Goal: Task Accomplishment & Management: Manage account settings

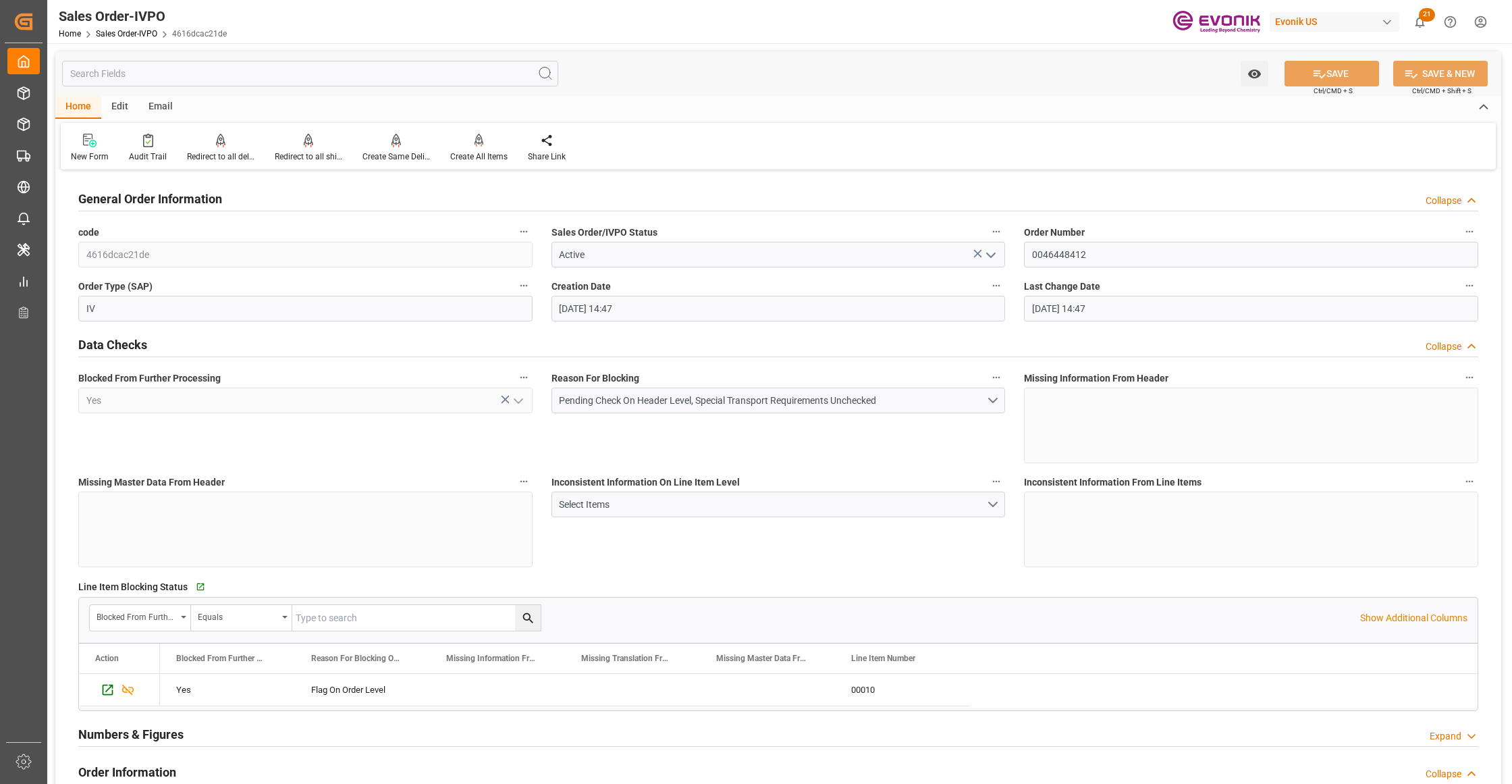
scroll to position [1799, 0]
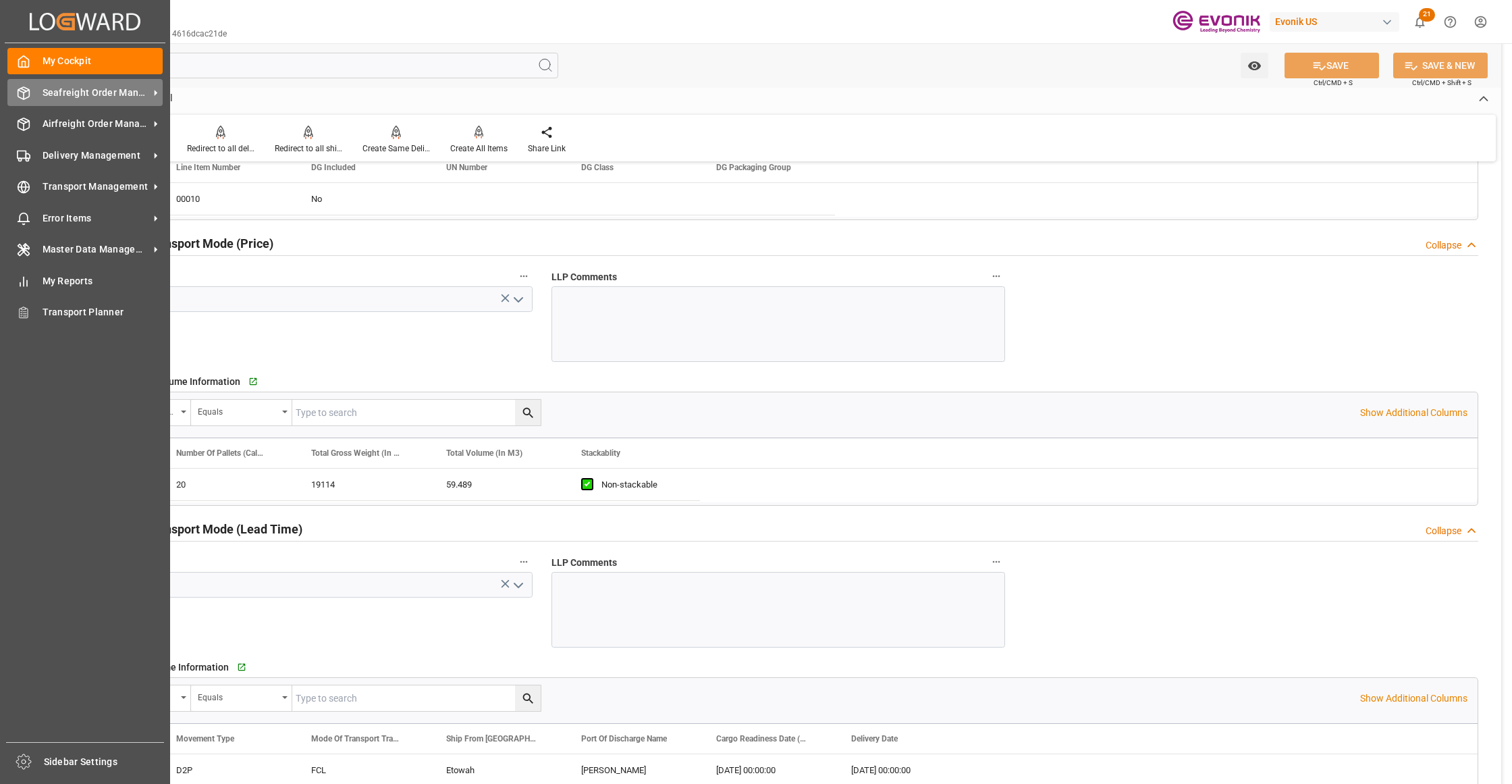
click at [82, 91] on span "Seafreight Order Management" at bounding box center [96, 93] width 106 height 14
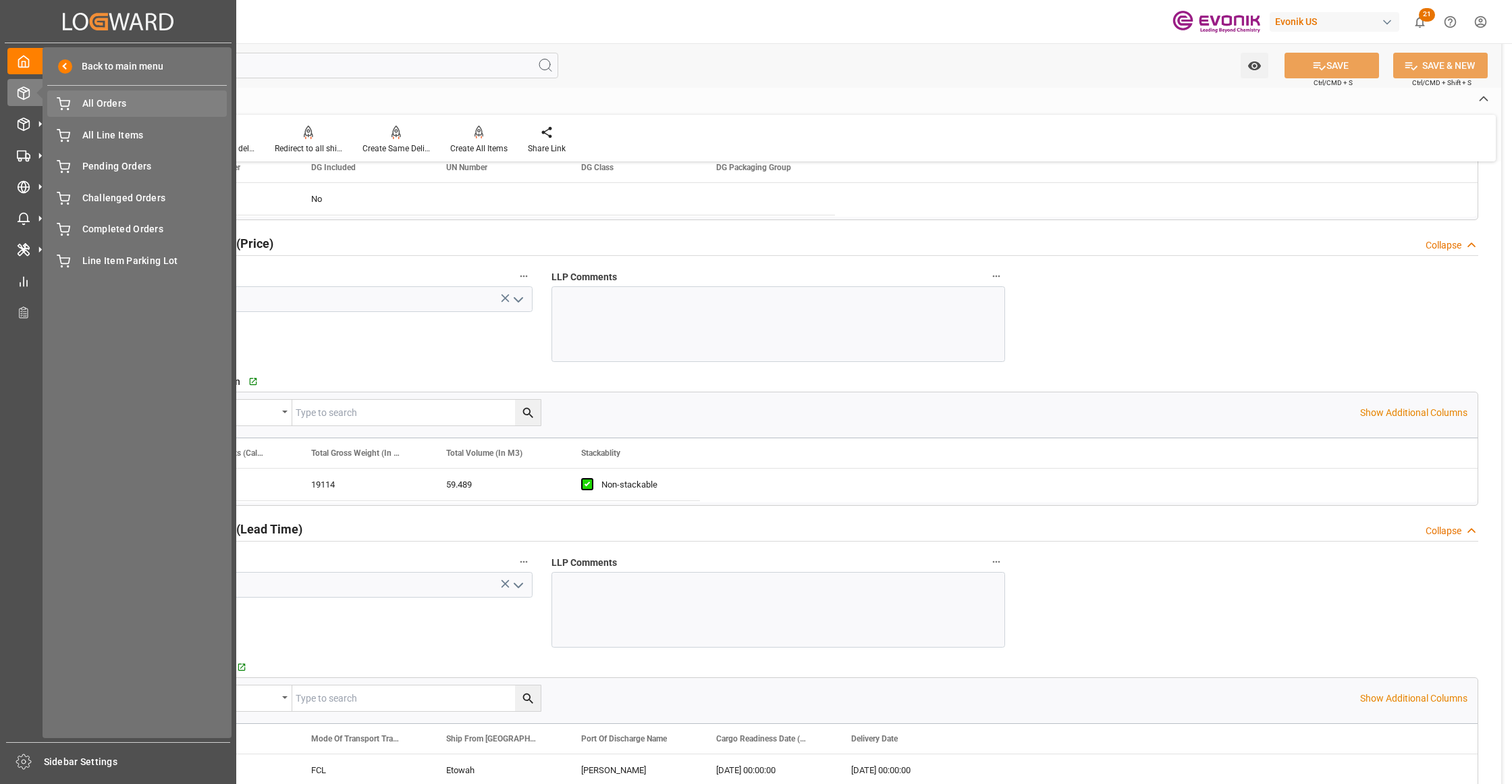
click at [108, 112] on div "All Orders All Orders" at bounding box center [137, 103] width 179 height 27
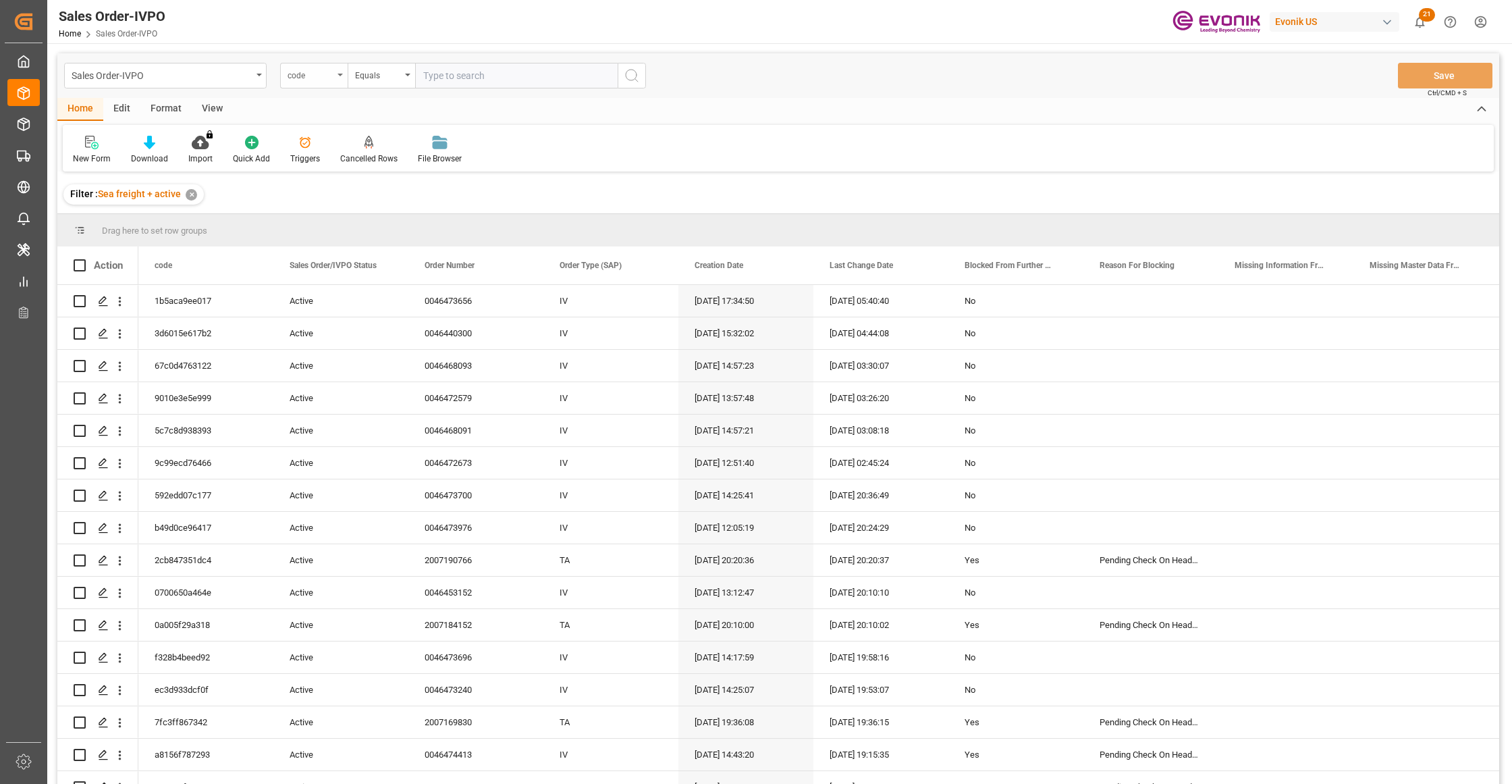
click at [314, 79] on div "code" at bounding box center [310, 74] width 46 height 16
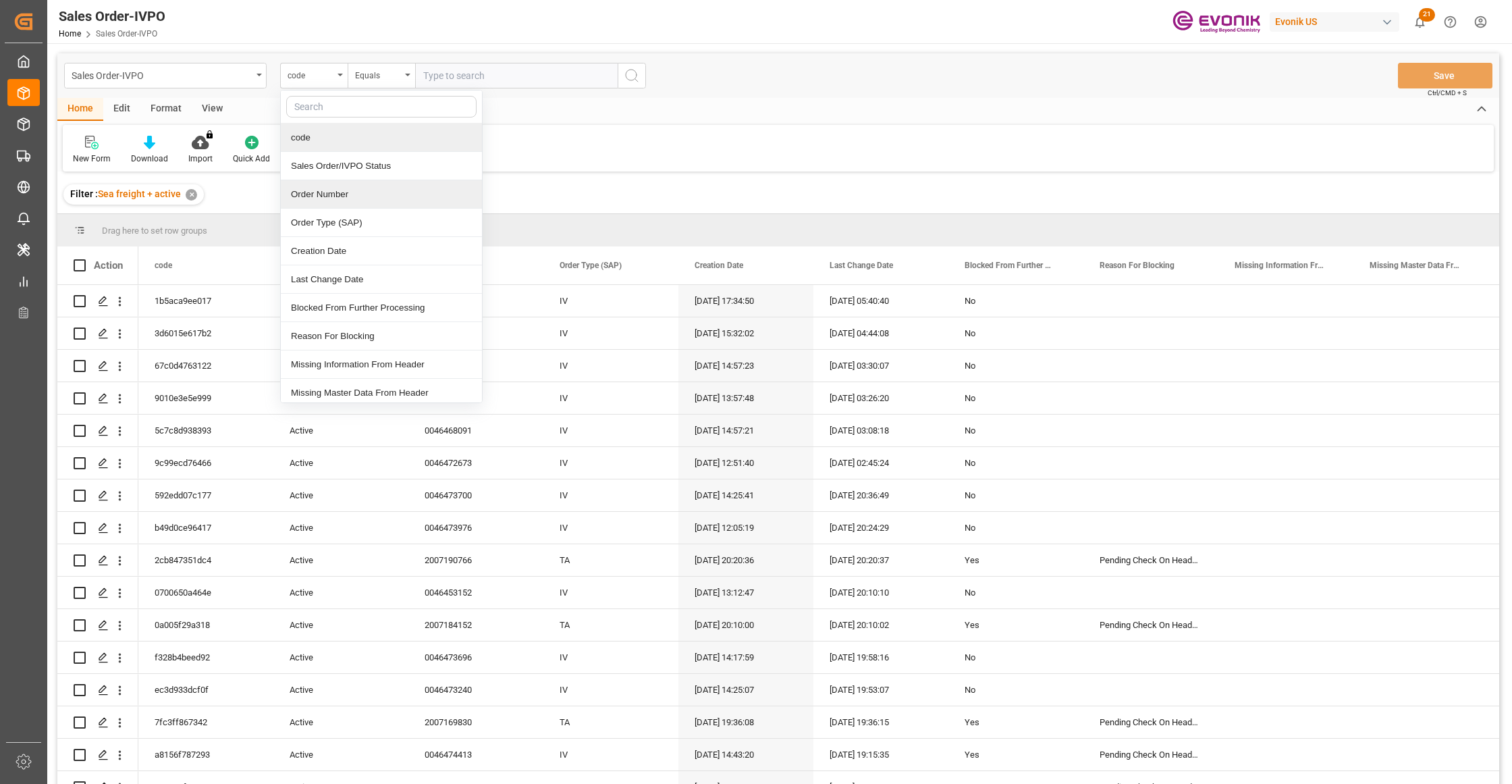
drag, startPoint x: 360, startPoint y: 198, endPoint x: 408, endPoint y: 158, distance: 62.5
click at [358, 198] on div "Order Number" at bounding box center [381, 194] width 201 height 29
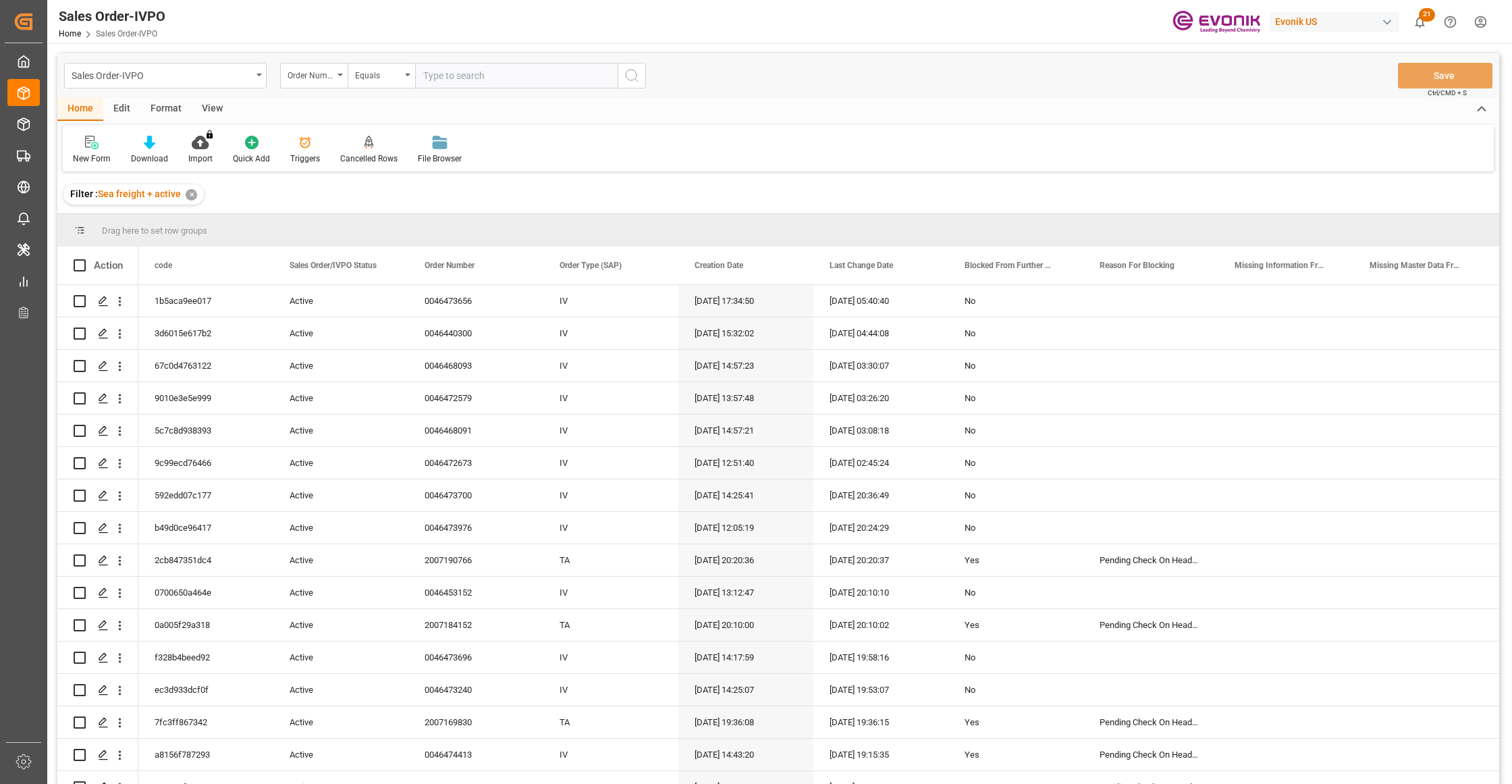
click at [445, 70] on input "text" at bounding box center [517, 76] width 203 height 26
paste input "46474375"
click at [424, 73] on input "46474375" at bounding box center [517, 76] width 203 height 26
type input "0046474375"
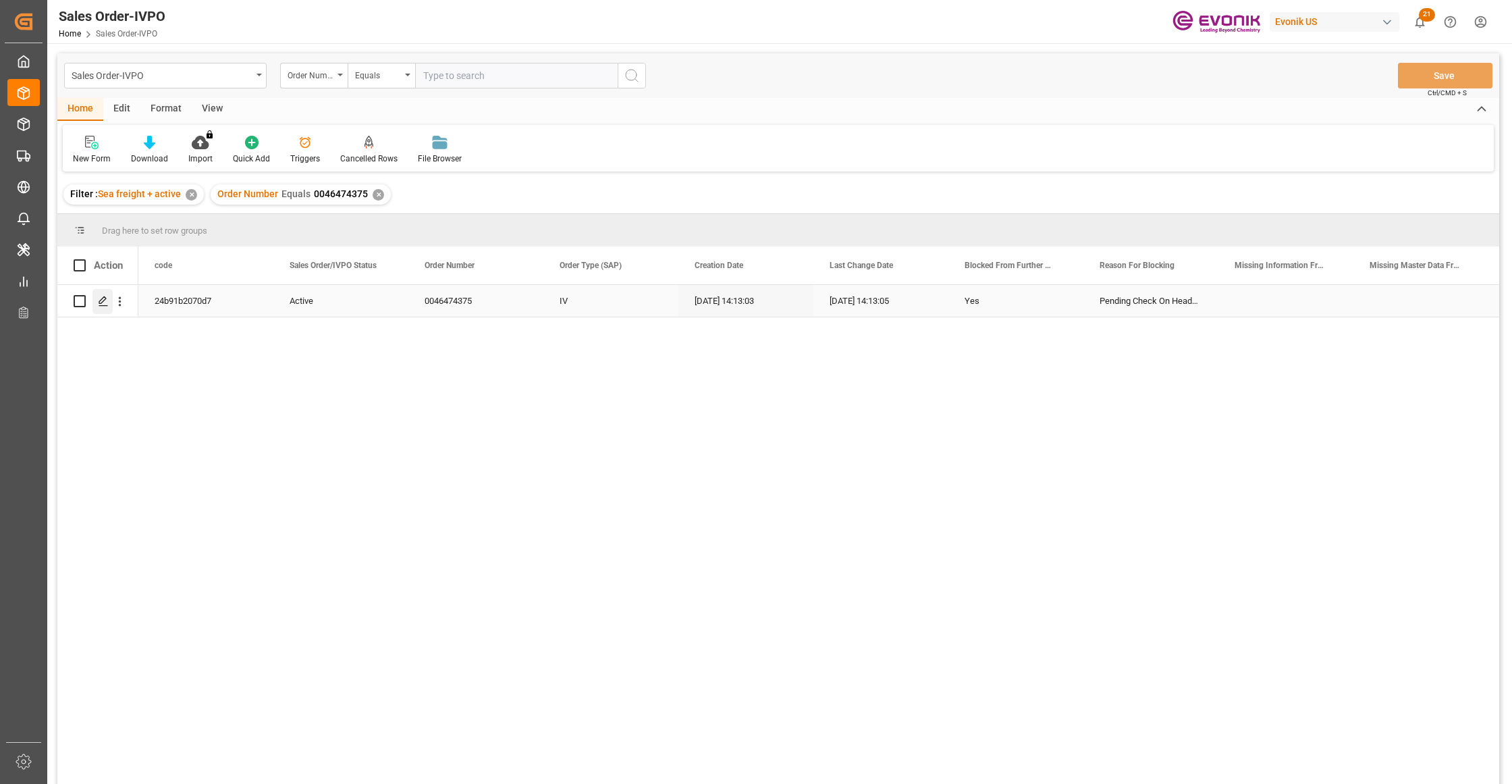
click at [105, 294] on div "Press SPACE to select this row." at bounding box center [102, 300] width 21 height 25
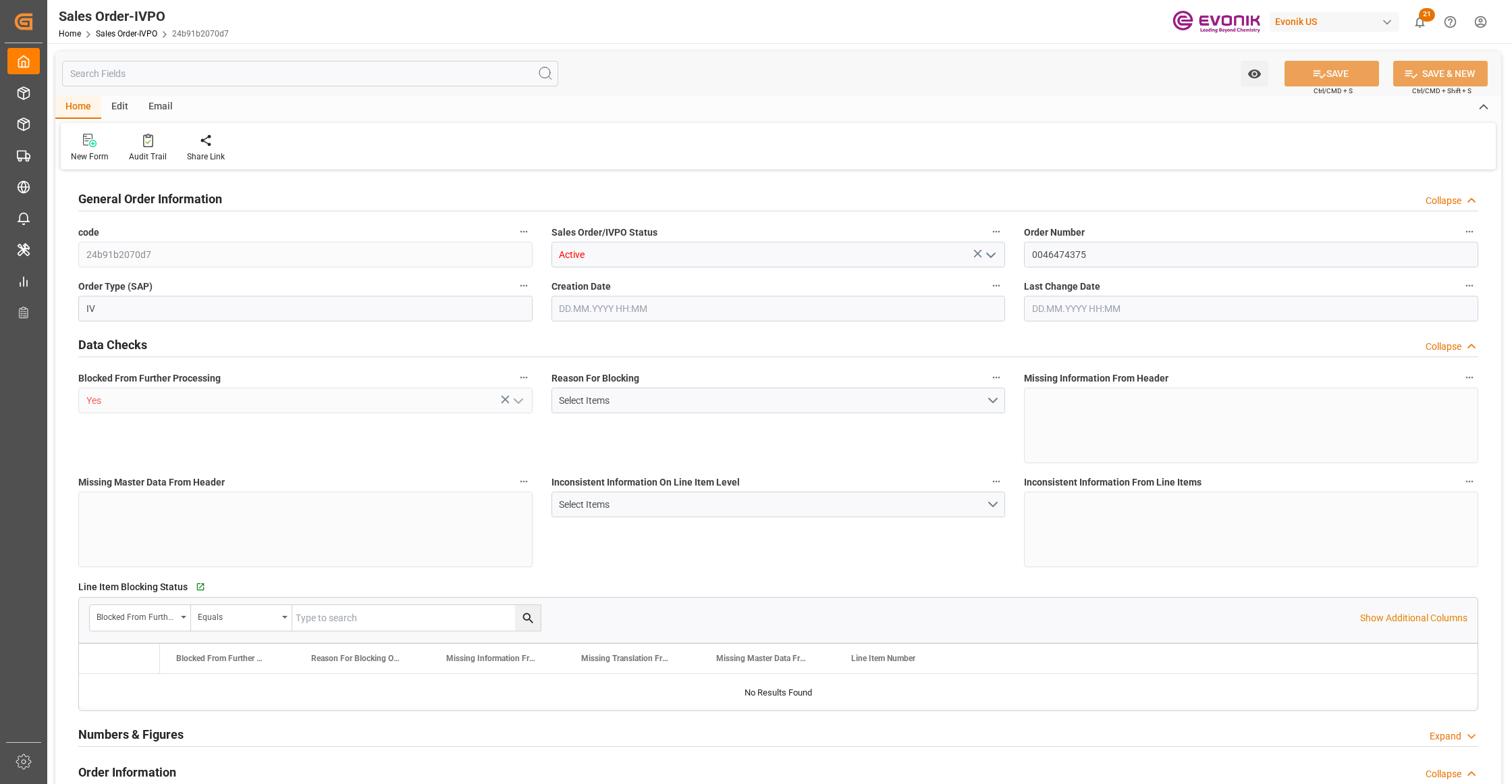
type input "BEANR"
type input "0"
type input "1"
type input "16072"
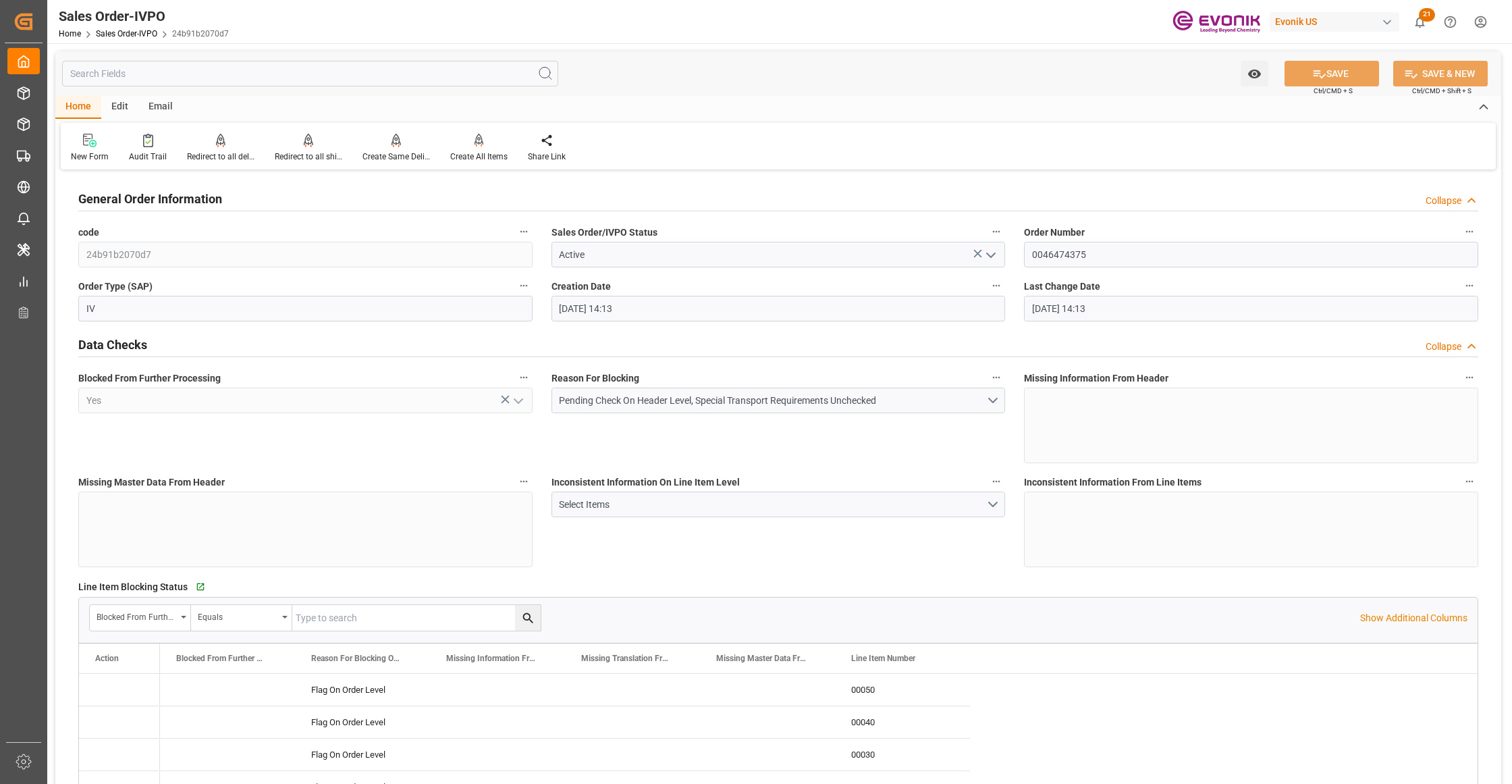
type input "22.09.2025 14:13"
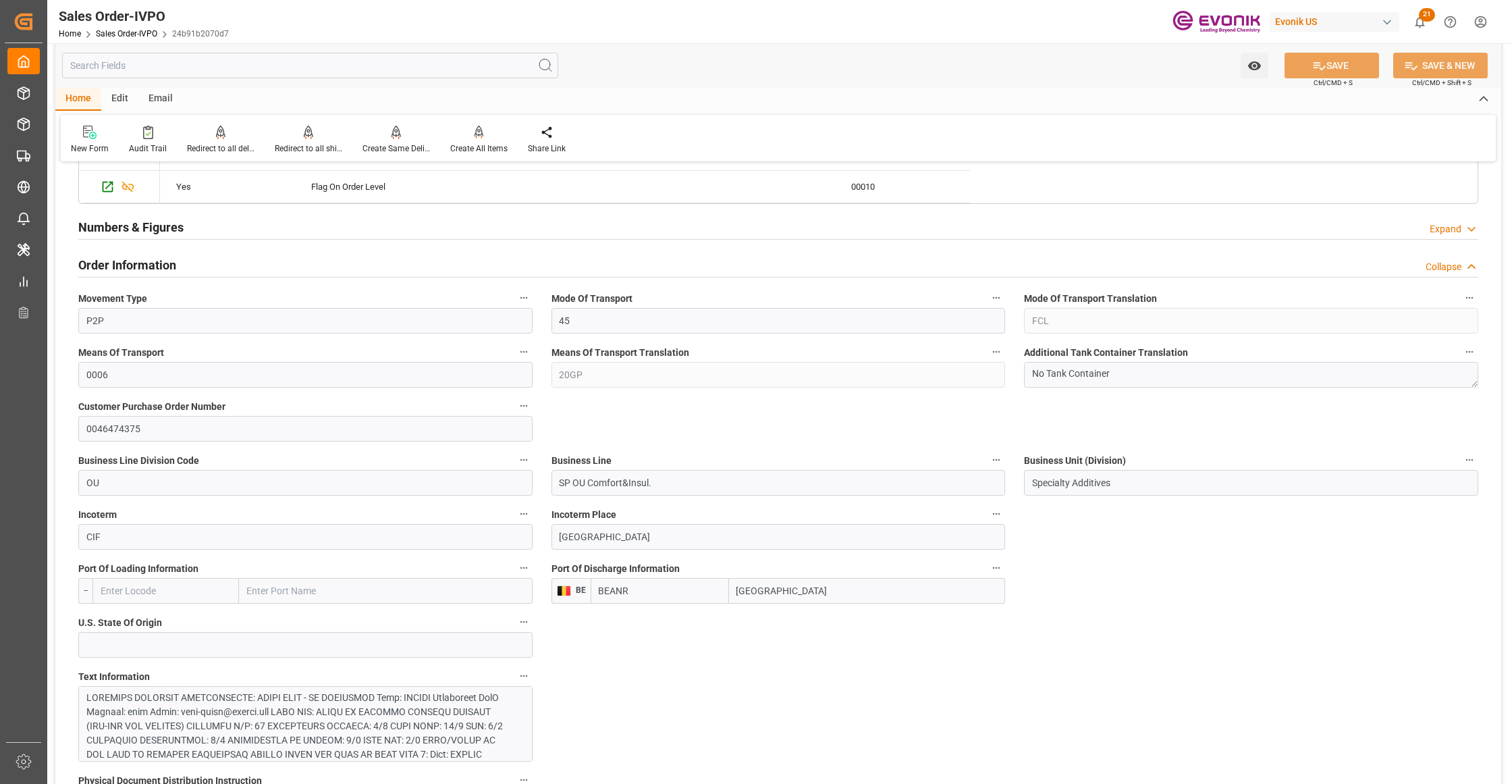
scroll to position [900, 0]
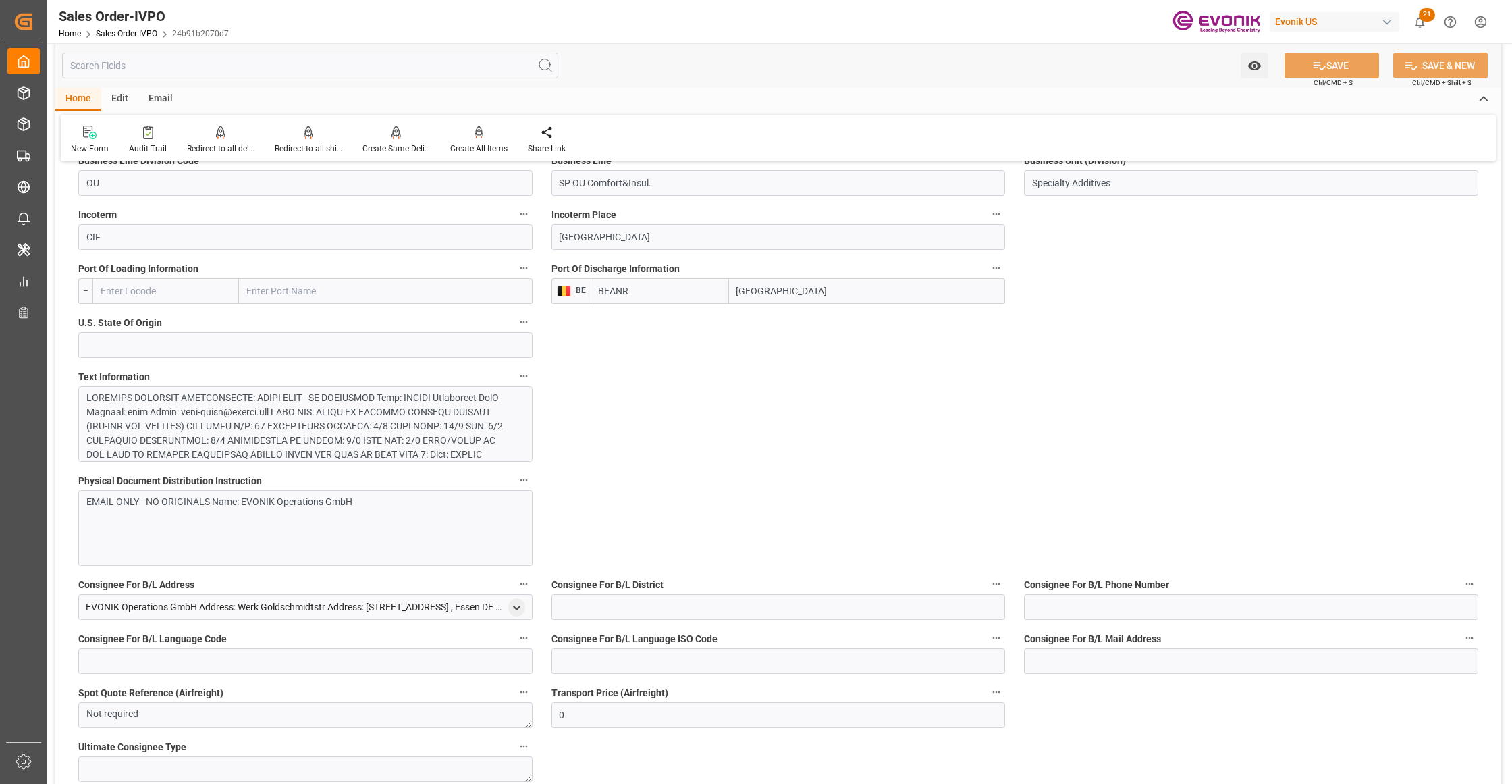
click at [428, 432] on div at bounding box center [299, 525] width 426 height 269
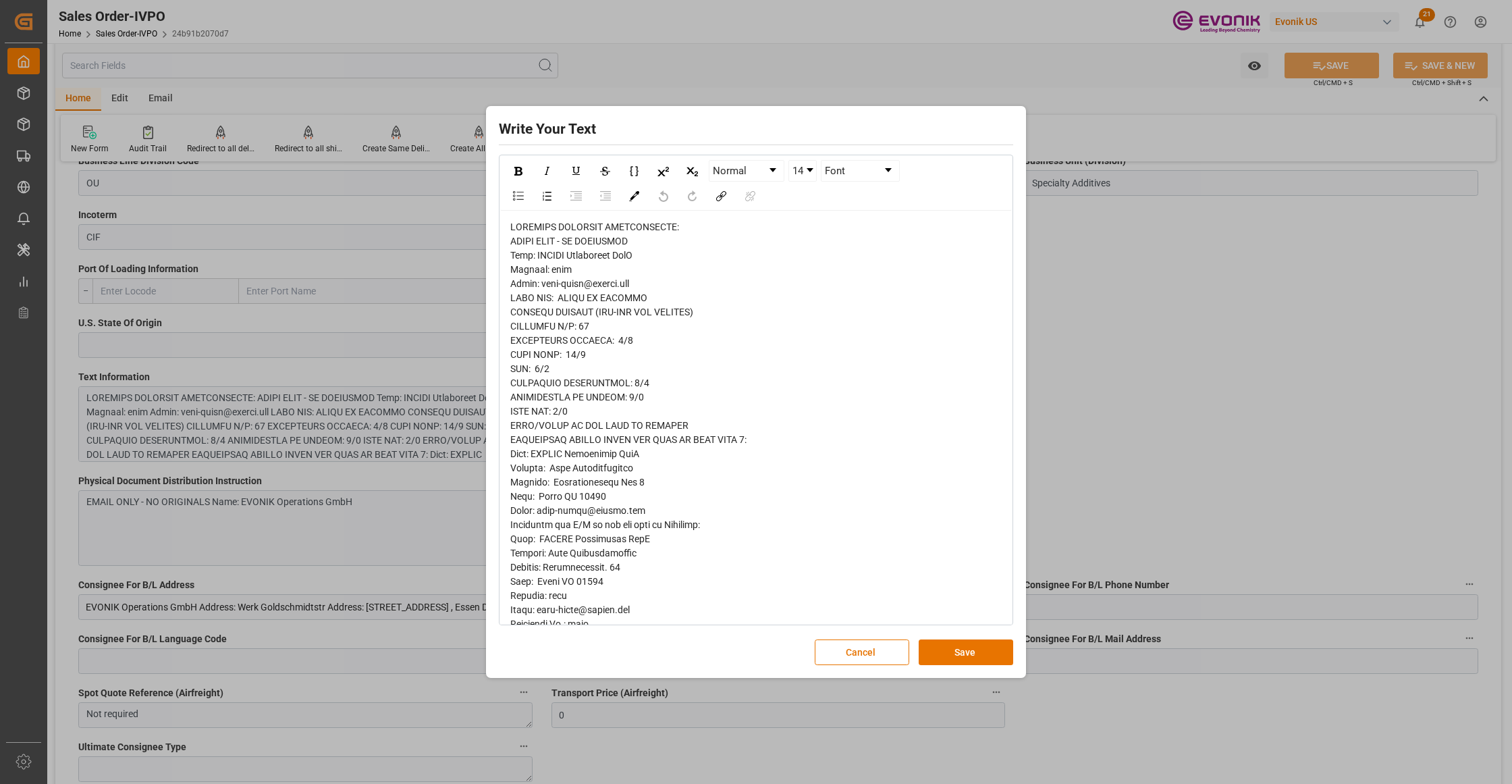
click at [520, 247] on span "rdw-editor" at bounding box center [688, 638] width 356 height 833
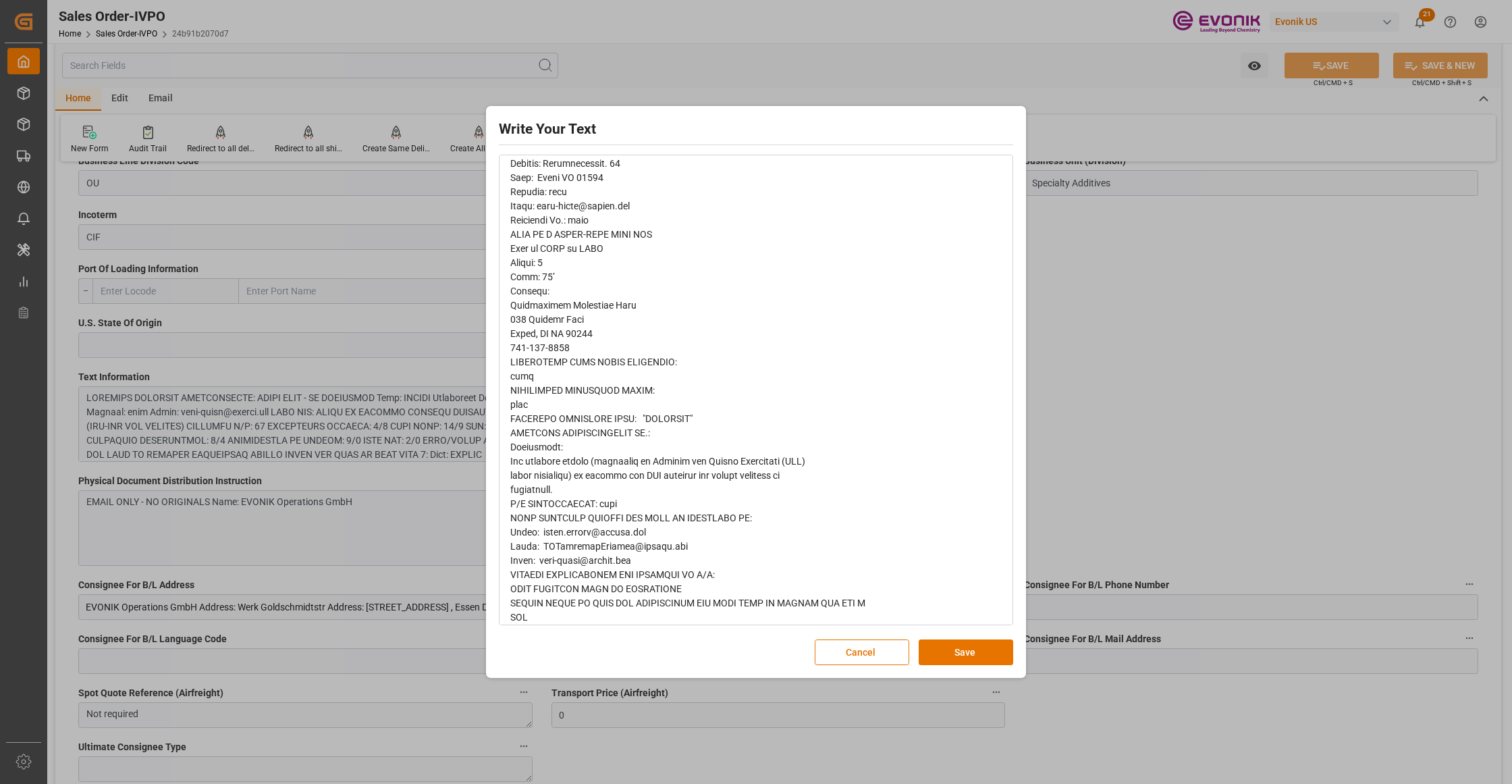
scroll to position [432, 0]
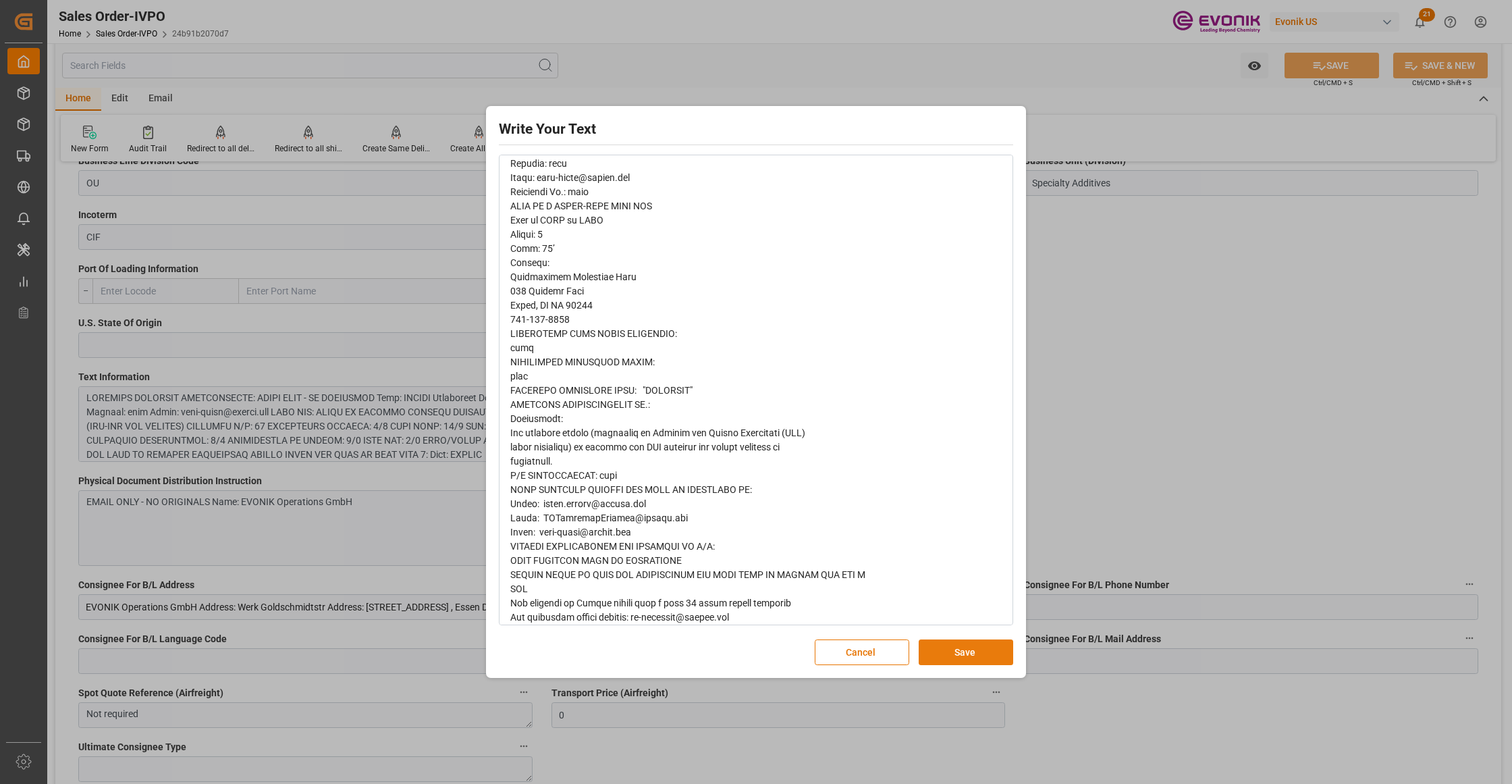
click at [947, 651] on button "Save" at bounding box center [966, 652] width 95 height 26
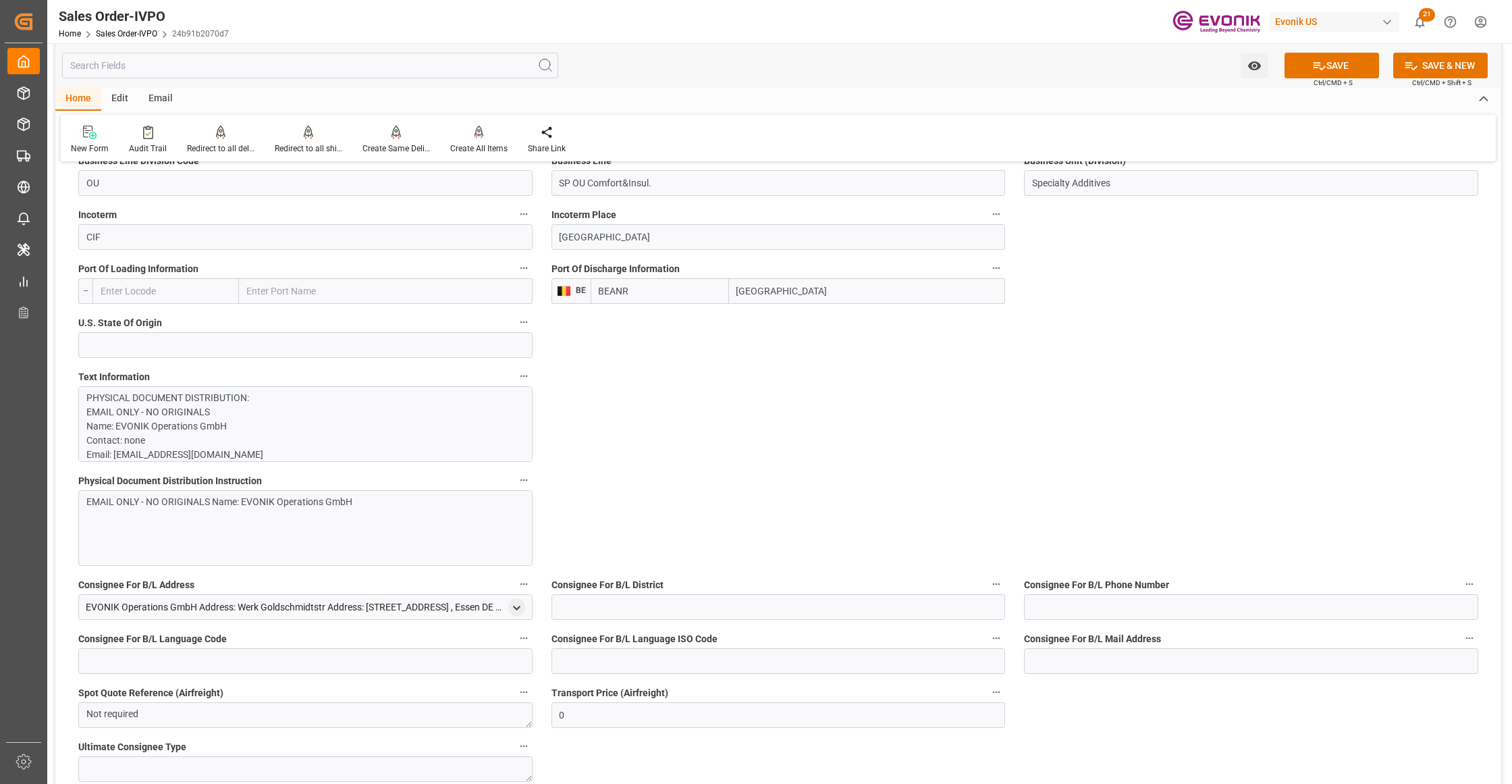
click at [385, 532] on div "EMAIL ONLY - NO ORIGINALS Name: EVONIK Operations GmbH" at bounding box center [305, 528] width 454 height 76
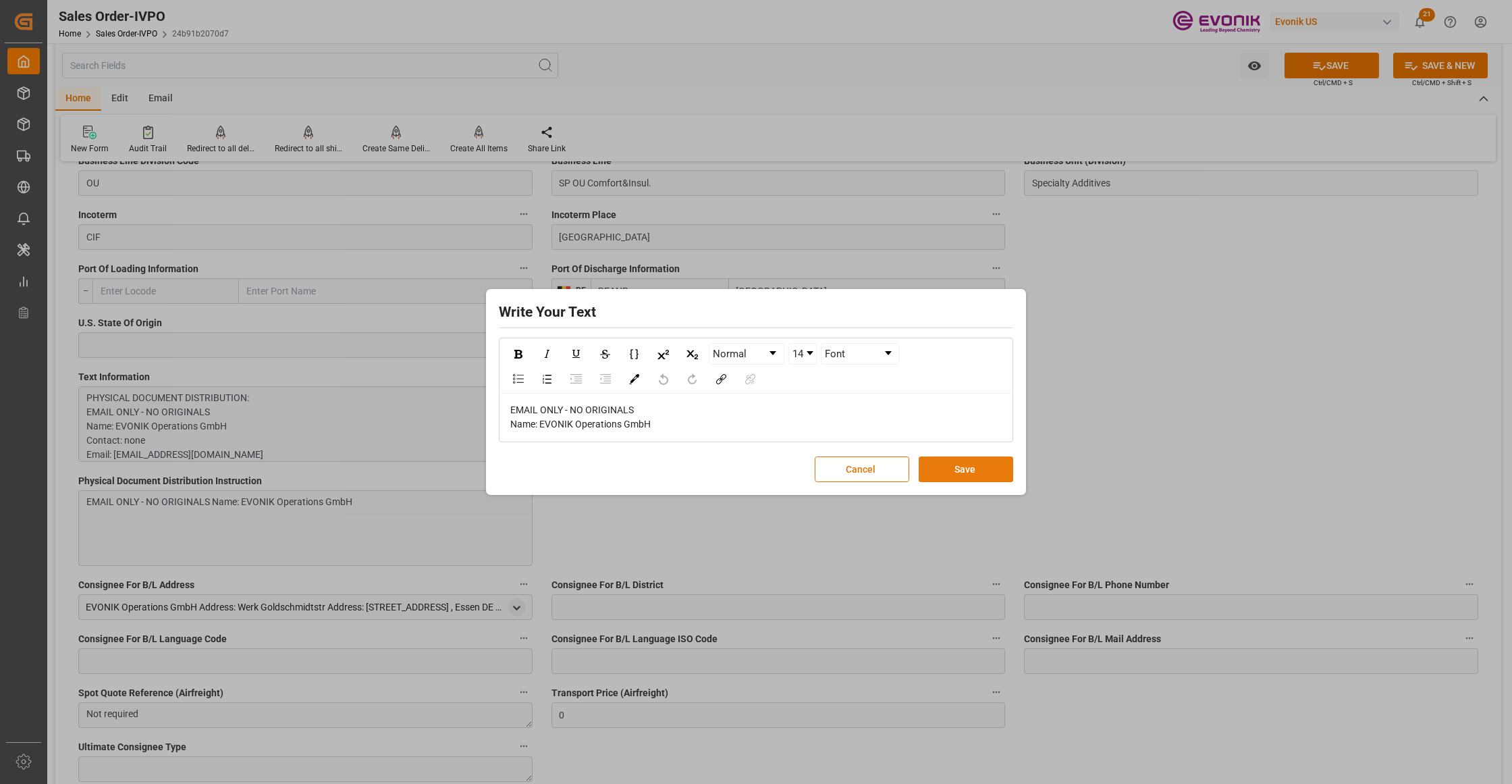
click at [975, 470] on button "Save" at bounding box center [966, 469] width 95 height 26
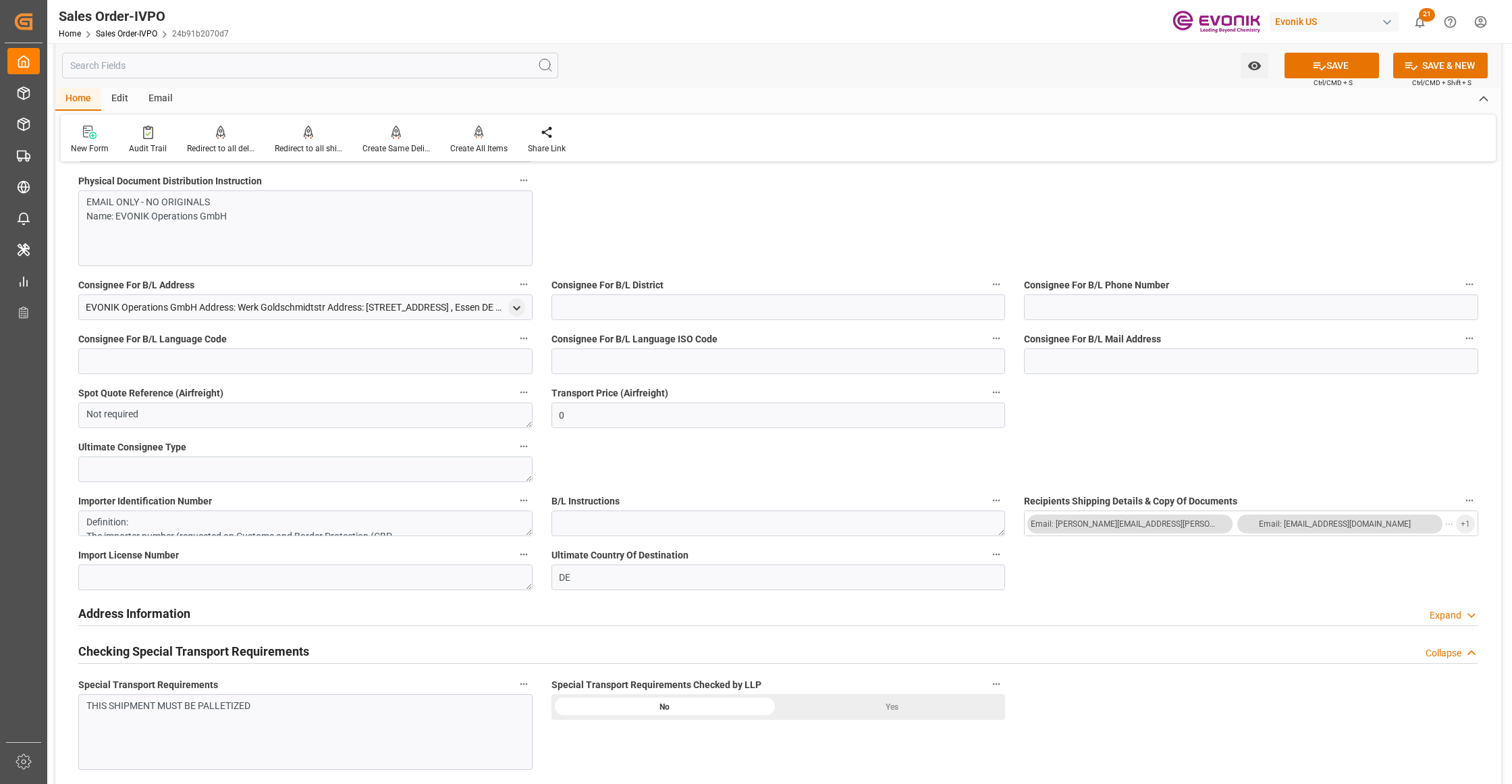
scroll to position [1500, 0]
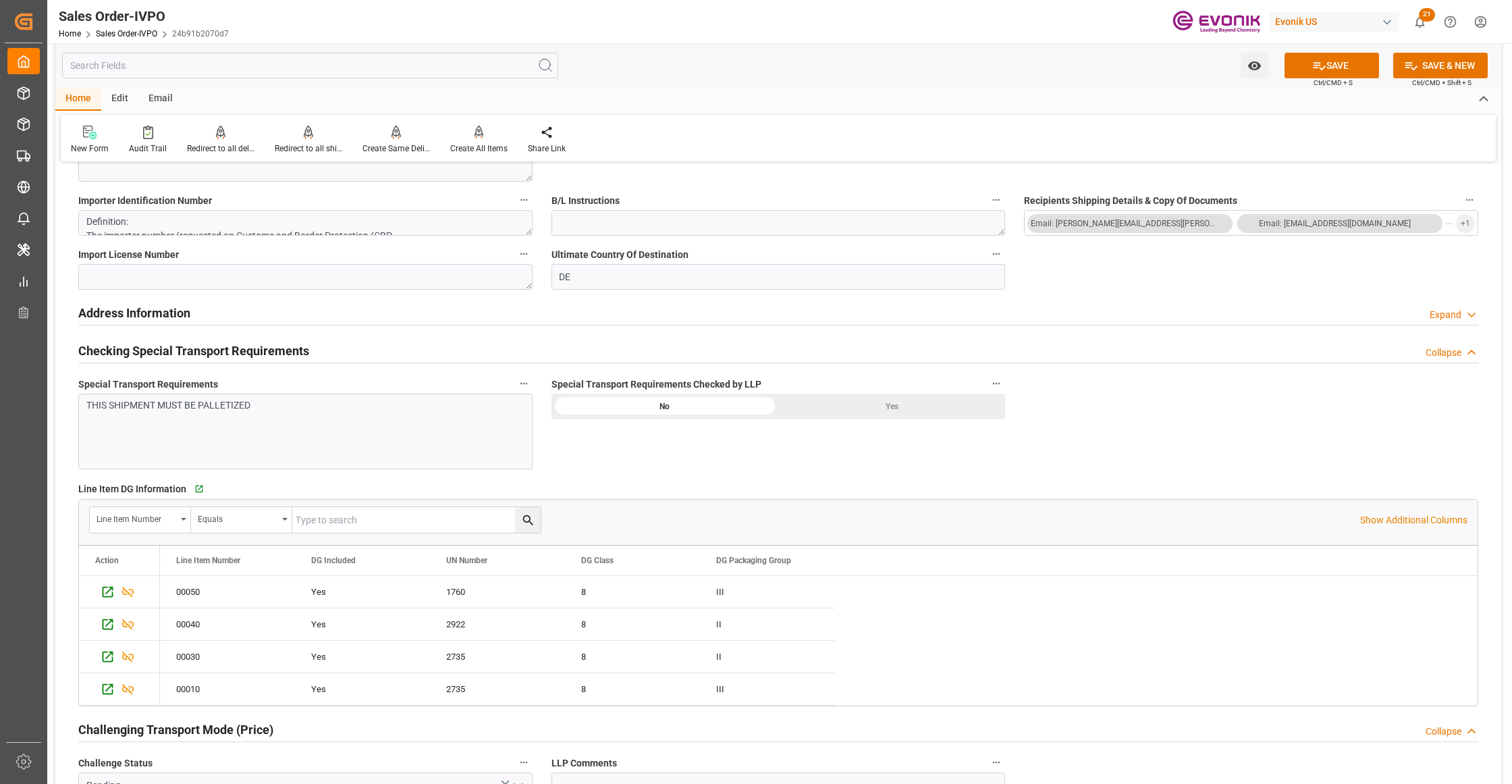
click at [878, 409] on div "Yes" at bounding box center [891, 407] width 227 height 26
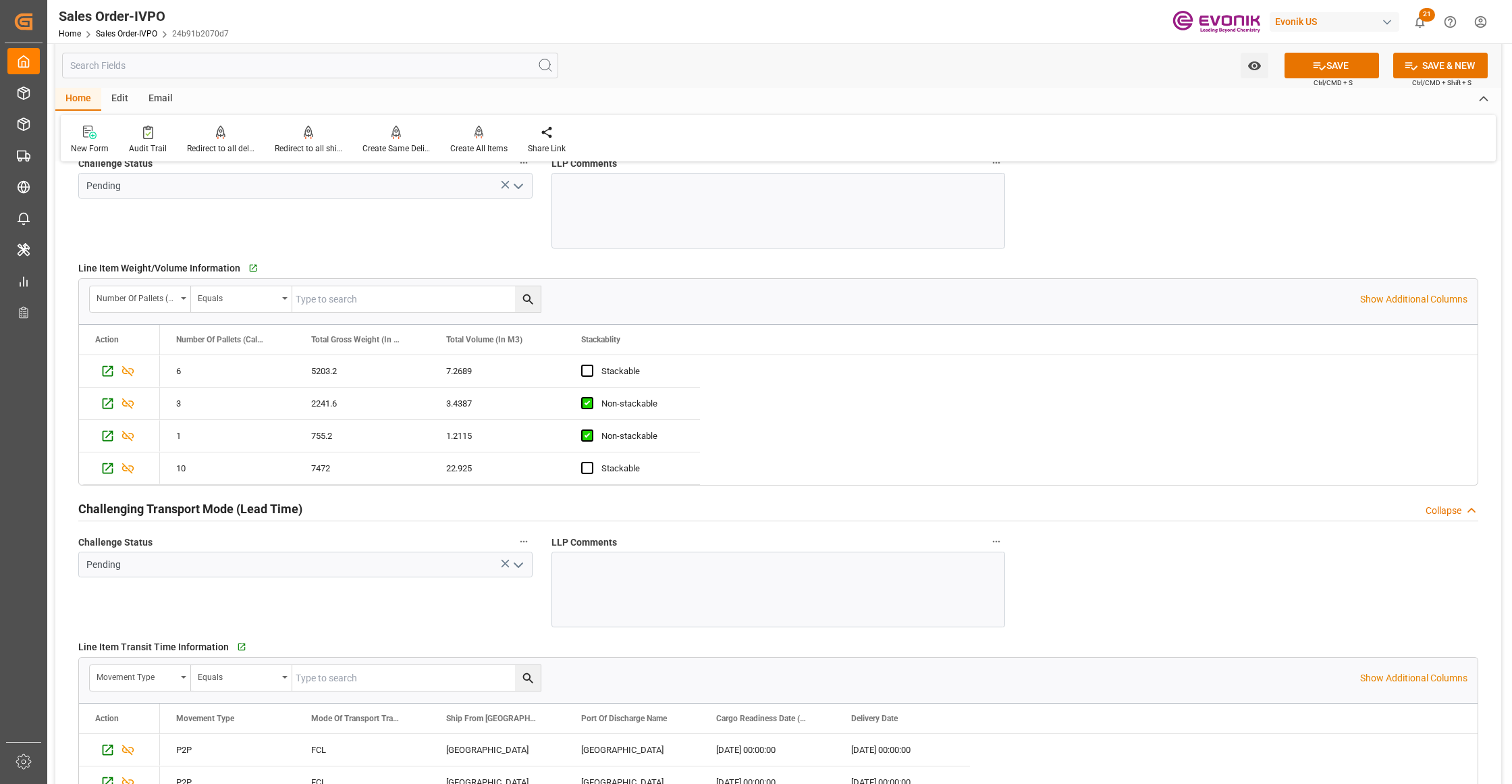
scroll to position [1799, 0]
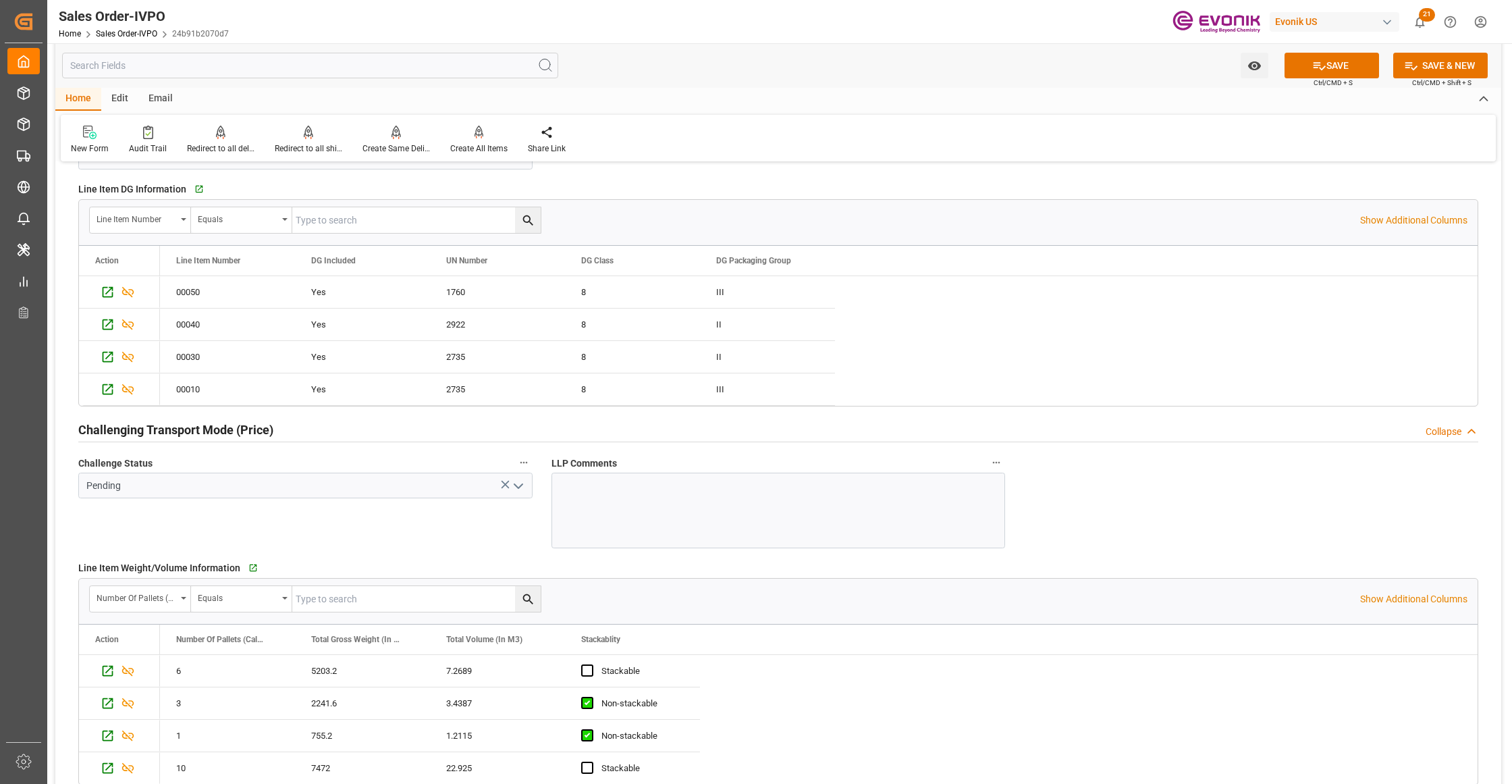
click at [514, 486] on icon "open menu" at bounding box center [518, 486] width 16 height 16
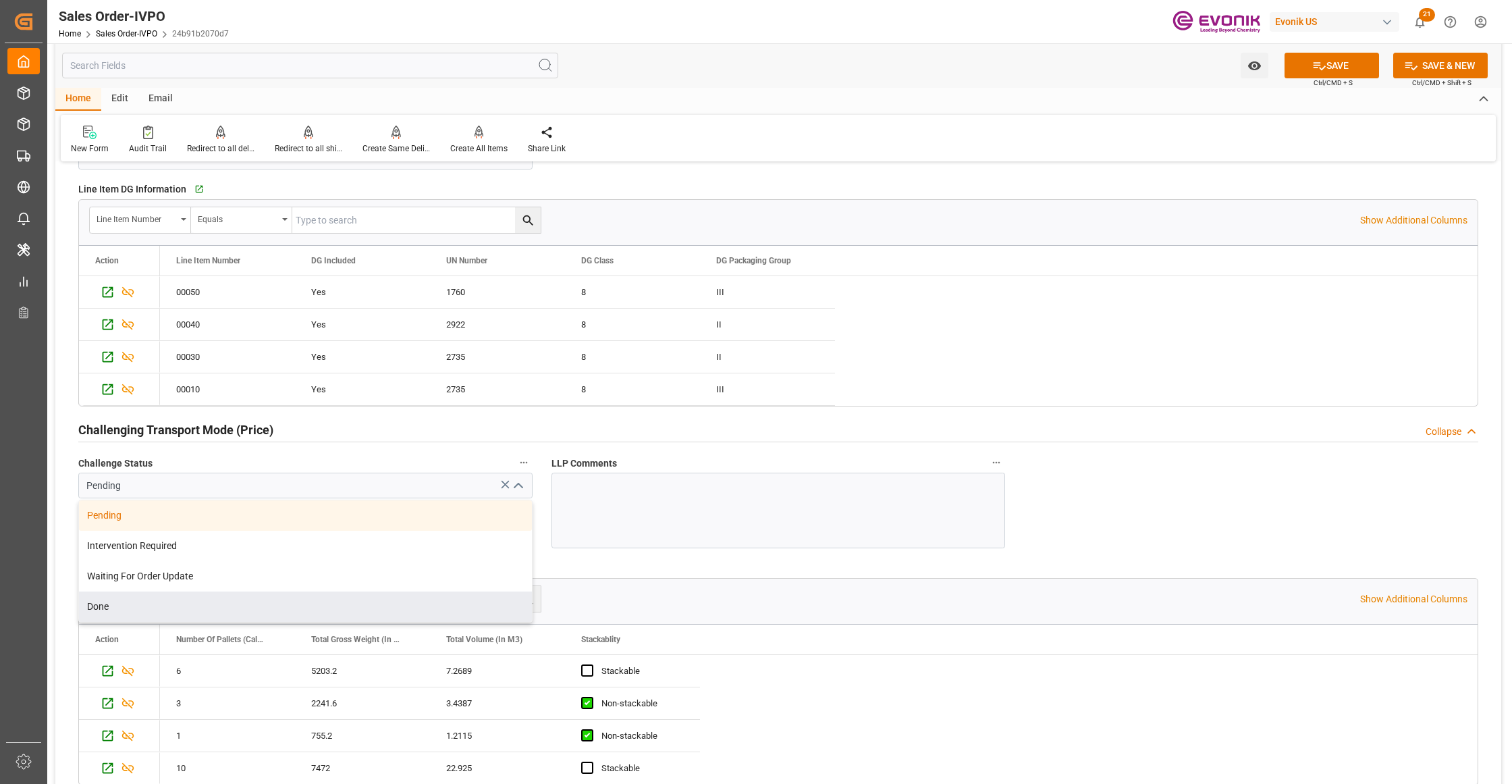
drag, startPoint x: 170, startPoint y: 615, endPoint x: 203, endPoint y: 611, distance: 33.2
click at [174, 617] on div "Done" at bounding box center [305, 606] width 453 height 31
type input "Done"
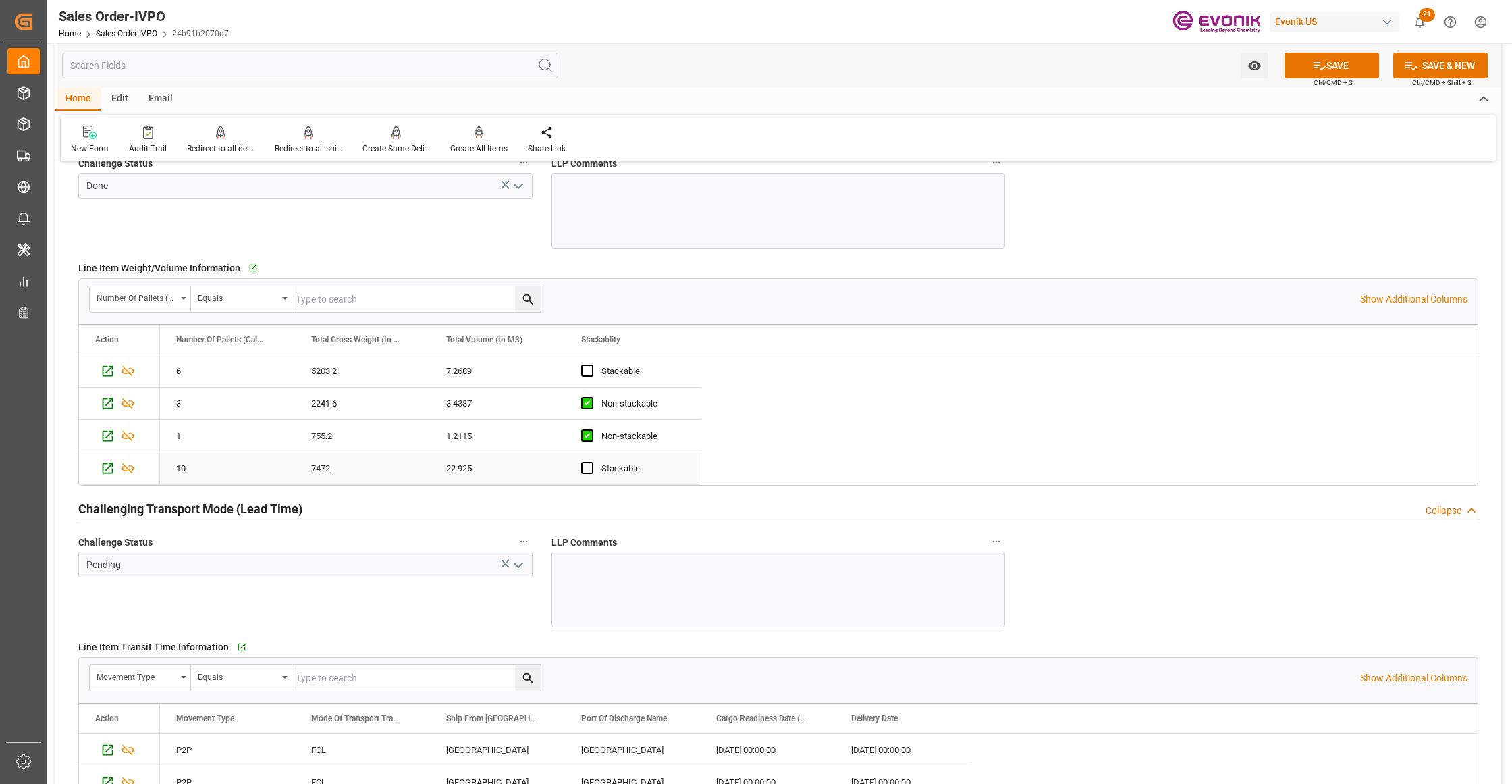
scroll to position [2400, 0]
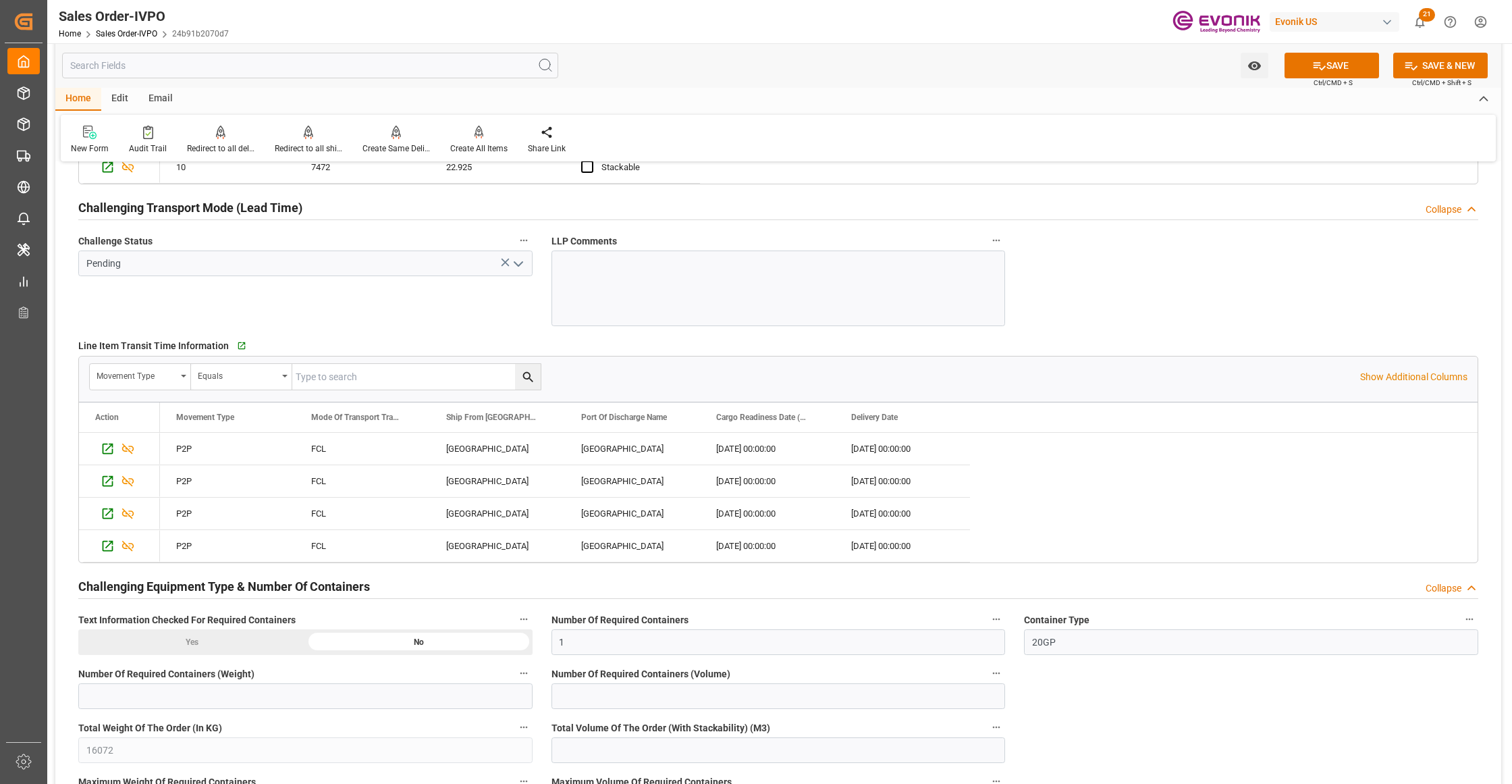
click at [516, 260] on icon "open menu" at bounding box center [518, 264] width 16 height 16
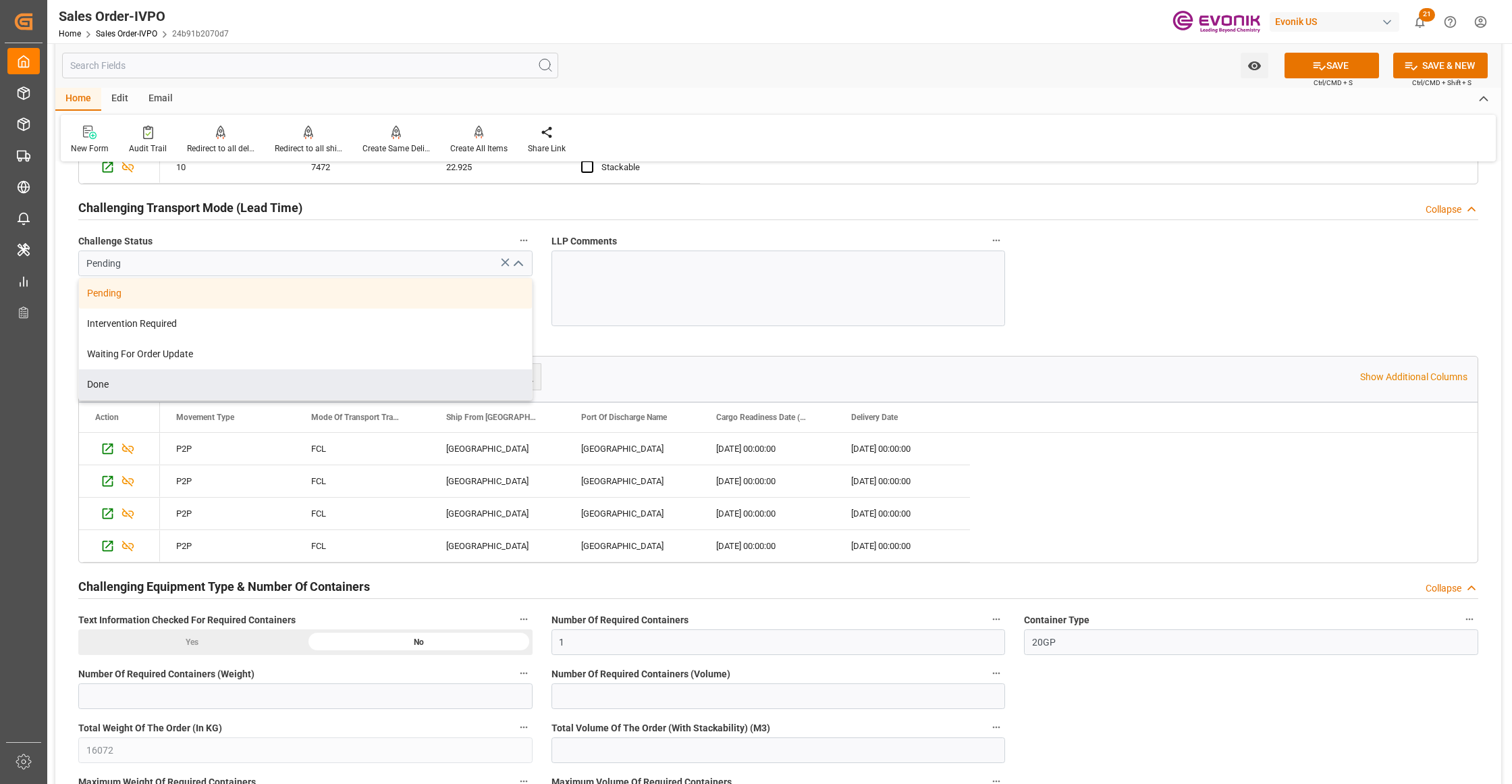
click at [248, 381] on div "Done" at bounding box center [305, 384] width 453 height 31
type input "Done"
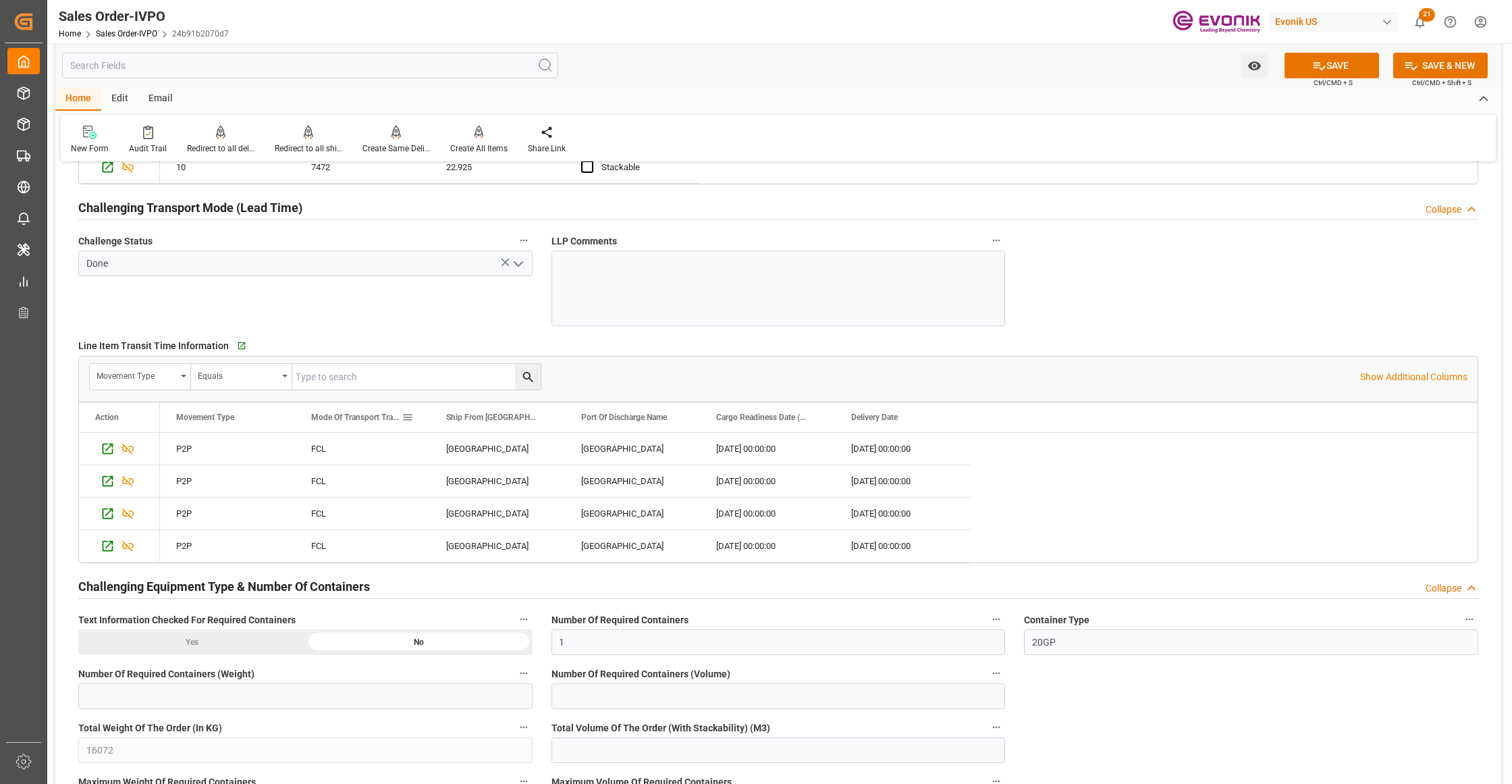
scroll to position [2700, 0]
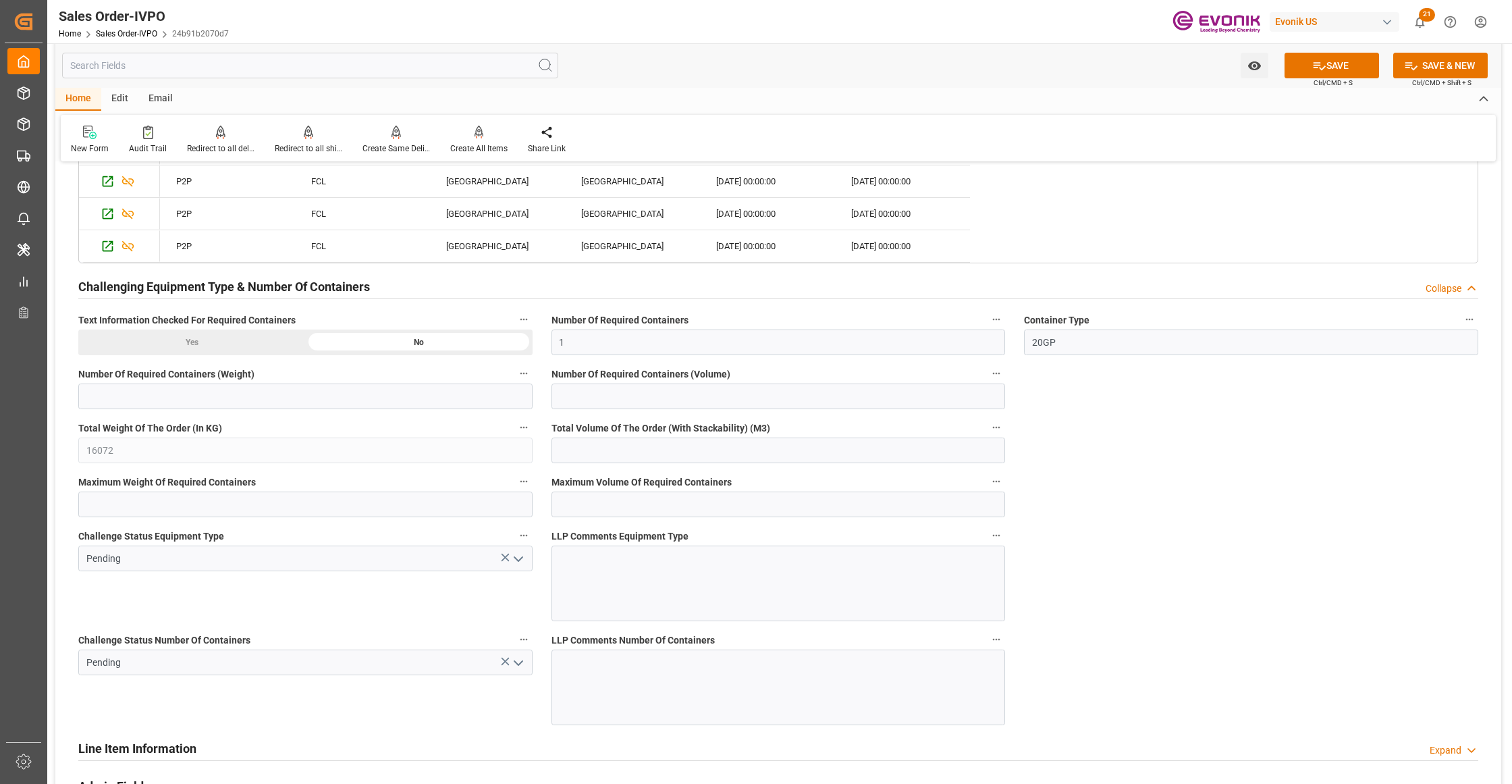
click at [522, 565] on icon "open menu" at bounding box center [518, 558] width 16 height 16
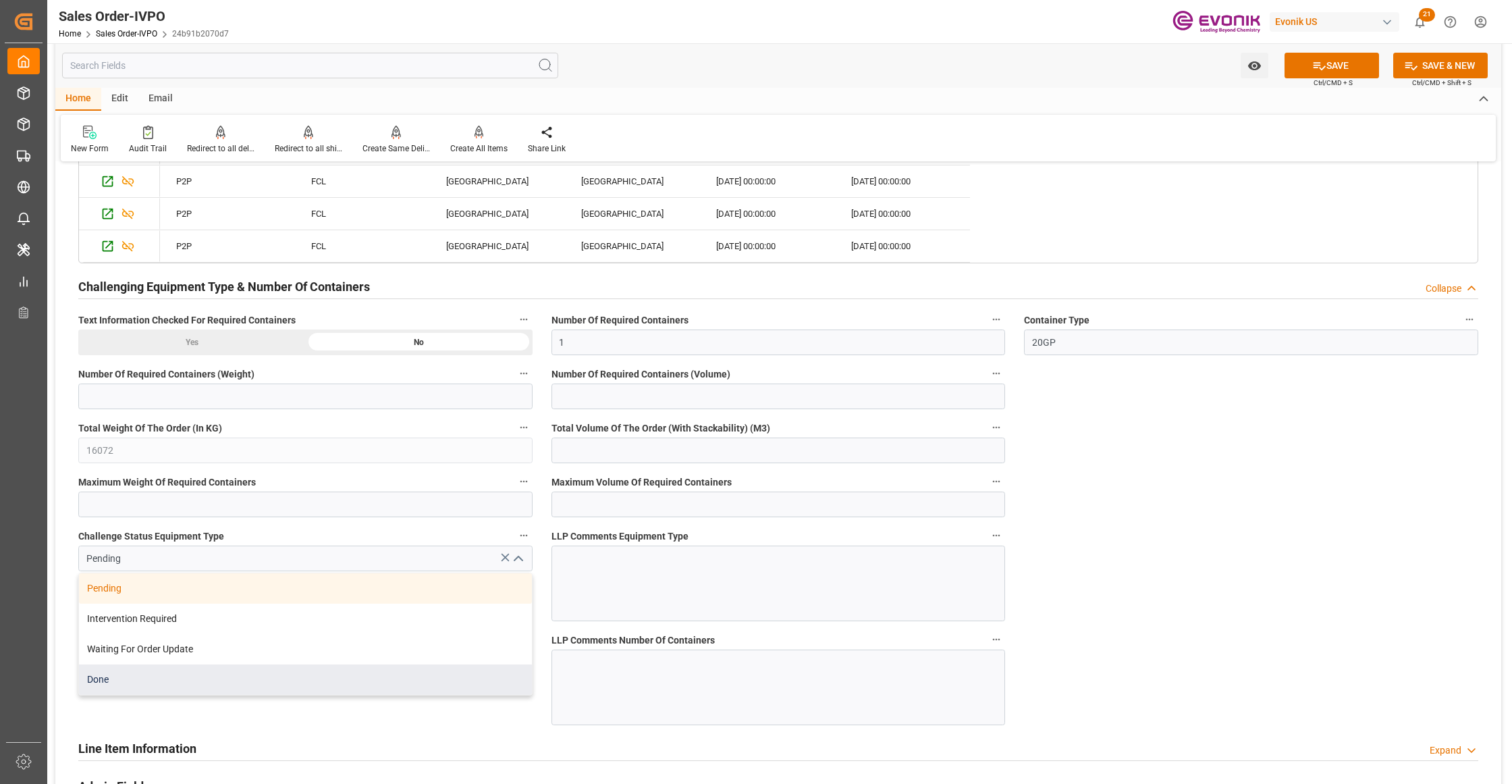
click at [262, 694] on div "Done" at bounding box center [305, 679] width 453 height 31
type input "Done"
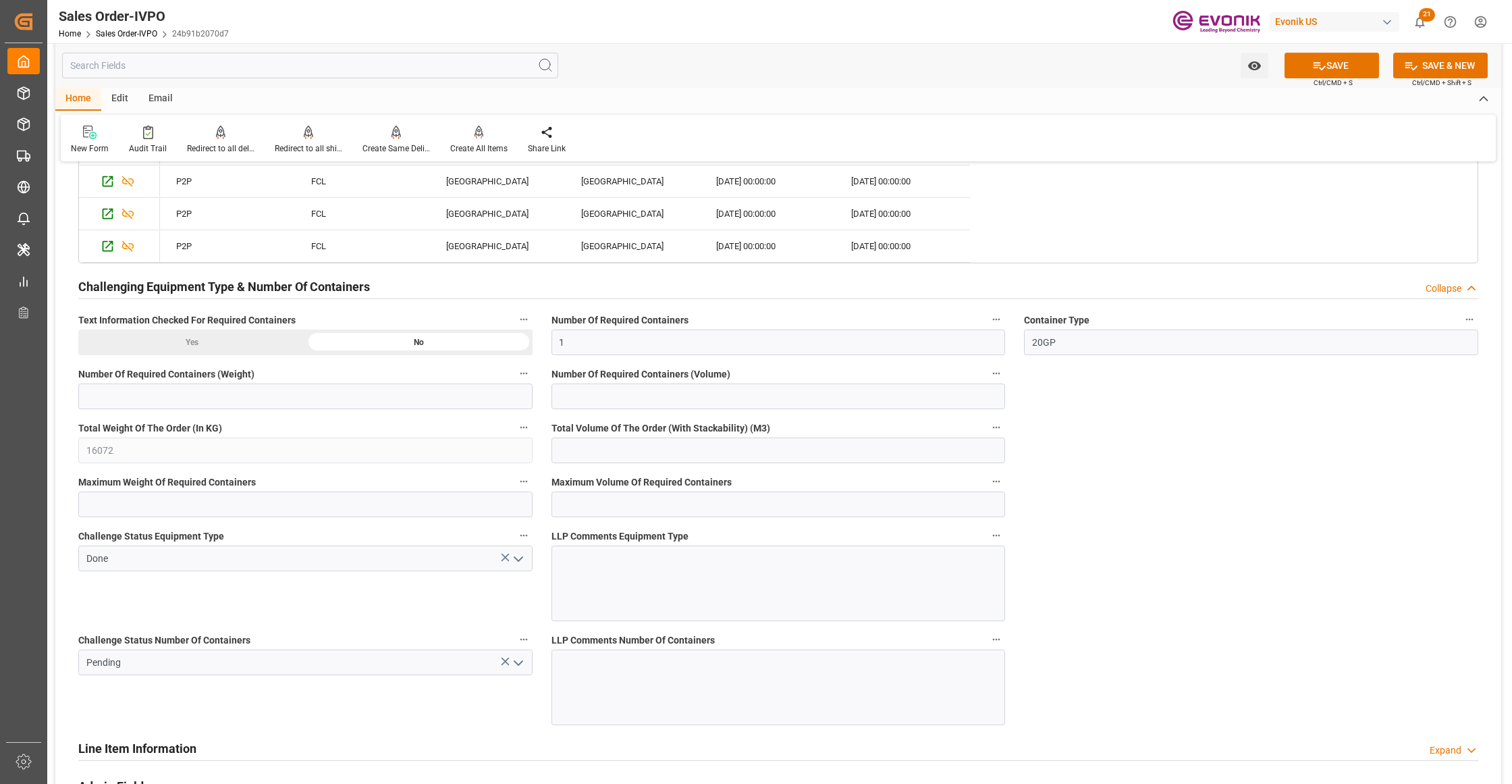
click at [517, 666] on icon "open menu" at bounding box center [518, 663] width 16 height 16
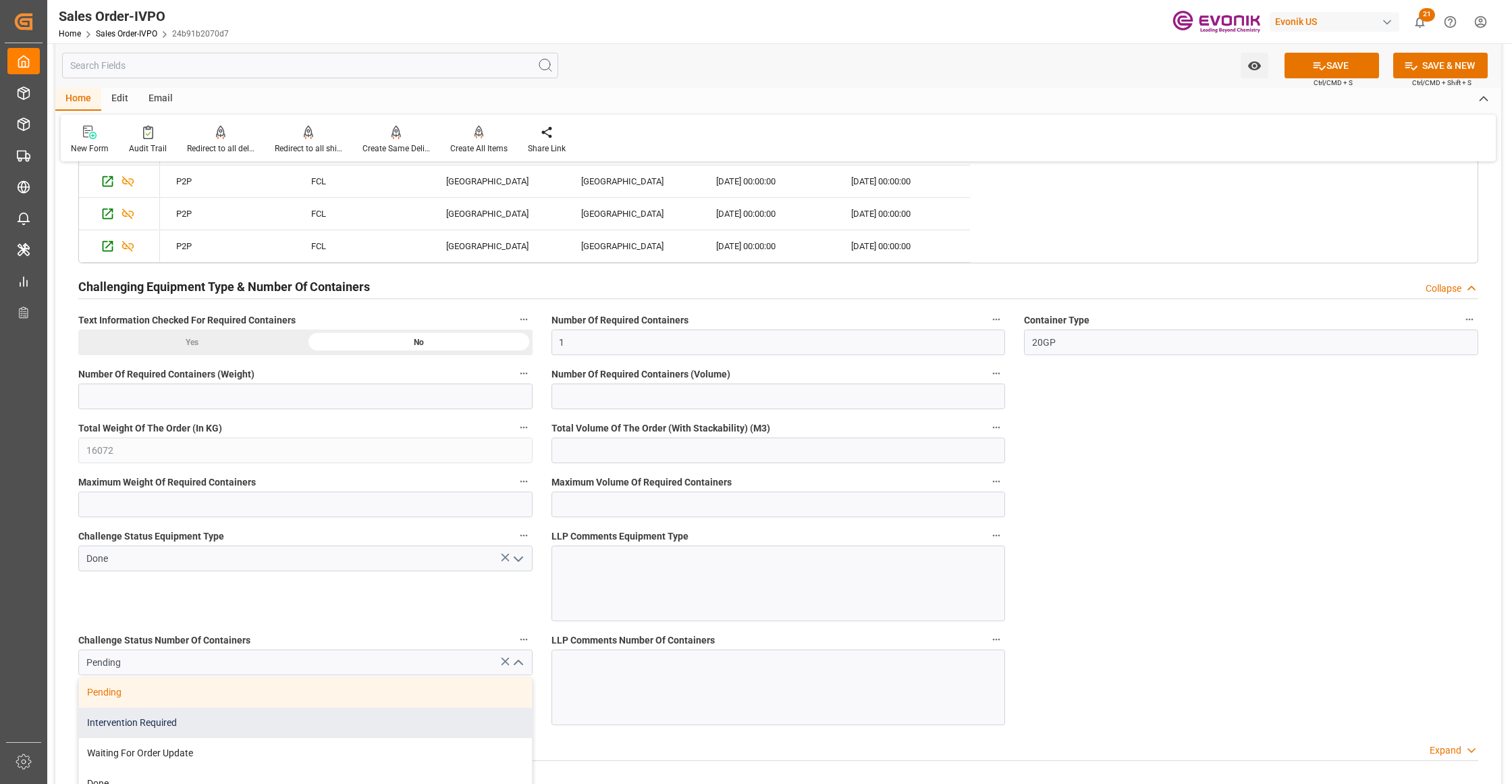
scroll to position [3000, 0]
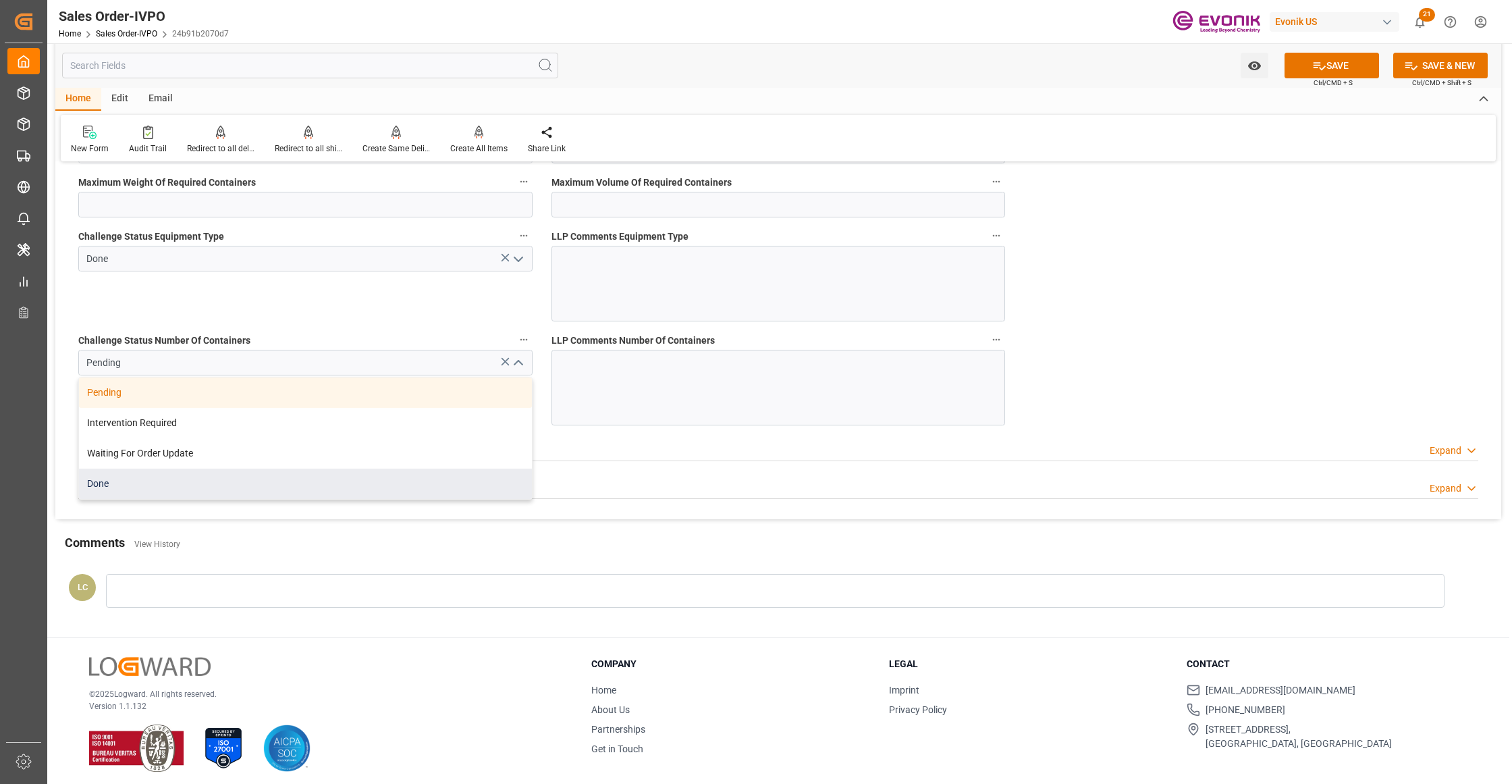
click at [237, 484] on div "Done" at bounding box center [305, 484] width 453 height 31
type input "Done"
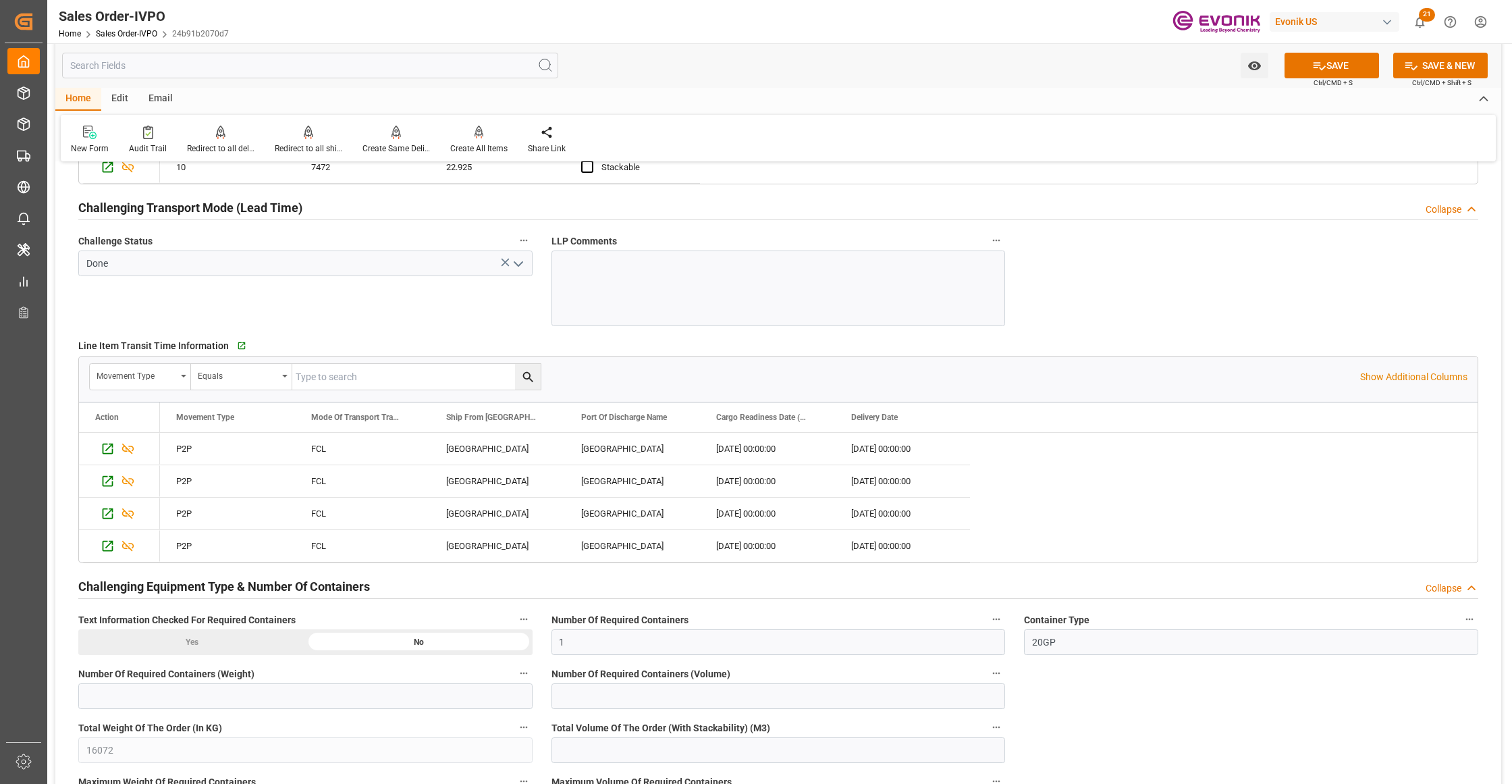
scroll to position [2700, 0]
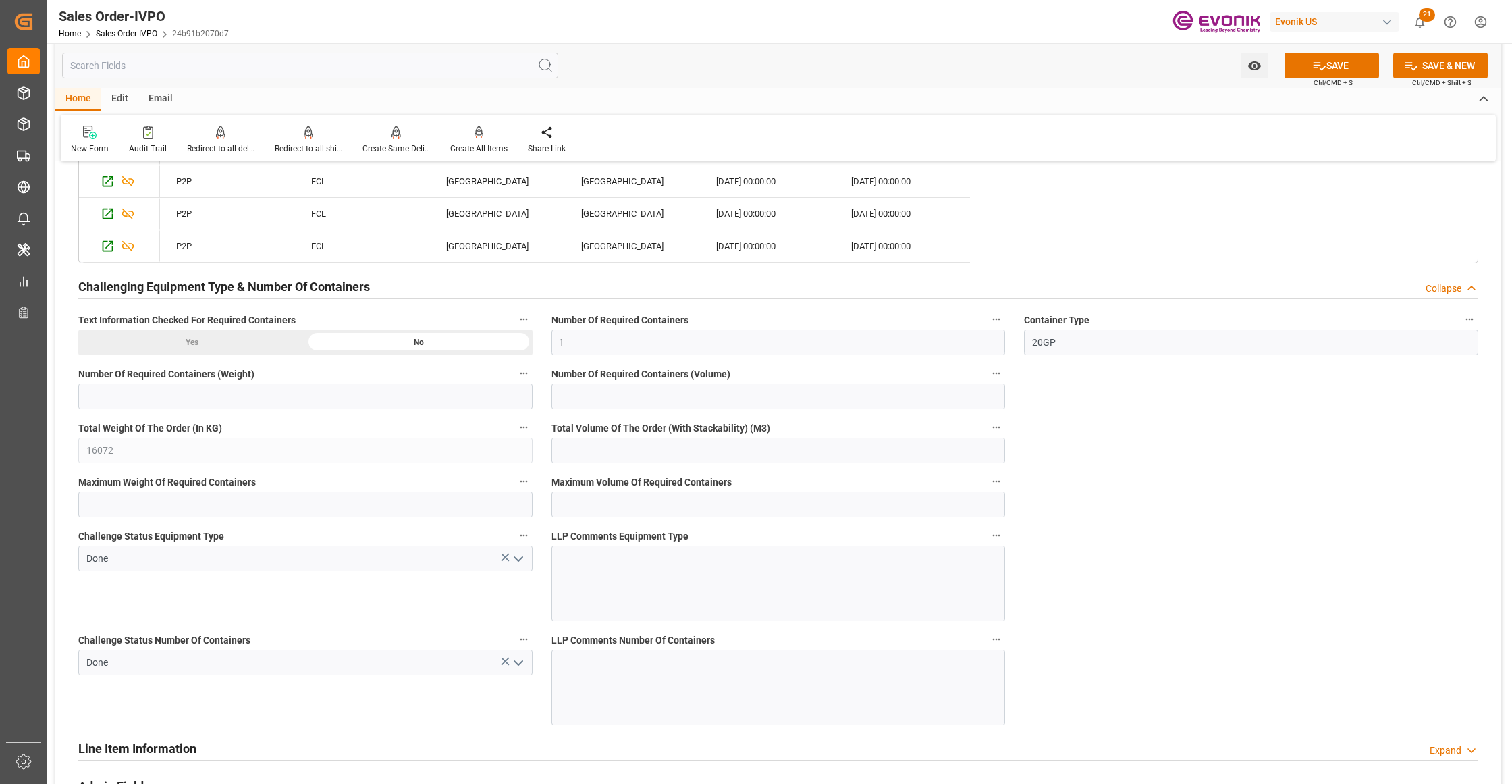
click at [1326, 66] on button "SAVE" at bounding box center [1332, 65] width 95 height 26
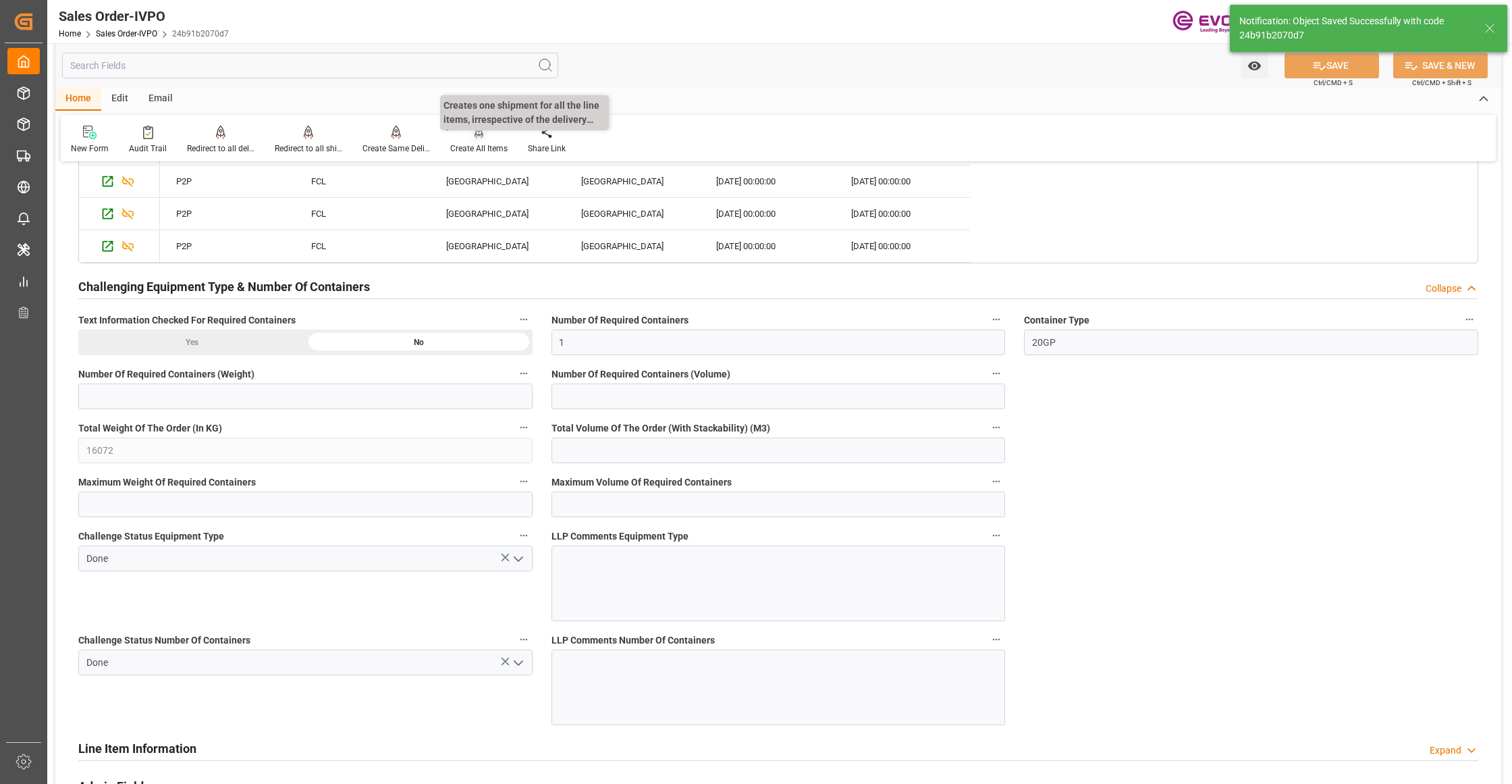
type input "No"
type input "1"
type input "2"
type input "39.4943"
type input "17000"
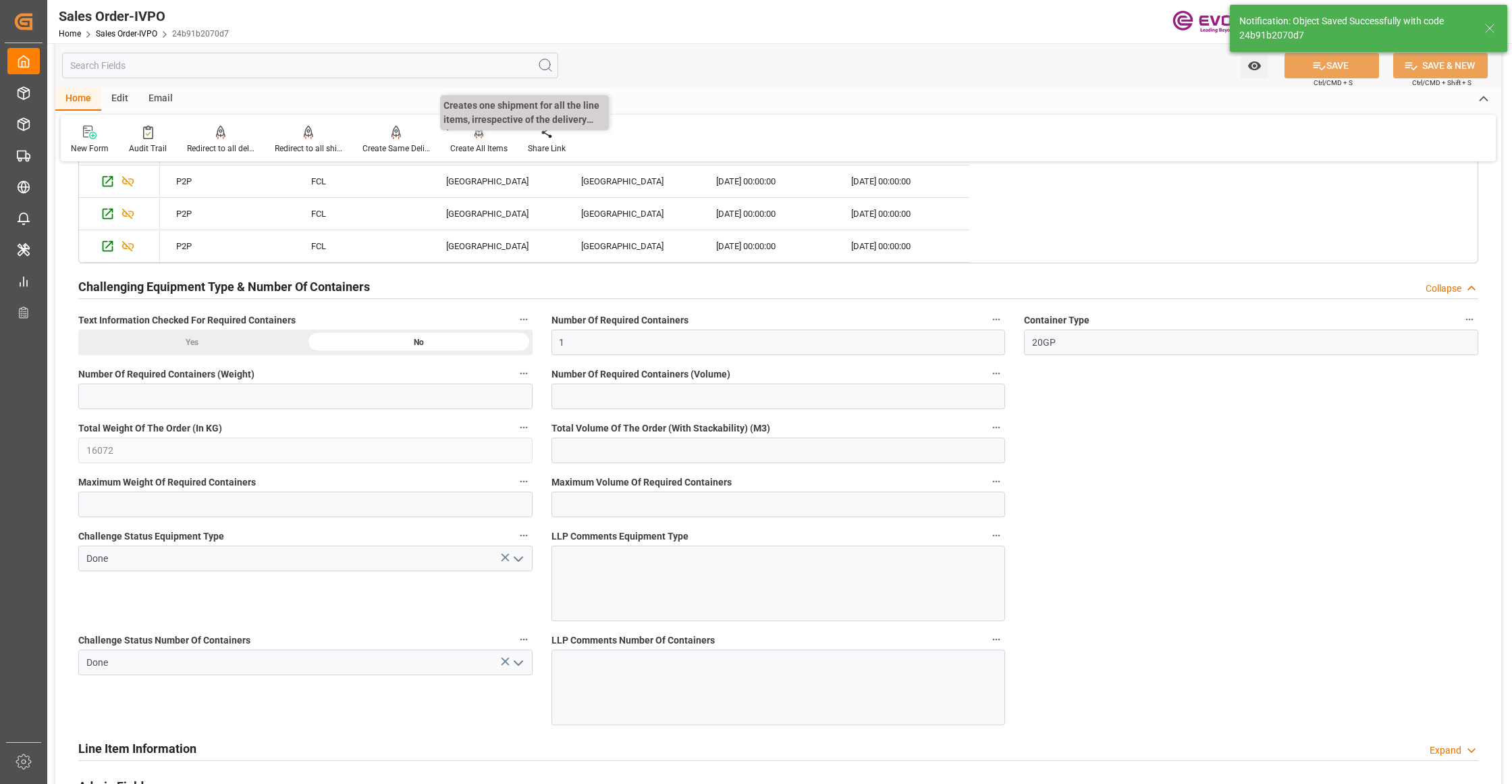
type input "30"
type input "23.09.2025 05:56"
click at [477, 138] on icon at bounding box center [480, 132] width 10 height 14
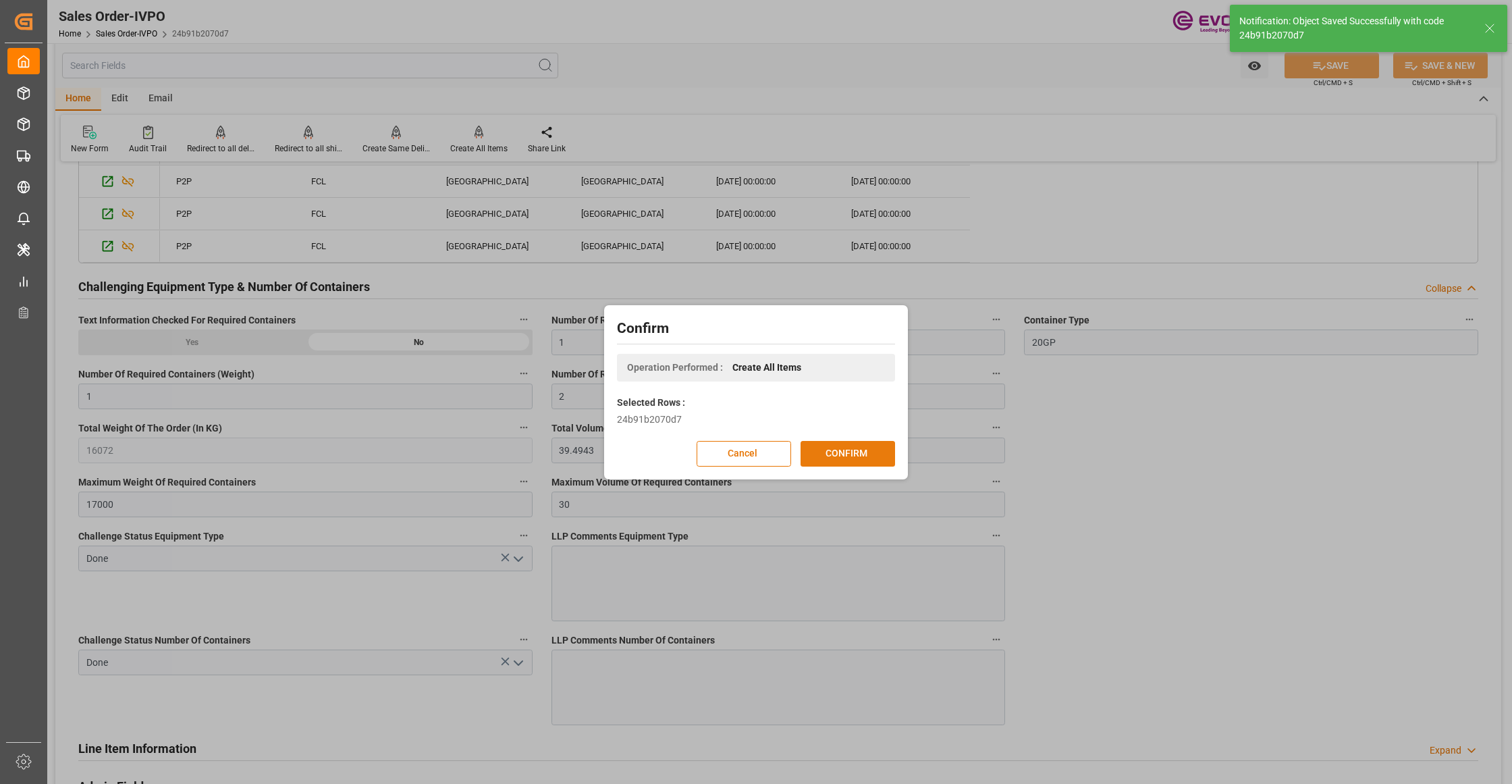
click at [840, 452] on button "CONFIRM" at bounding box center [848, 454] width 95 height 26
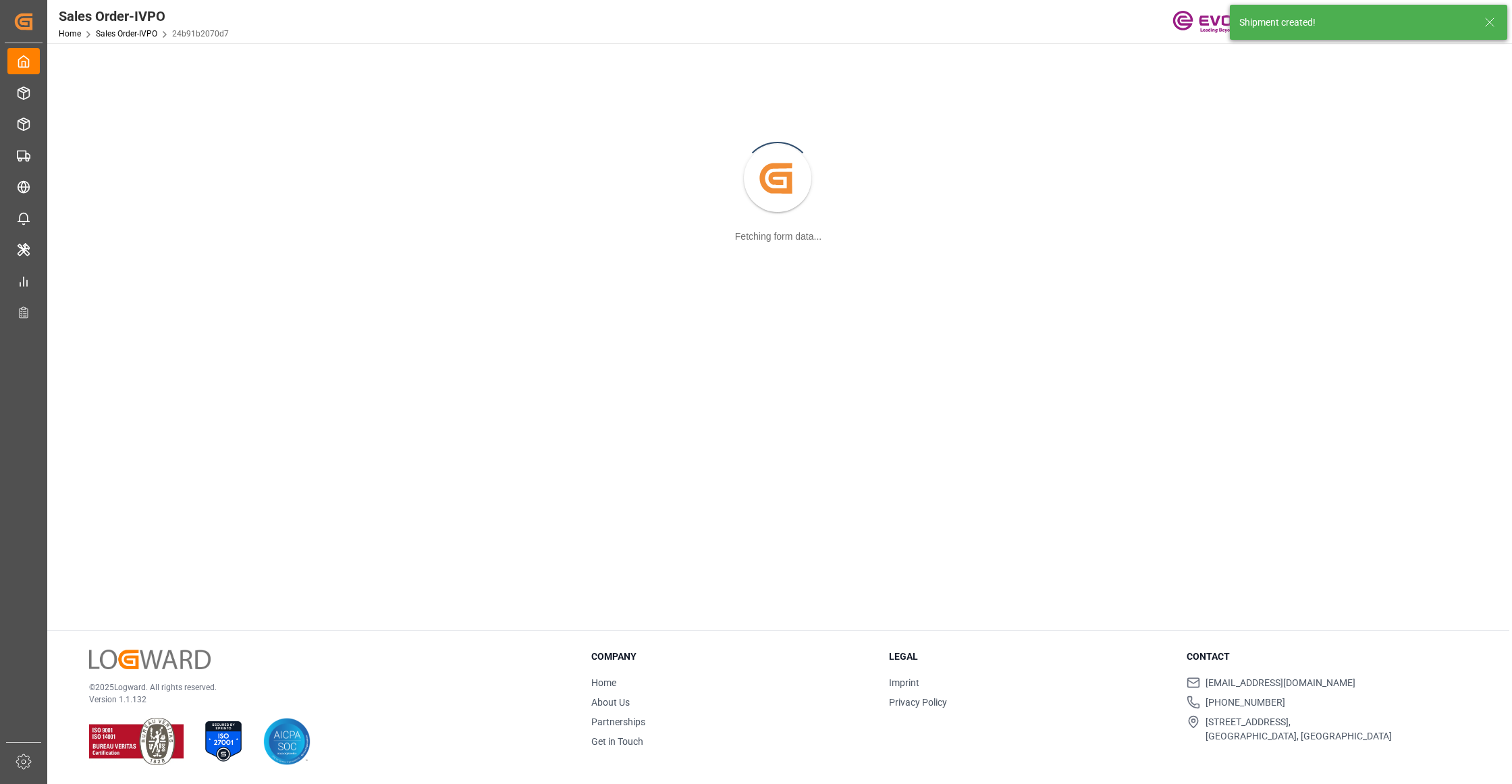
scroll to position [147, 0]
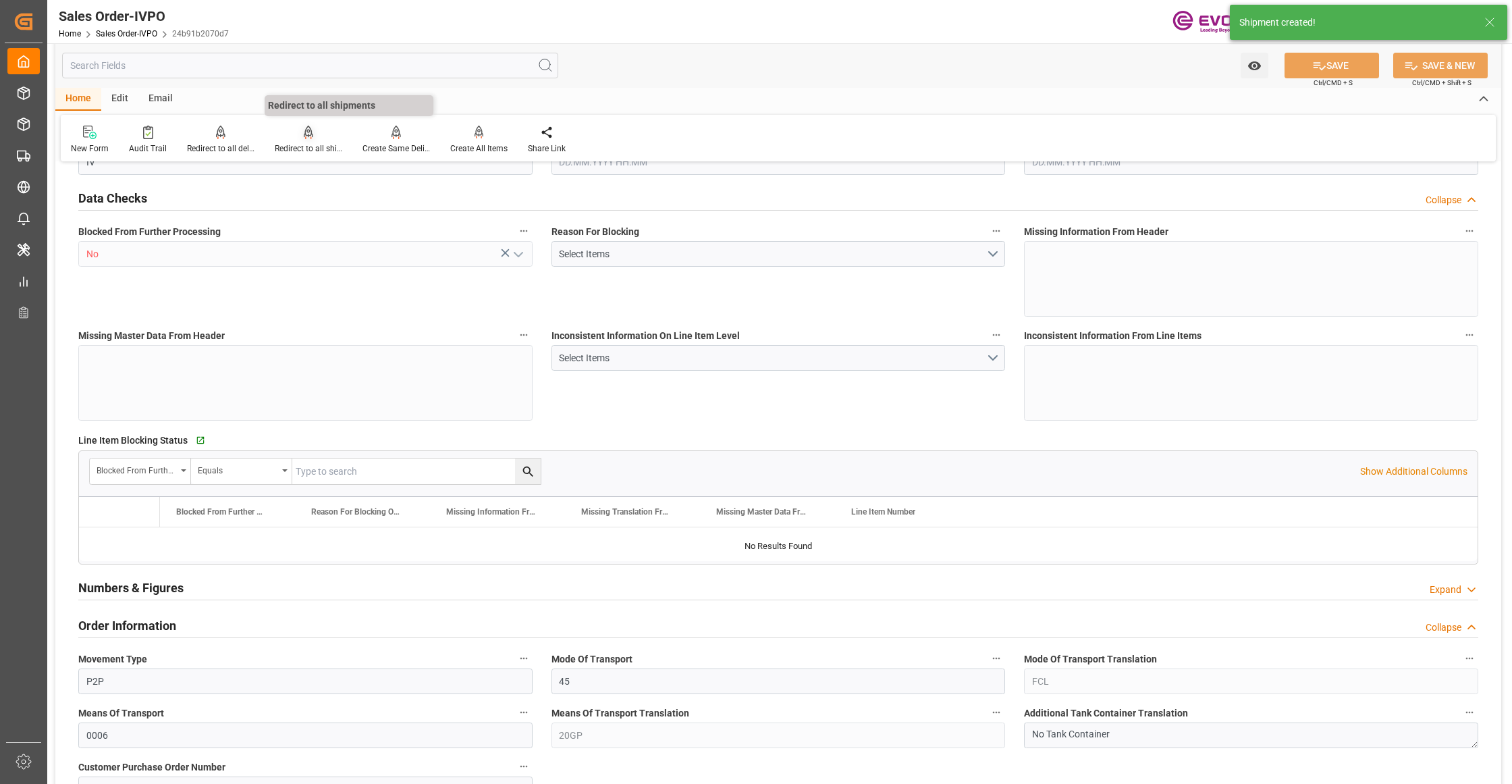
type input "BEANR"
type input "0"
type input "1"
type input "2"
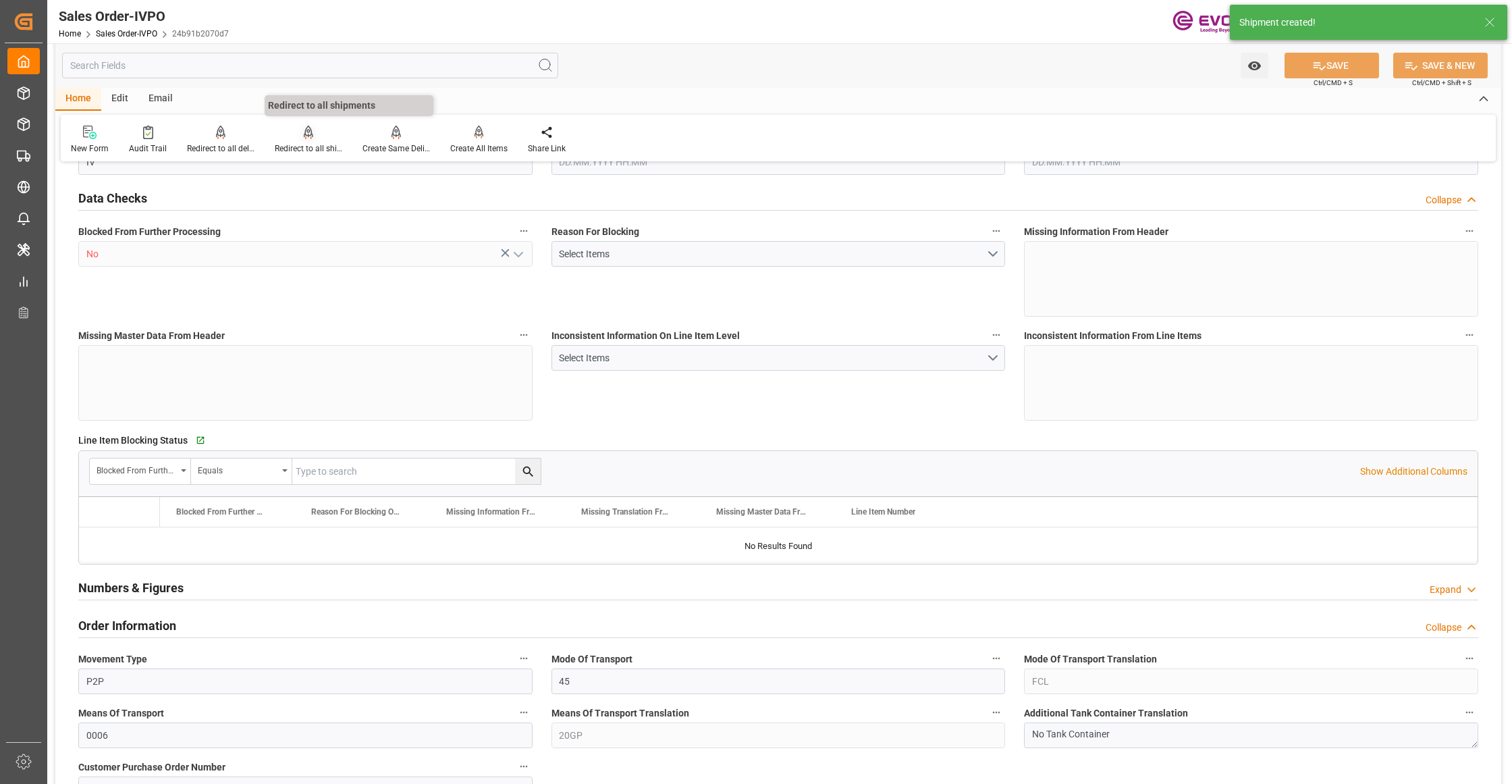
type input "16072"
type input "39.4943"
type input "17000"
type input "30"
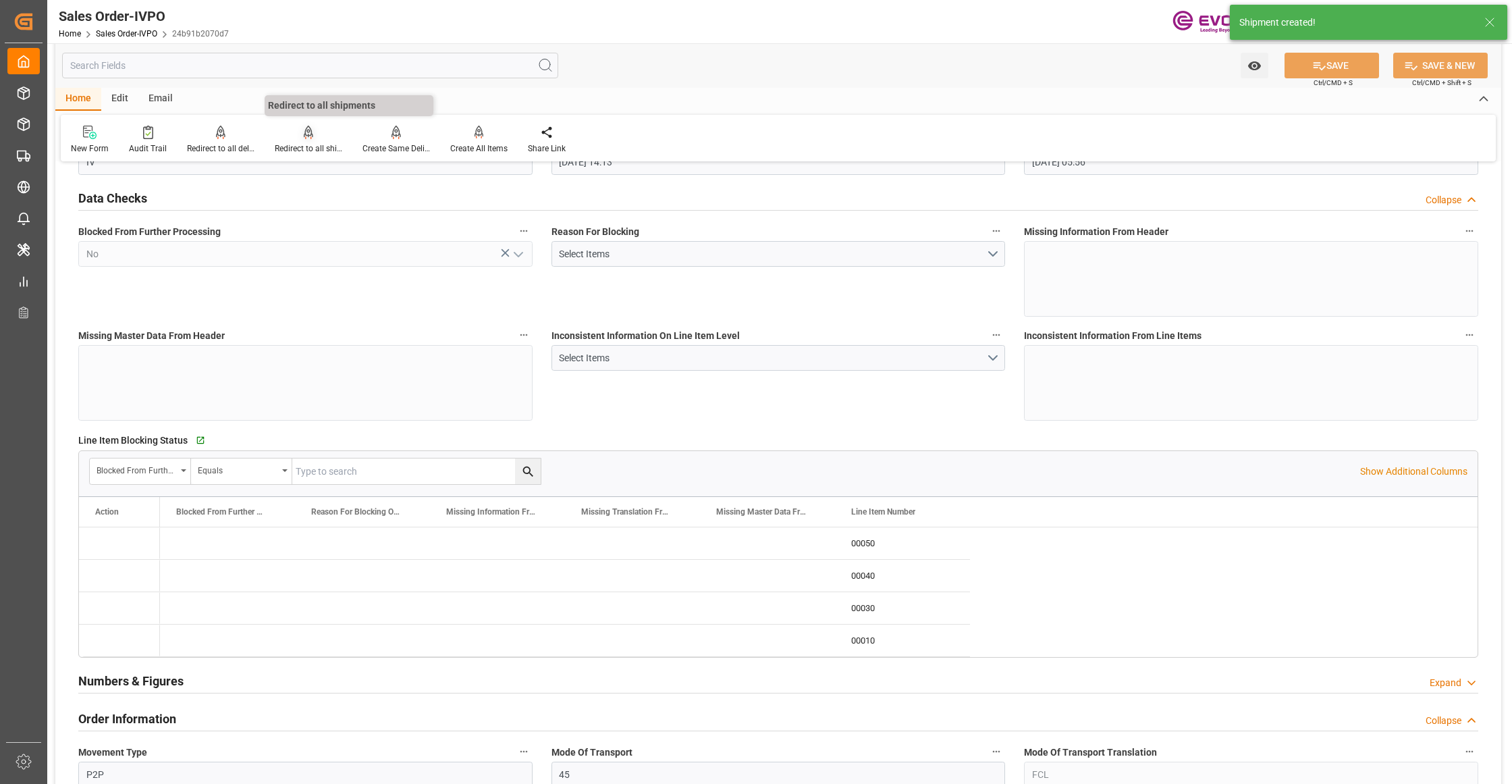
type input "22.09.2025 14:13"
type input "23.09.2025 05:56"
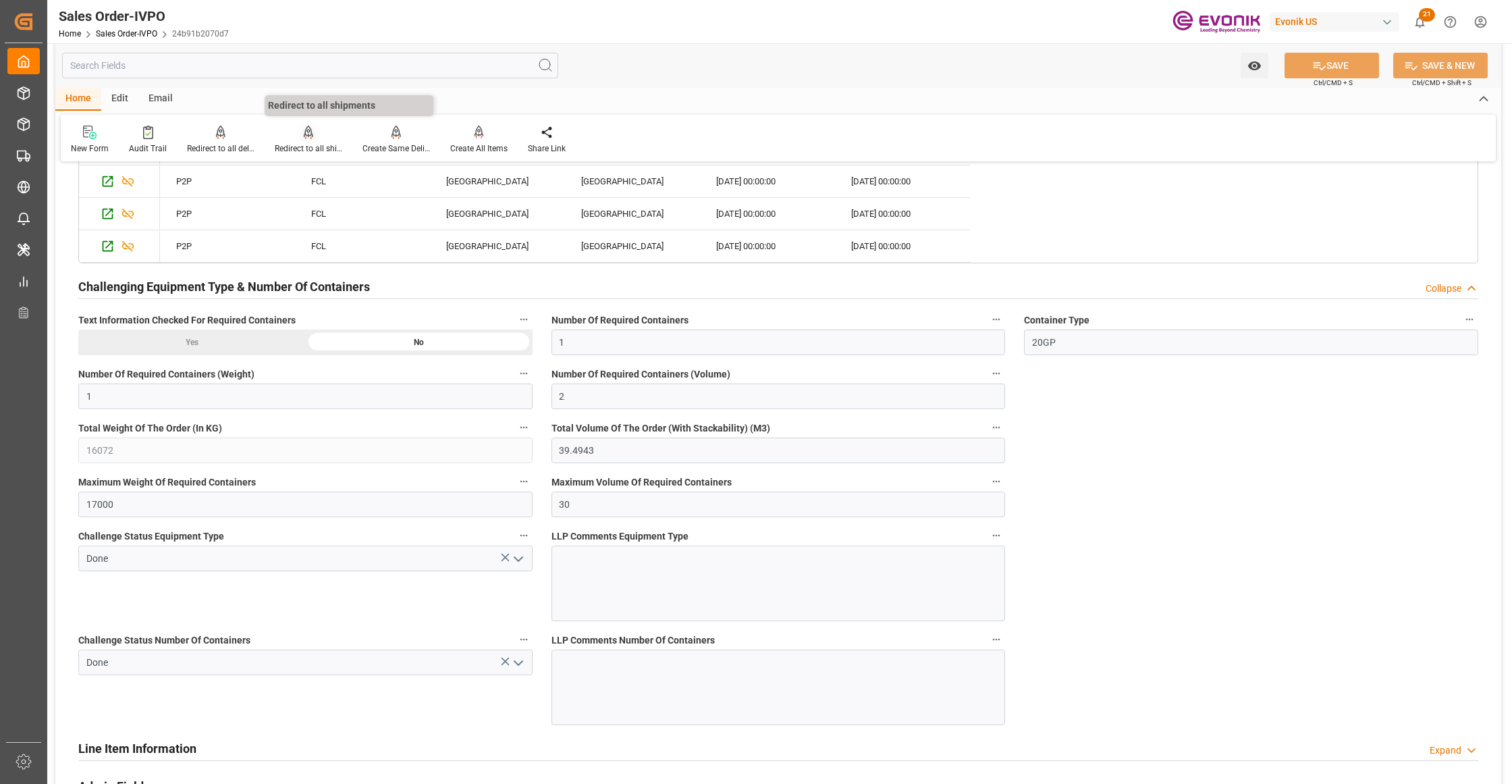
click at [297, 141] on div "Redirect to all shipments" at bounding box center [308, 140] width 88 height 30
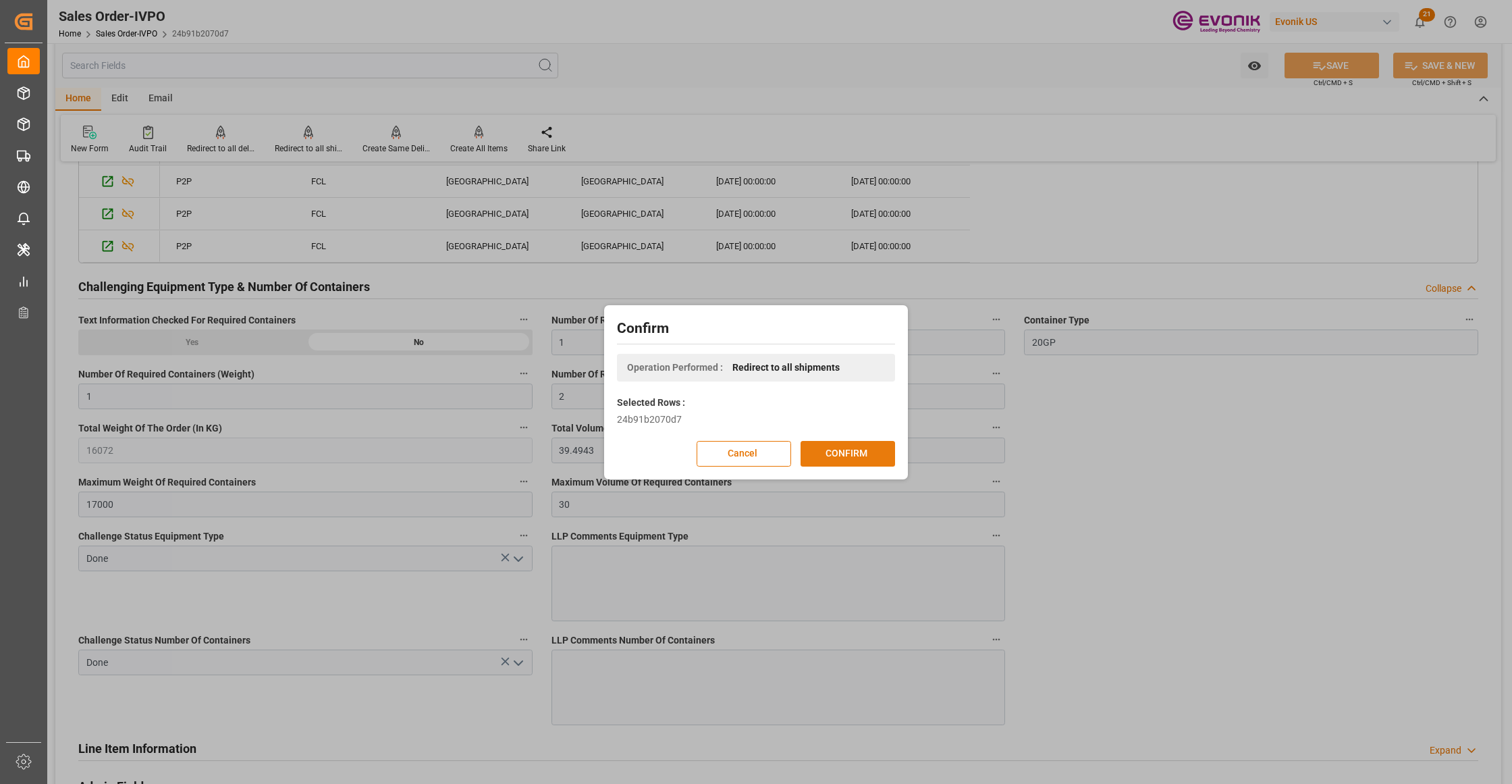
click at [831, 460] on button "CONFIRM" at bounding box center [848, 454] width 95 height 26
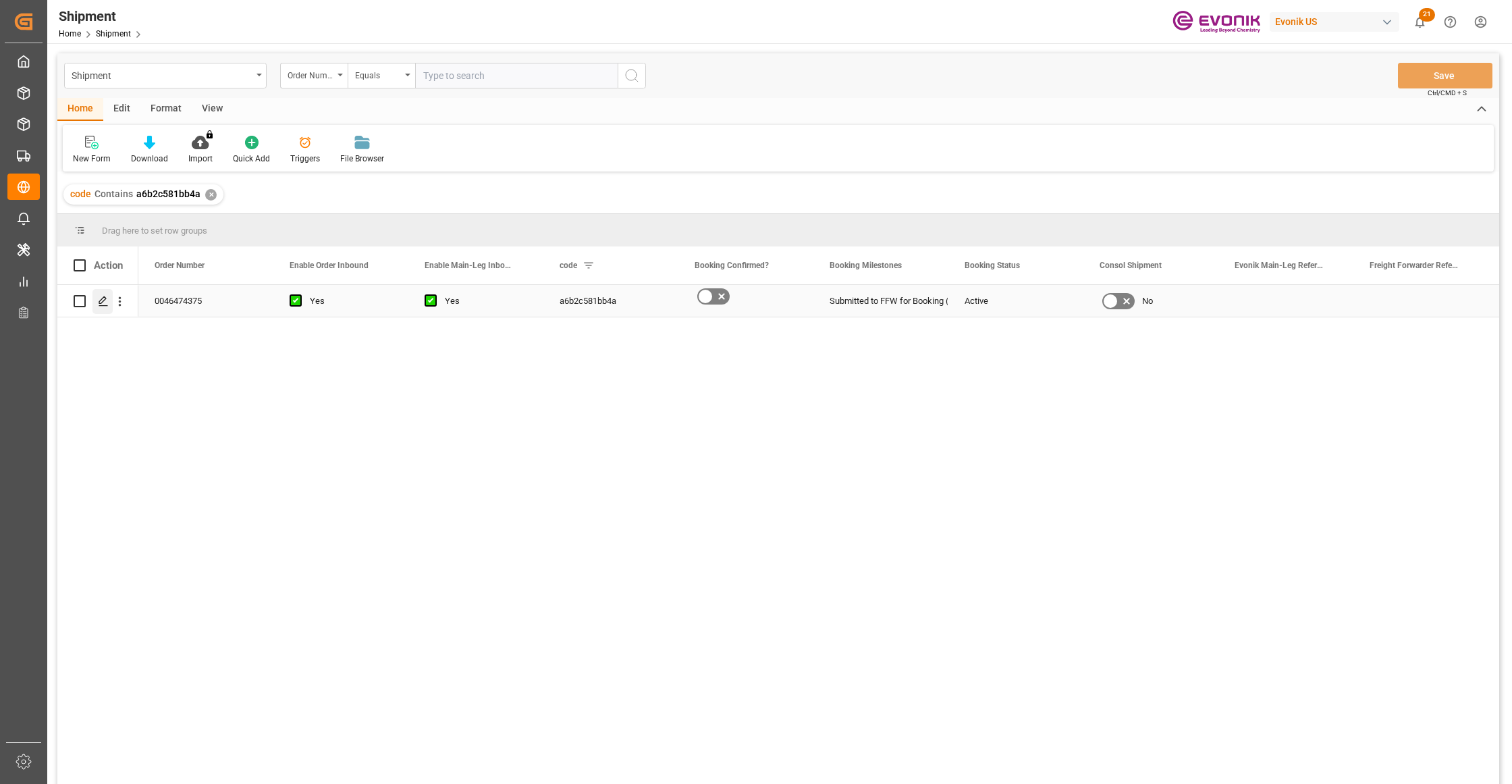
click at [99, 302] on polygon "Press SPACE to select this row." at bounding box center [102, 300] width 7 height 7
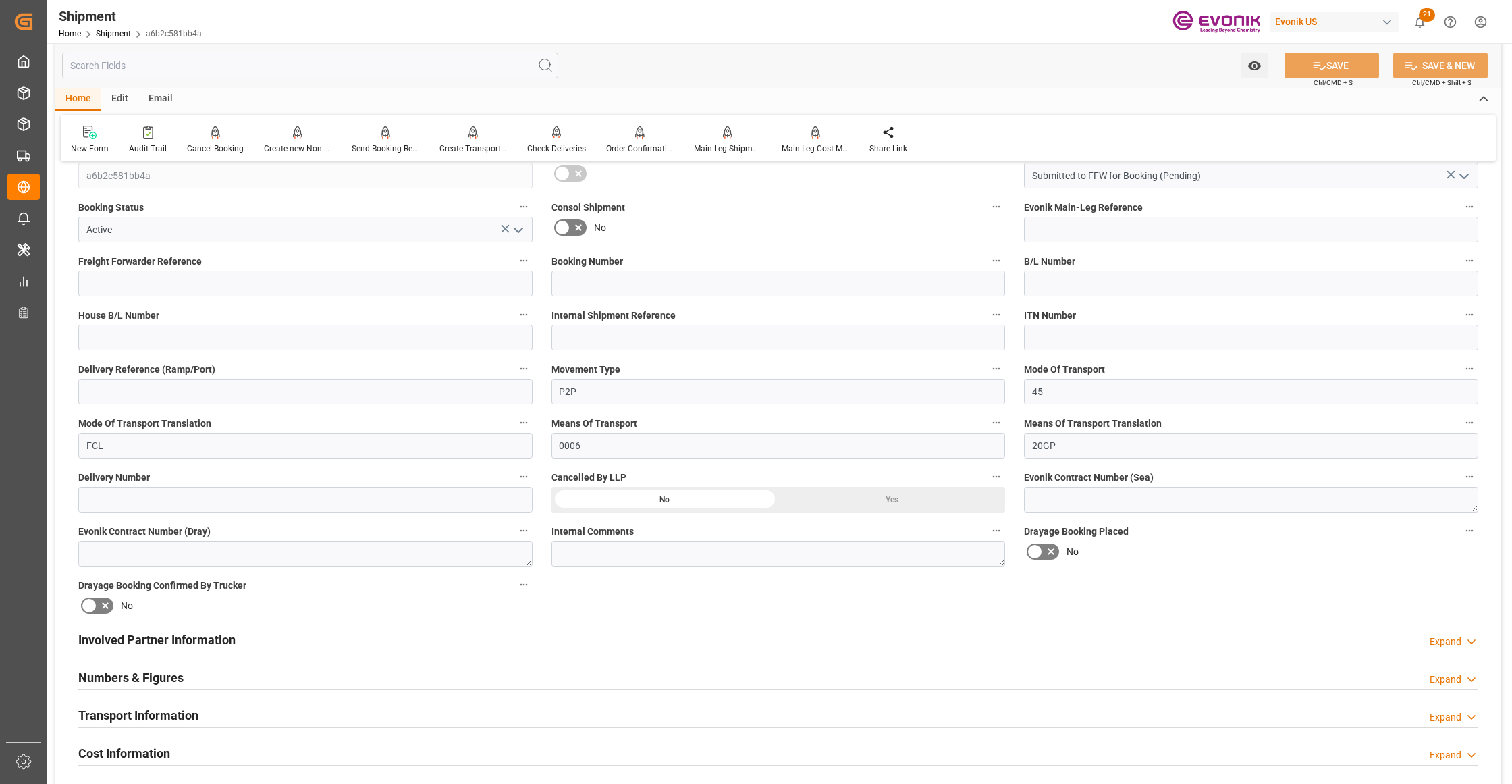
scroll to position [600, 0]
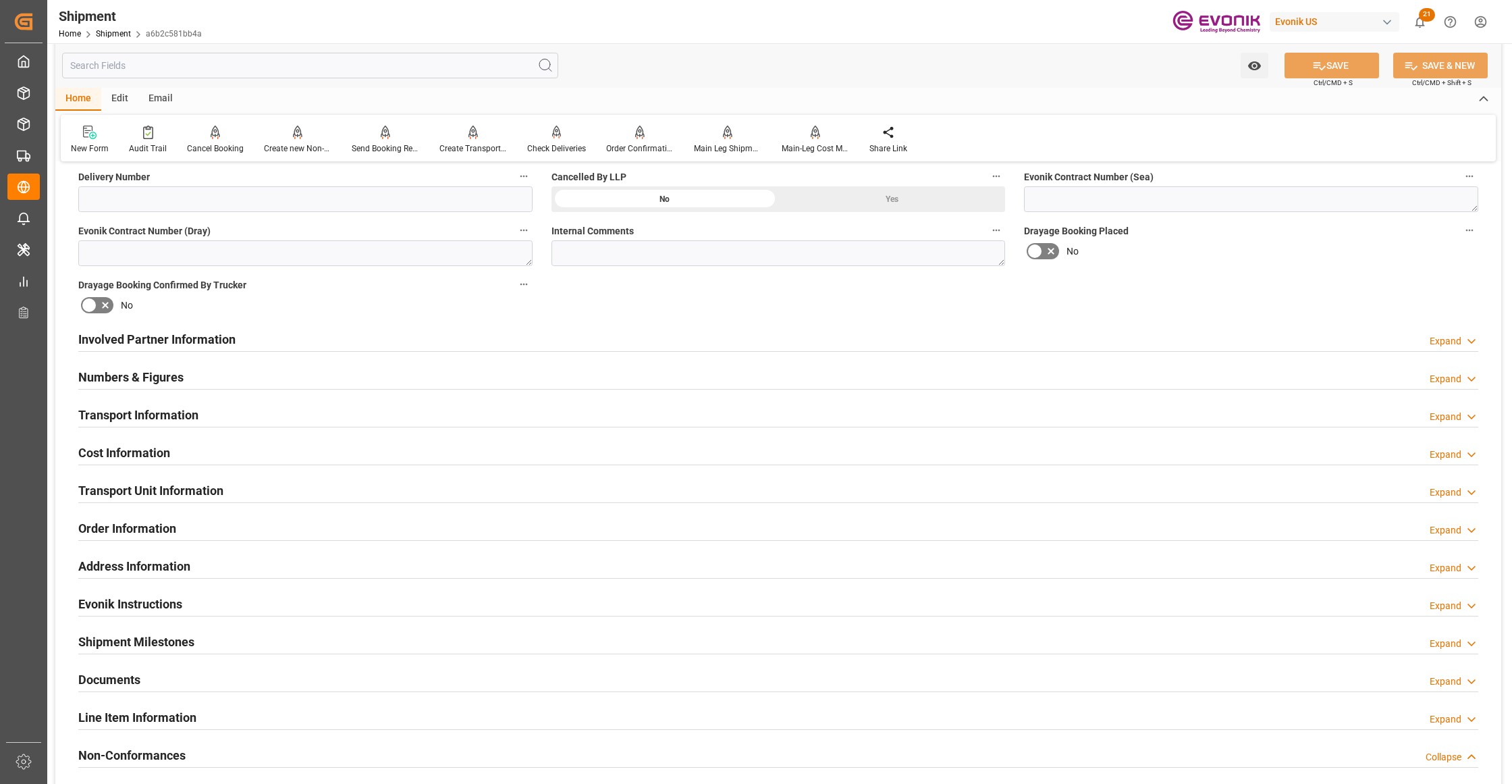
click at [735, 340] on div "Involved Partner Information Expand" at bounding box center [778, 338] width 1400 height 26
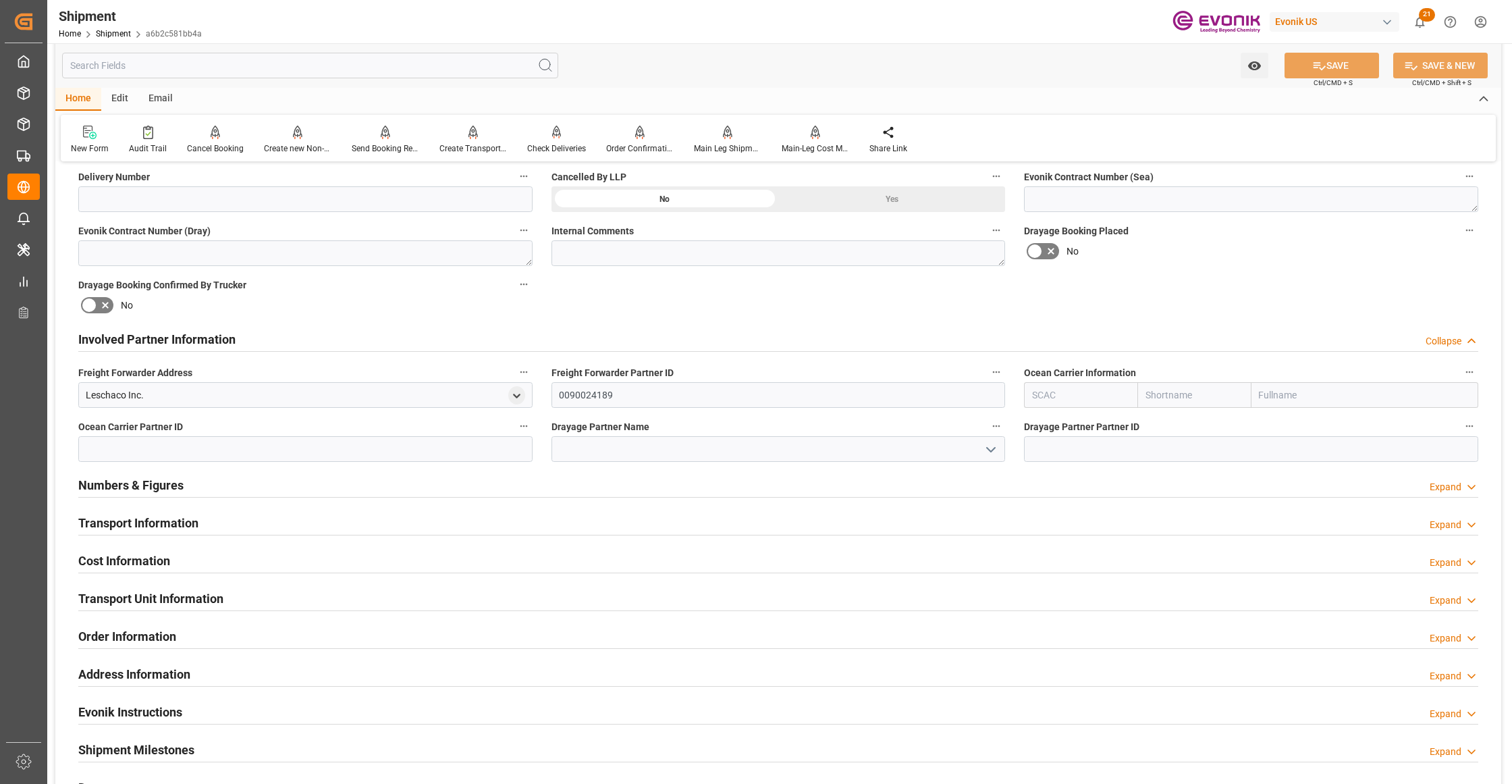
click at [1188, 389] on input "text" at bounding box center [1194, 395] width 113 height 26
type input "ร"
type input "I"
type input "icl"
click at [1156, 428] on b "ICL" at bounding box center [1153, 425] width 14 height 11
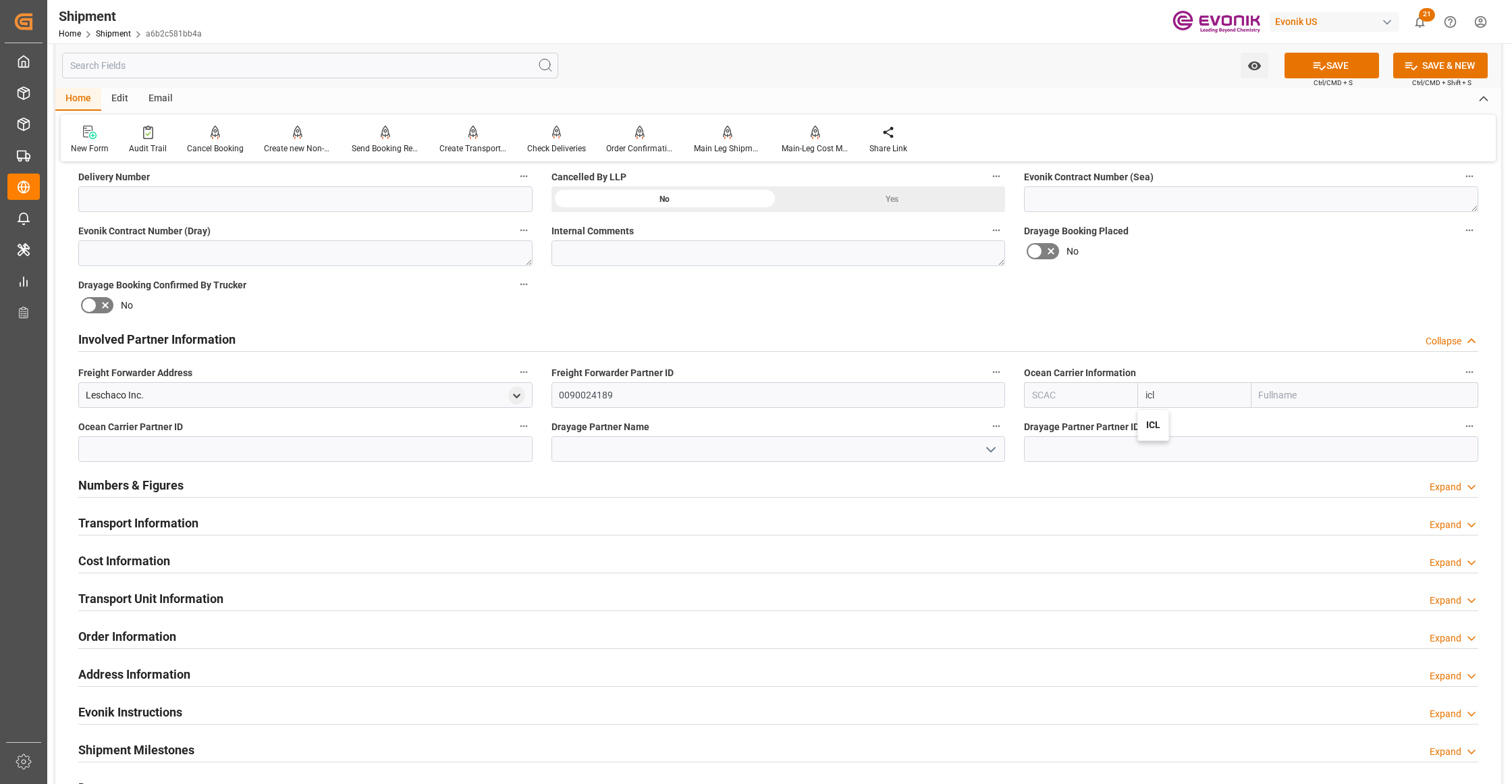
type input "IILU"
type input "ICL"
type input "Independent Container Line Limited"
type input "ICL"
click at [1246, 301] on div "Booking Confirmation Milestone Bar Collapse Submitted to FFW for Booking (Pendi…" at bounding box center [778, 325] width 1446 height 1504
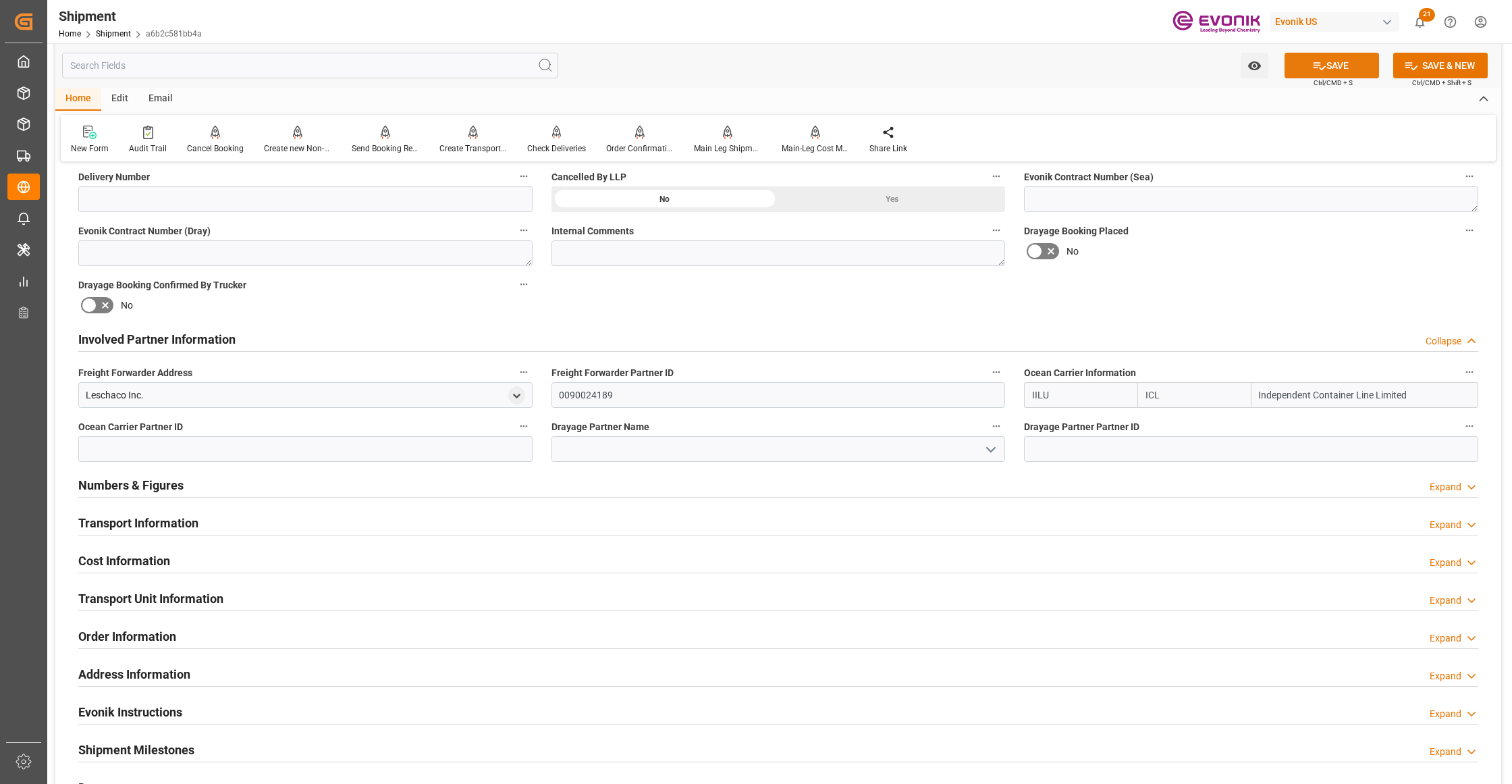
click at [1325, 65] on button "SAVE" at bounding box center [1332, 65] width 95 height 26
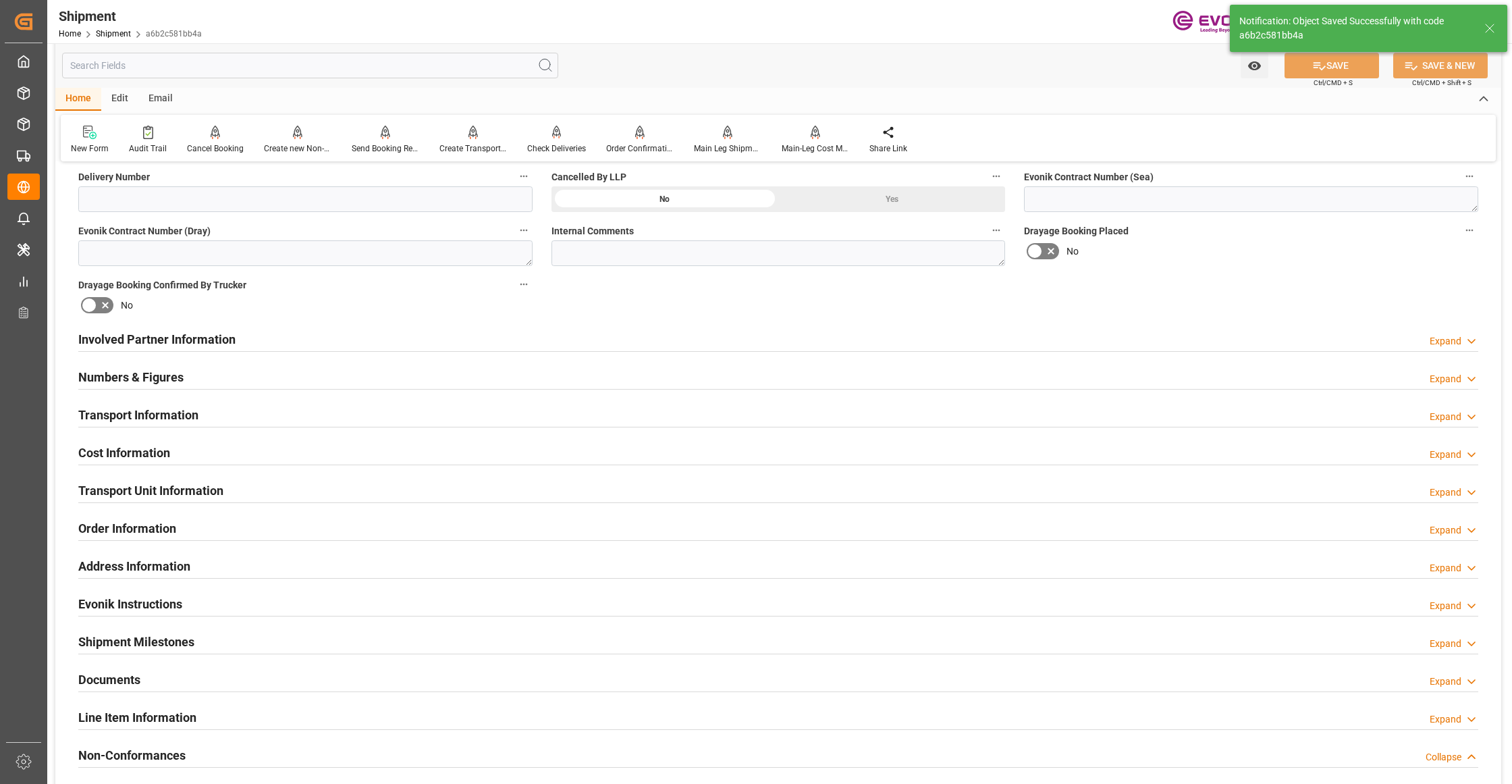
type input "0090025159"
click at [600, 338] on div "Involved Partner Information Expand" at bounding box center [778, 338] width 1400 height 26
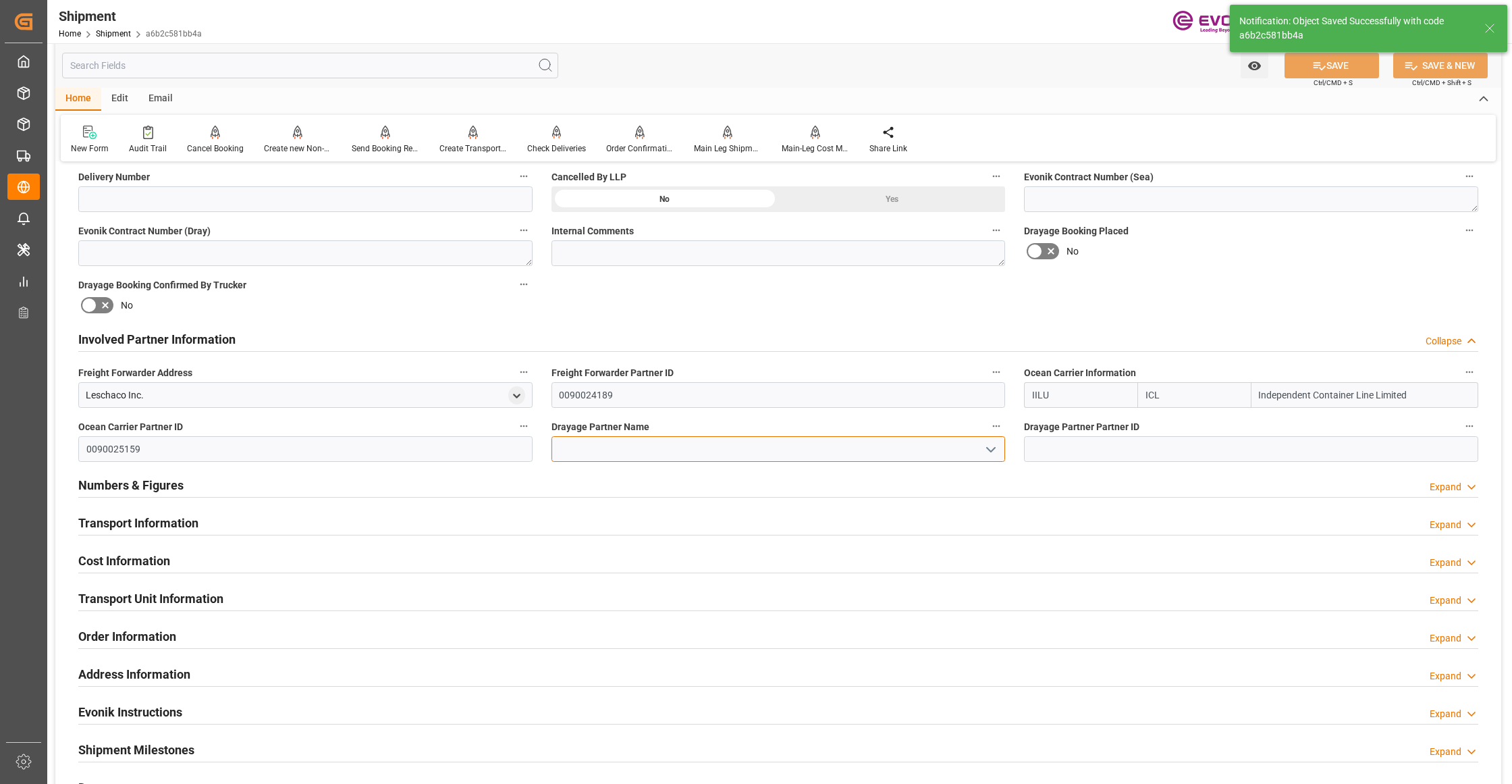
click at [589, 444] on input at bounding box center [778, 449] width 454 height 26
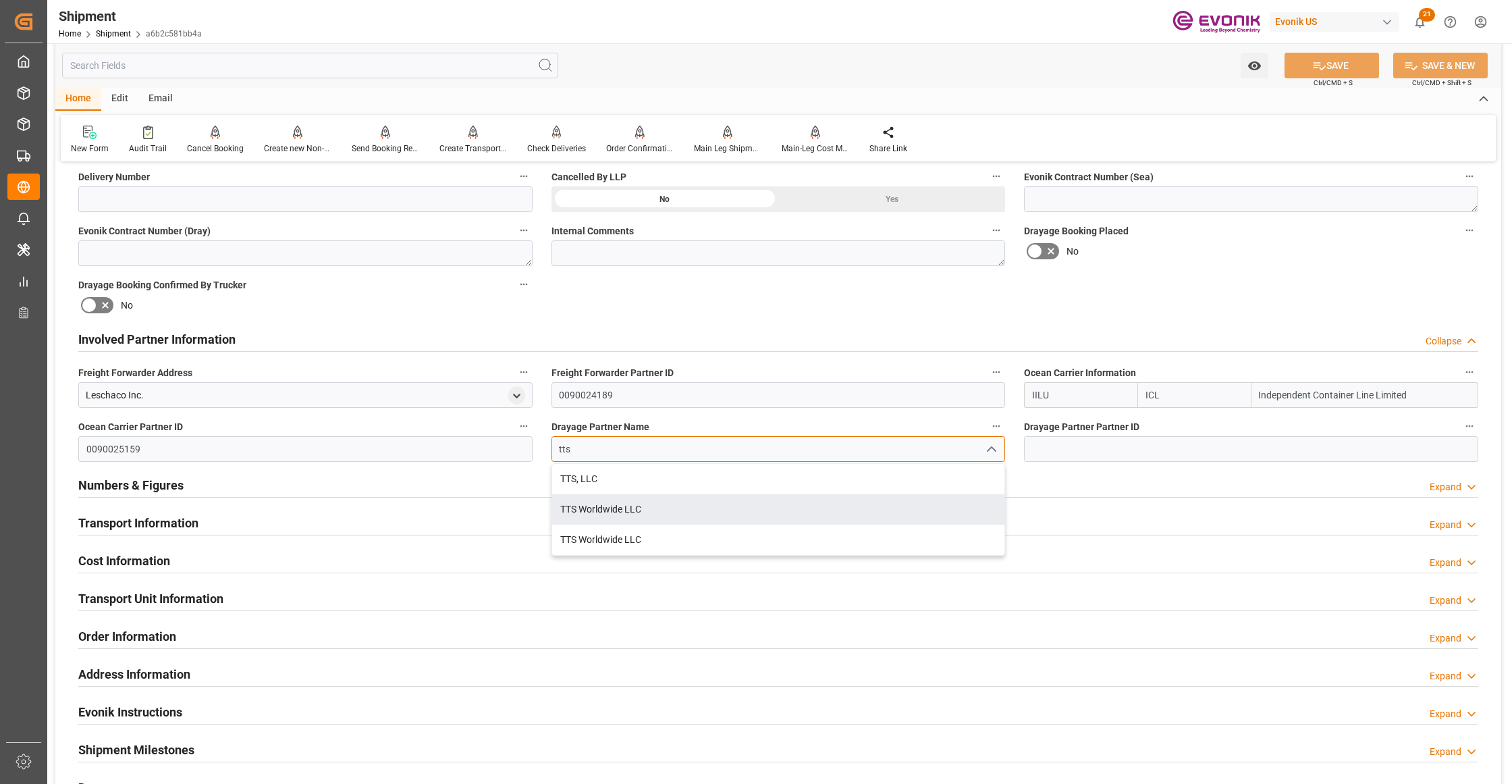
drag, startPoint x: 647, startPoint y: 509, endPoint x: 935, endPoint y: 368, distance: 320.7
click at [649, 509] on div "TTS Worldwide LLC" at bounding box center [779, 509] width 453 height 31
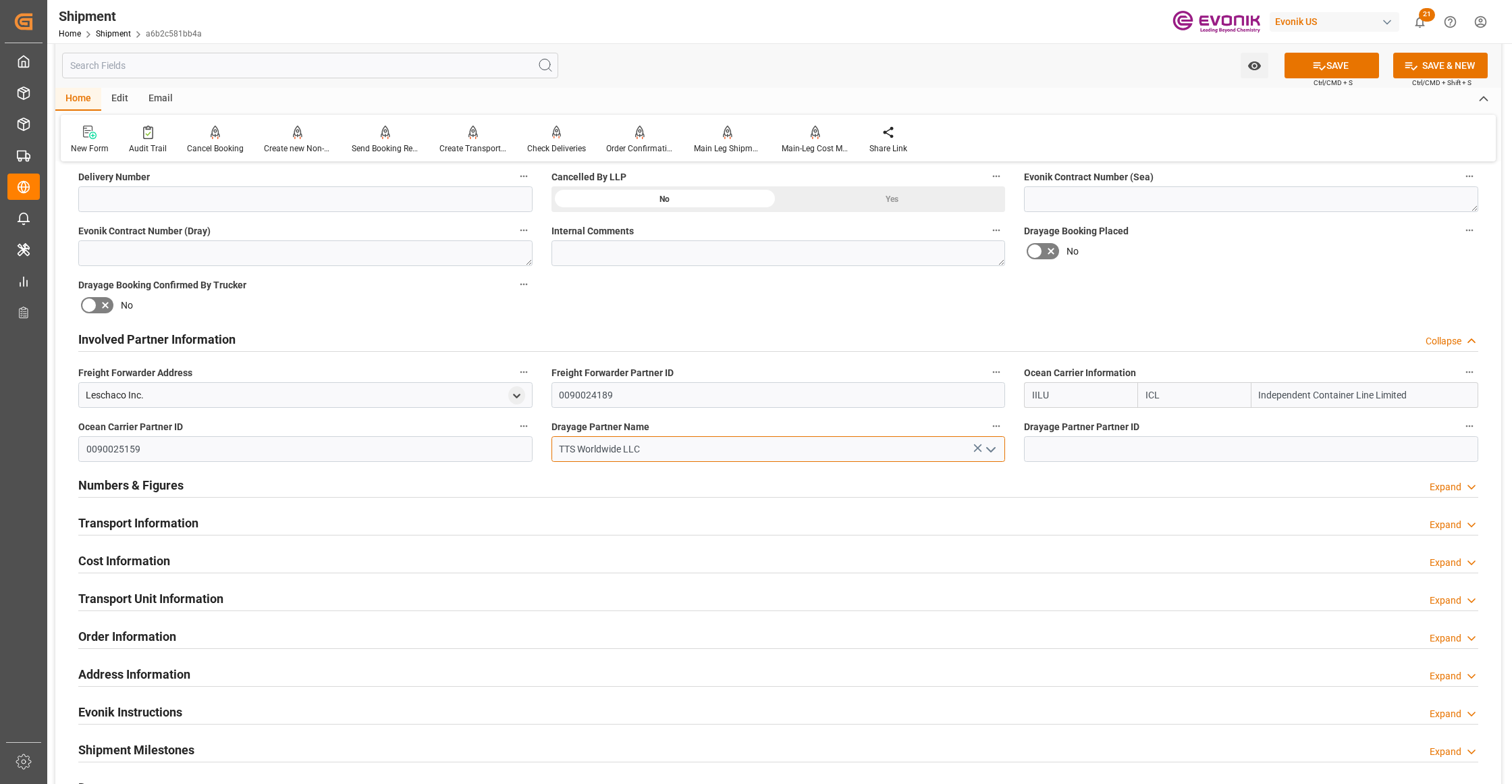
type input "TTS Worldwide LLC"
click at [1175, 321] on div "Involved Partner Information Collapse" at bounding box center [778, 340] width 1419 height 37
click at [1343, 65] on button "SAVE" at bounding box center [1332, 65] width 95 height 26
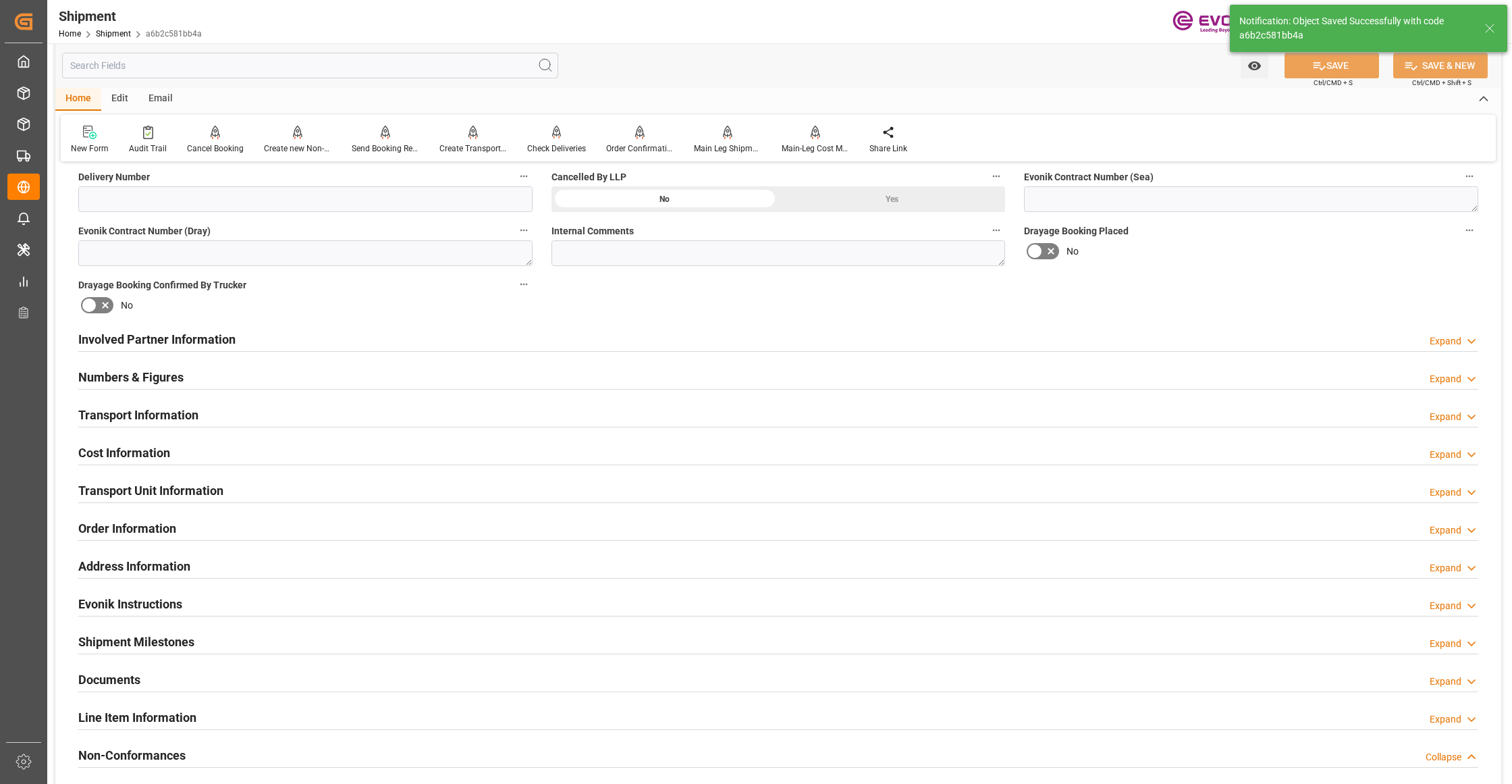
click at [757, 332] on div "Involved Partner Information Expand" at bounding box center [778, 338] width 1400 height 26
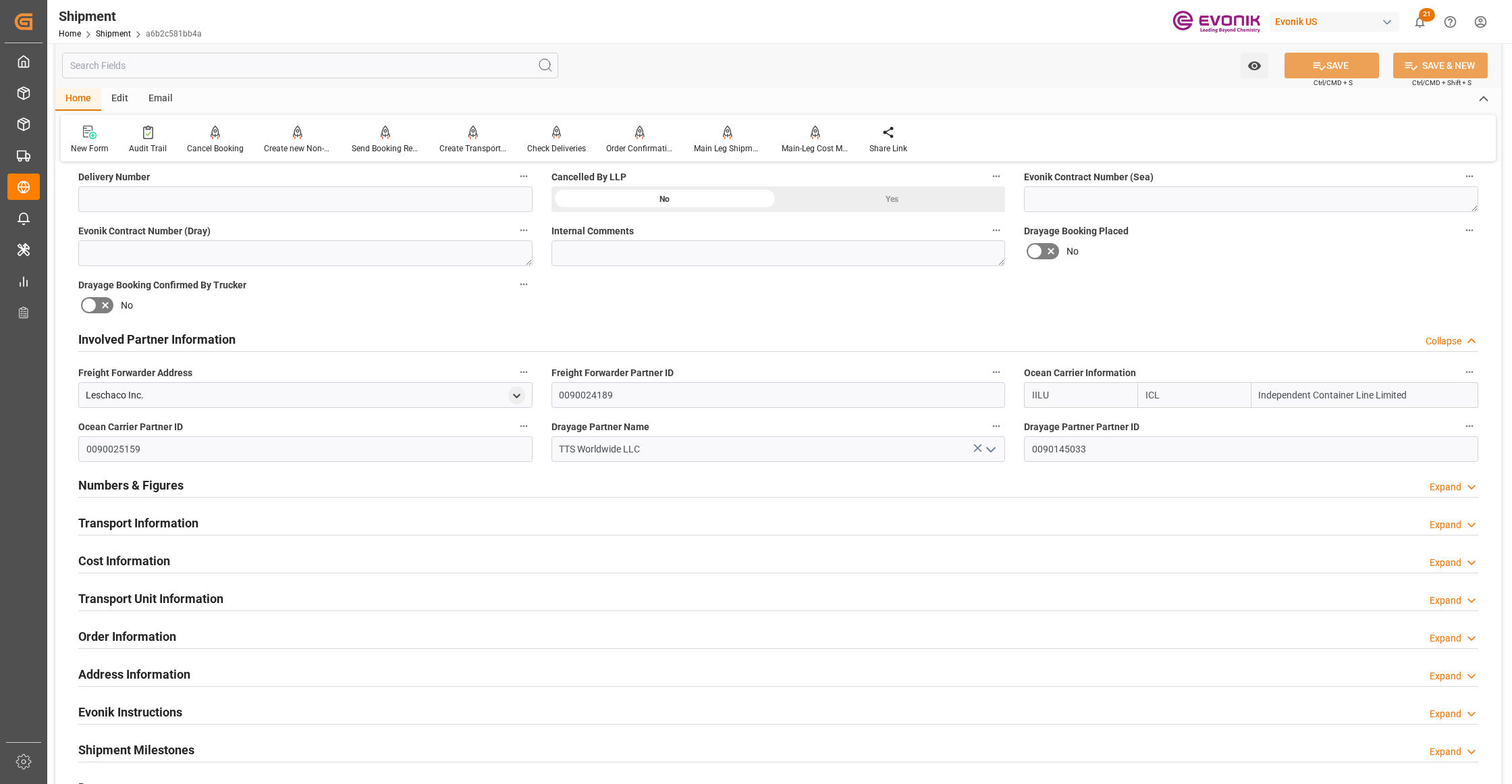
click at [589, 520] on div "Transport Information Expand" at bounding box center [778, 522] width 1400 height 26
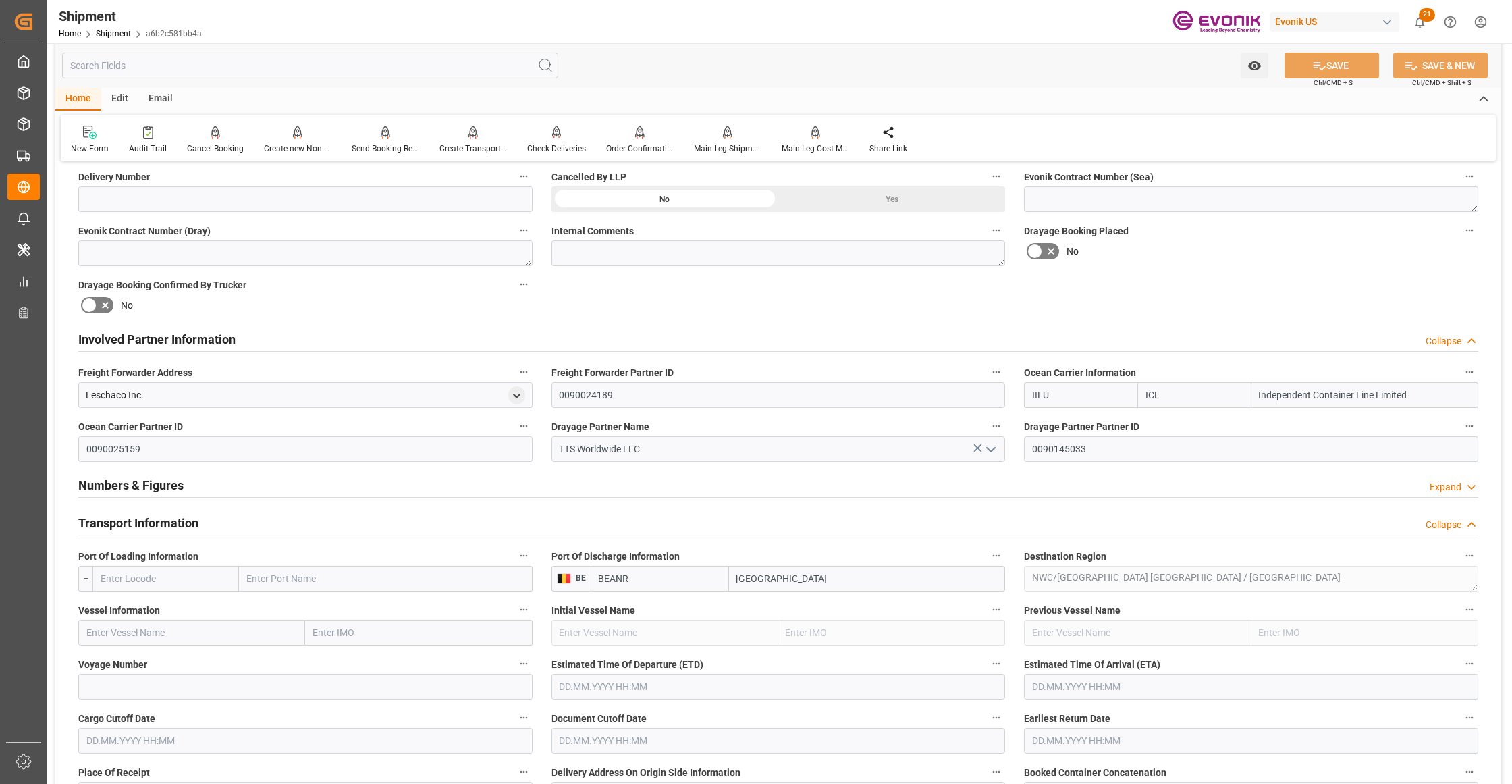
scroll to position [900, 0]
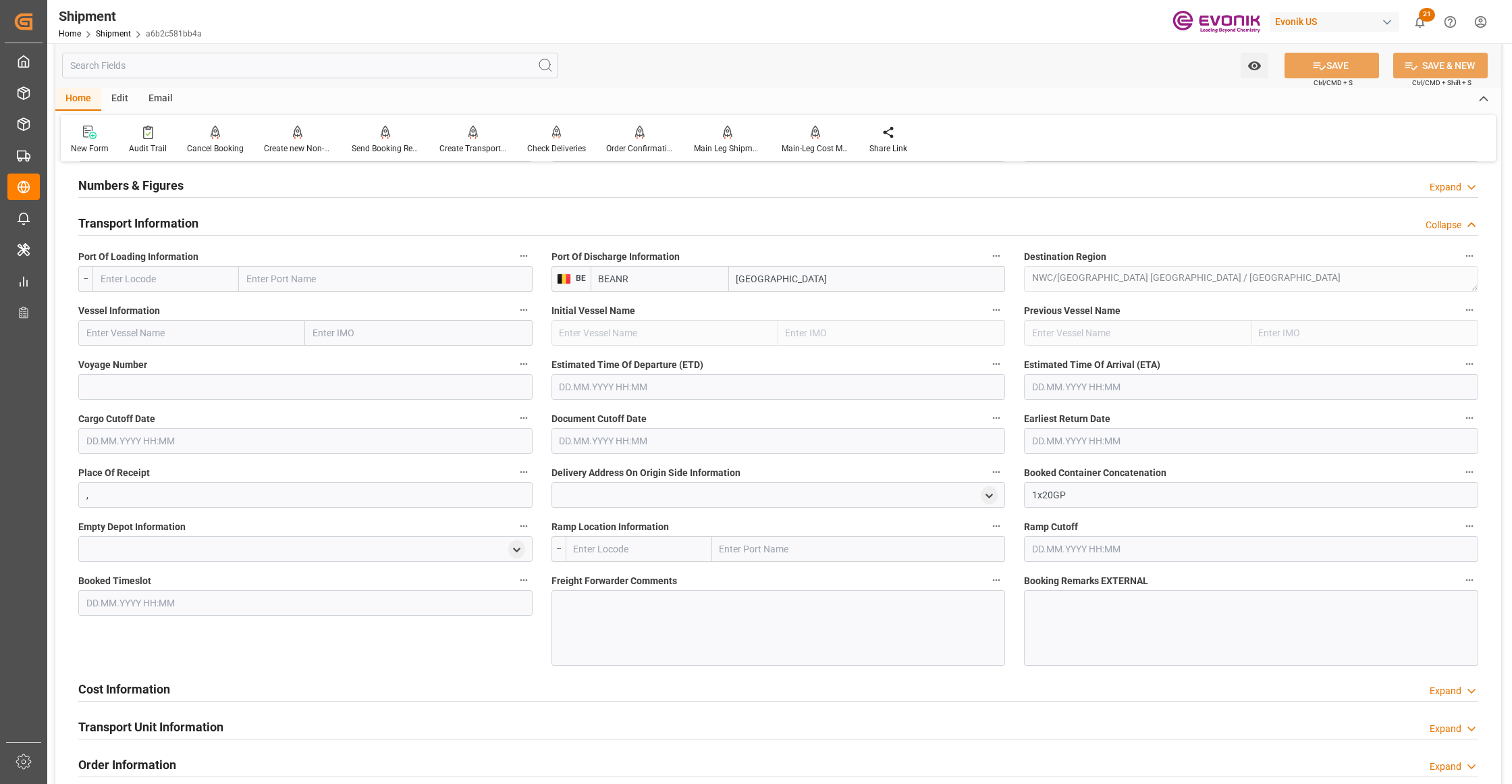
click at [174, 282] on input "text" at bounding box center [165, 279] width 147 height 26
click at [157, 305] on span "USCHT - Chester" at bounding box center [155, 308] width 106 height 11
type input "USCHT"
type input "Chester"
type input "USCHT"
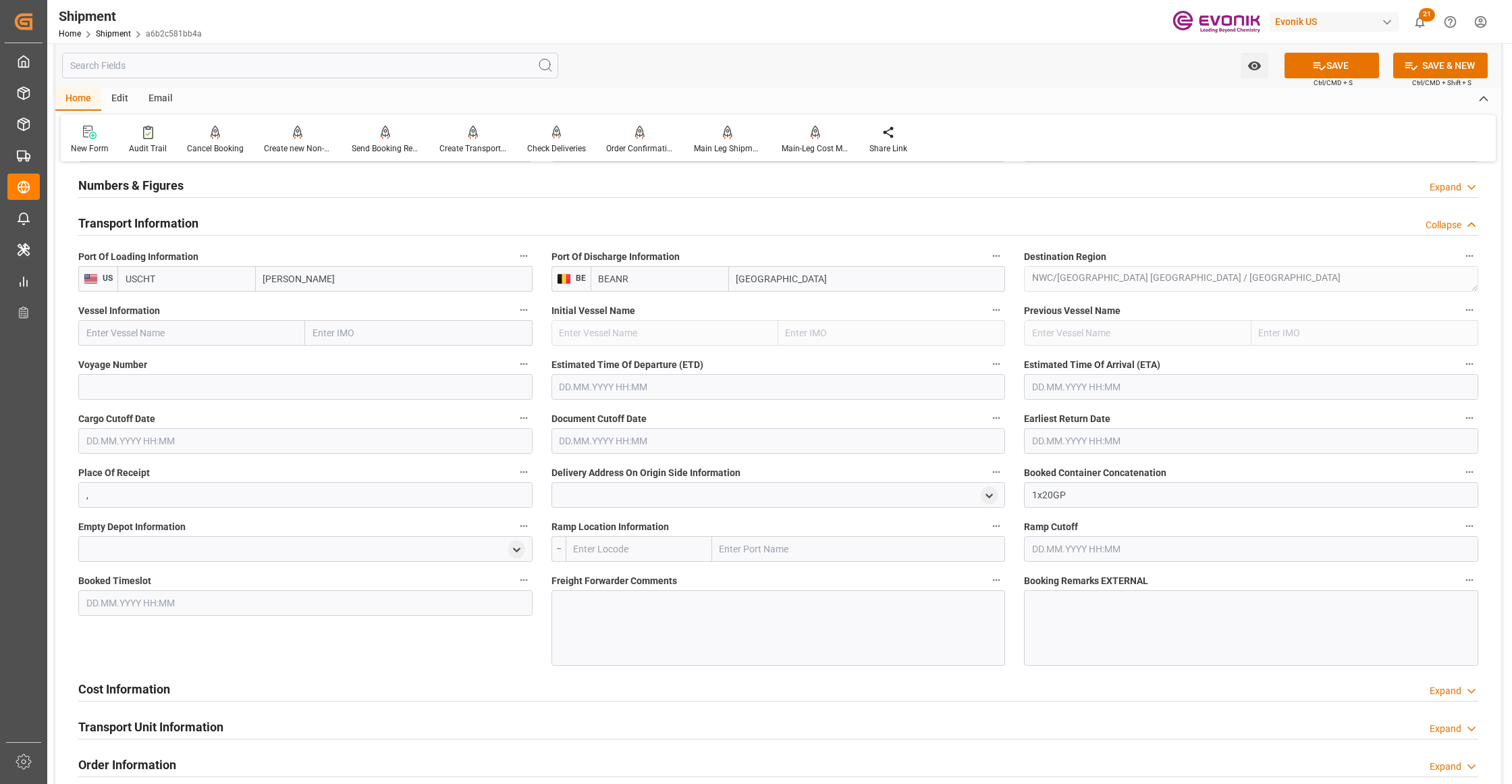
click at [201, 336] on input "text" at bounding box center [192, 333] width 227 height 26
click at [188, 329] on input "text" at bounding box center [192, 333] width 227 height 26
click at [158, 336] on input "text" at bounding box center [192, 333] width 227 height 26
click at [147, 338] on input "text" at bounding box center [192, 333] width 227 height 26
click at [215, 331] on input "text" at bounding box center [192, 333] width 227 height 26
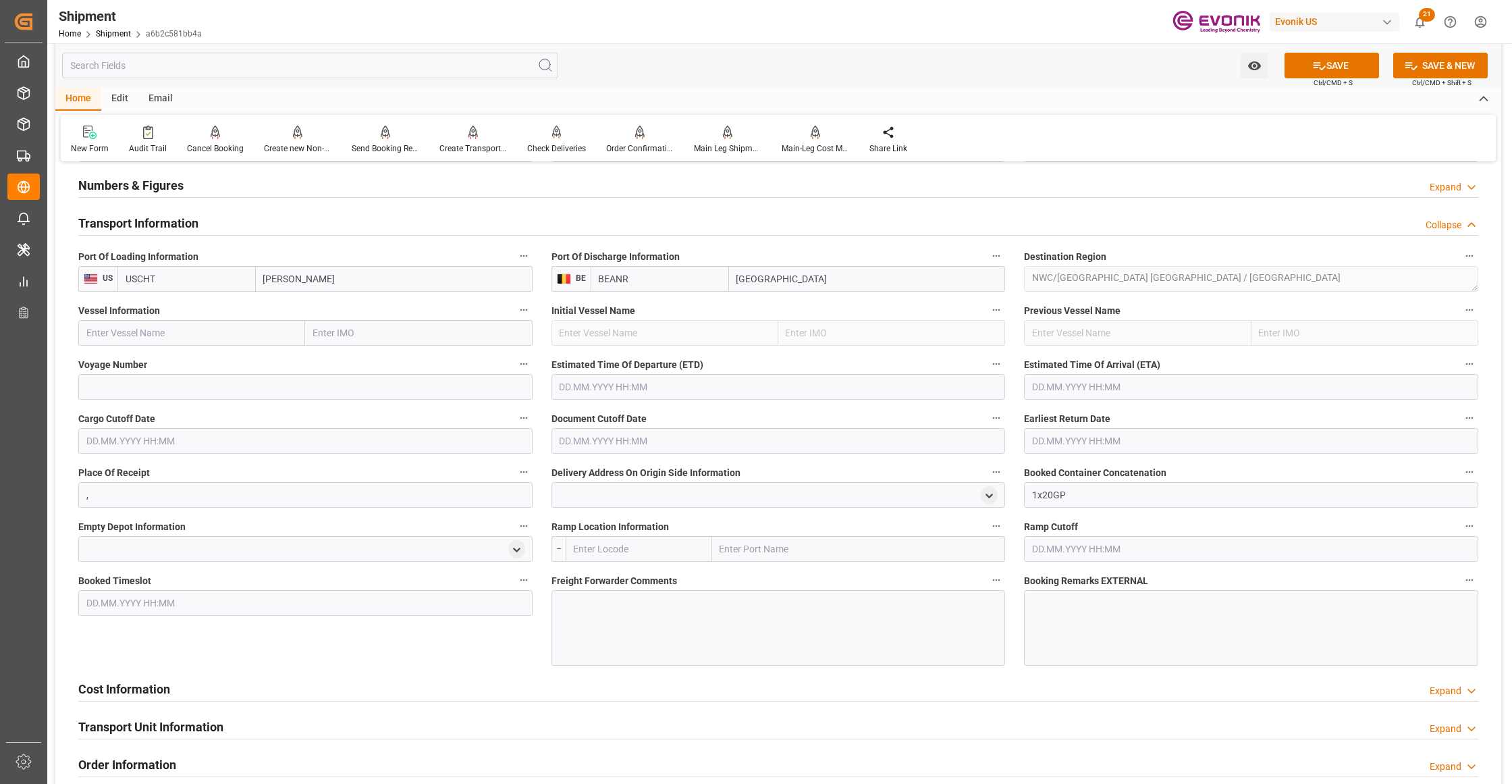
click at [157, 335] on input "text" at bounding box center [192, 333] width 227 height 26
click at [198, 336] on input "text" at bounding box center [192, 333] width 227 height 26
paste input "horizon / 1019"
click at [138, 327] on input "horizon / 1019" at bounding box center [192, 333] width 227 height 26
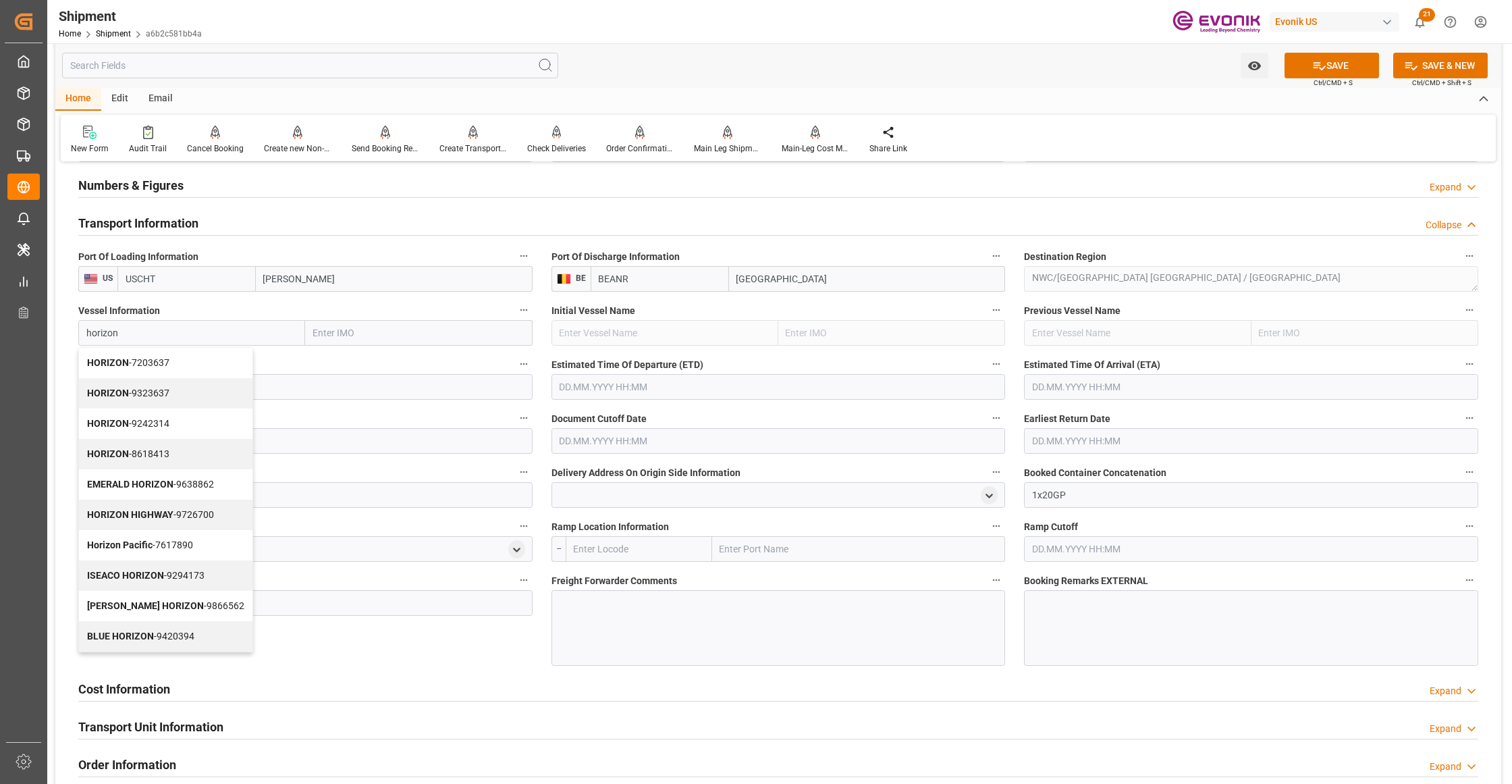
click at [168, 363] on span "HORIZON - 7203637" at bounding box center [128, 362] width 83 height 11
type input "HORIZON"
type input "7203637"
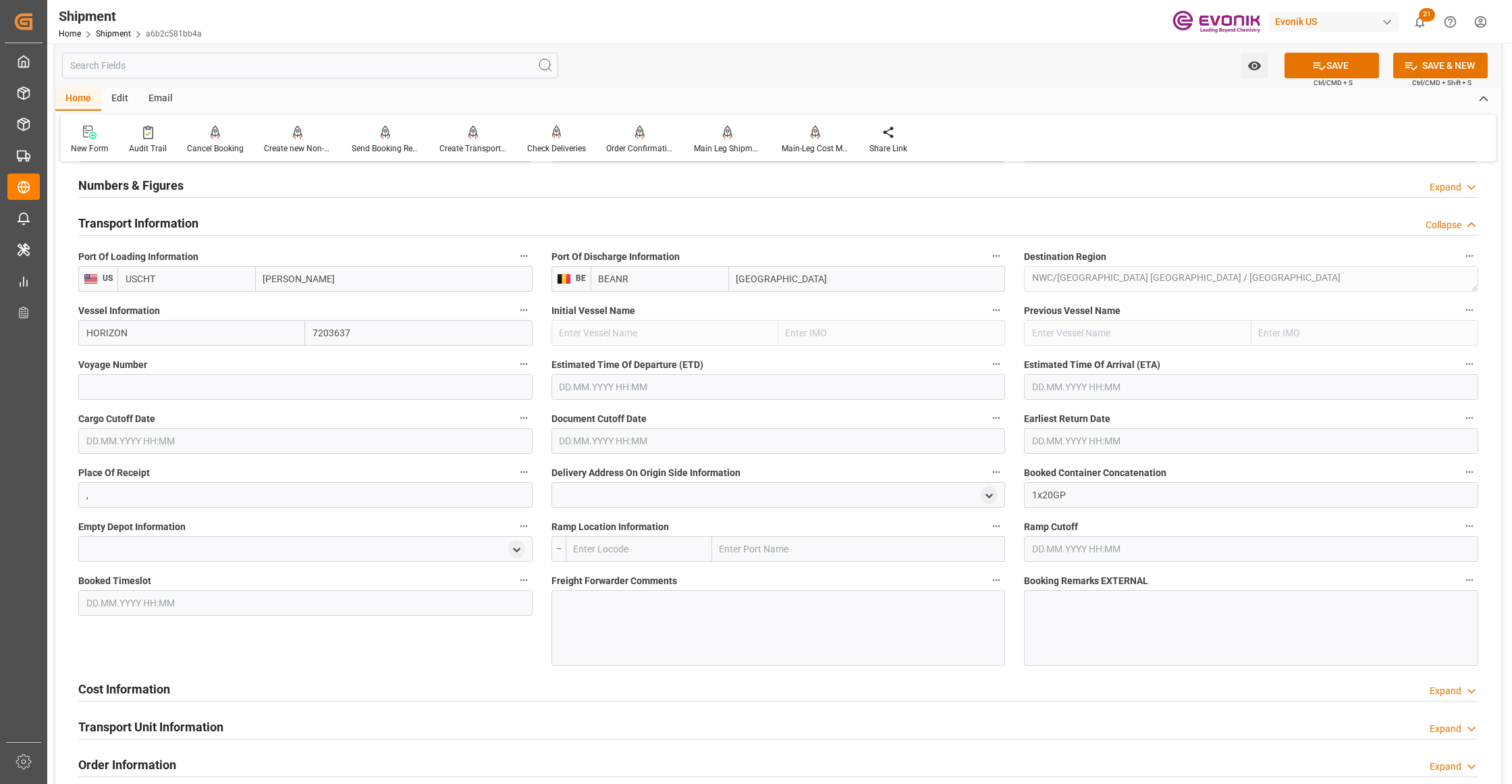
type input "HORIZON"
click at [222, 392] on input at bounding box center [305, 387] width 454 height 26
paste input "1019"
type input "1019"
click at [702, 385] on input "text" at bounding box center [778, 387] width 454 height 26
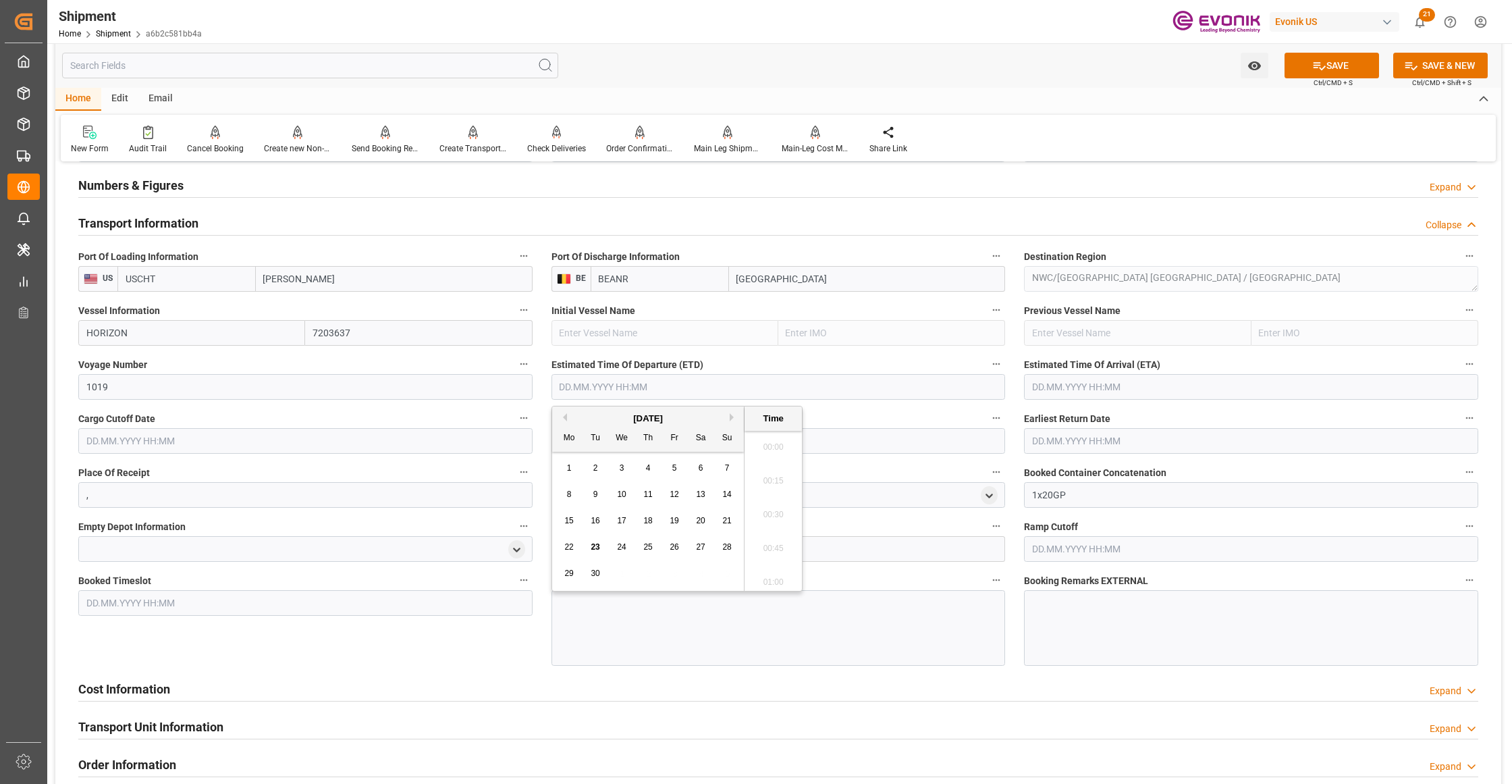
scroll to position [172, 0]
click at [732, 416] on button "Next Month" at bounding box center [734, 417] width 8 height 8
click at [620, 494] on span "8" at bounding box center [622, 494] width 5 height 10
type input "08.10.2025 00:00"
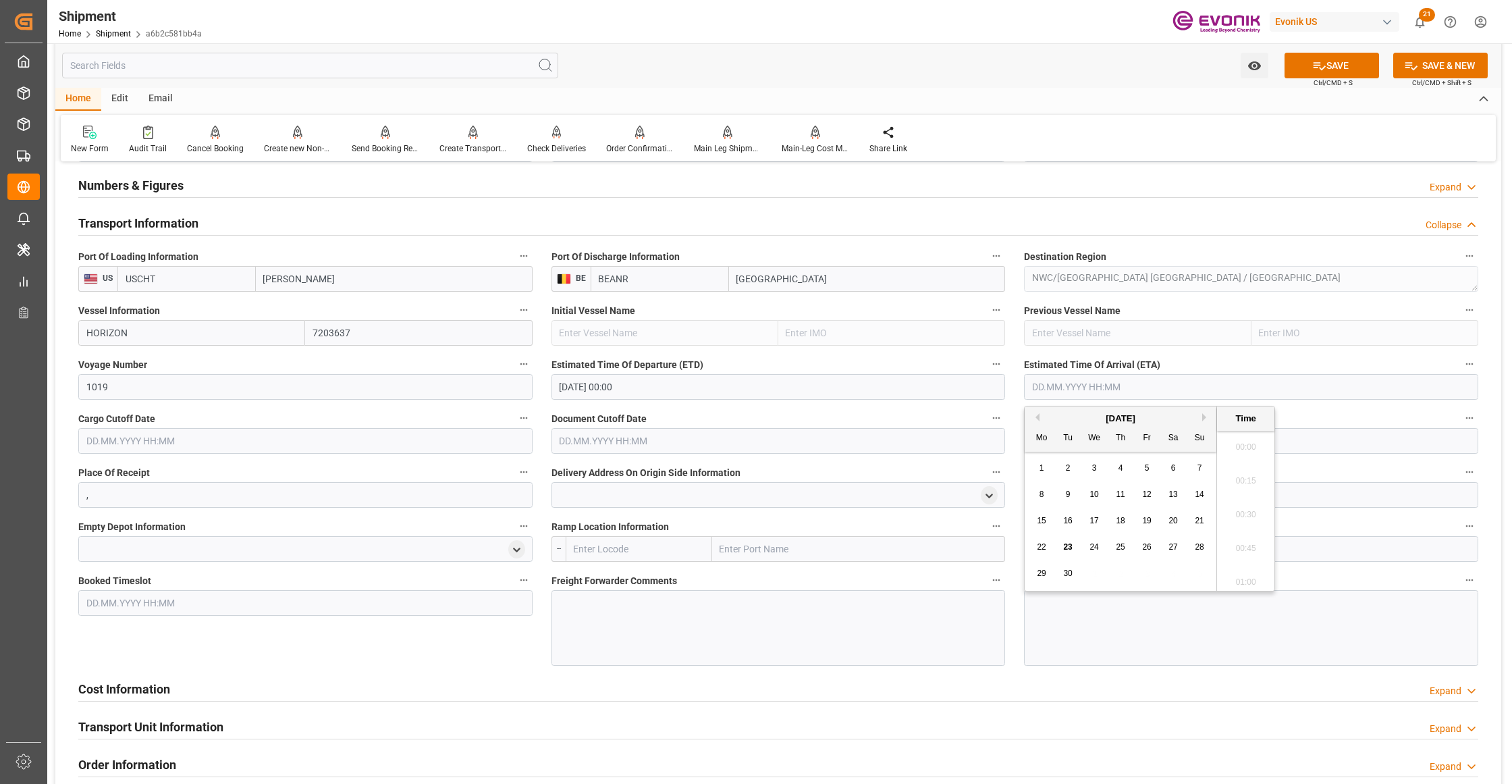
click at [1072, 383] on input "text" at bounding box center [1251, 387] width 454 height 26
click at [1208, 416] on button "Next Month" at bounding box center [1207, 417] width 8 height 8
click at [1062, 546] on div "21" at bounding box center [1068, 548] width 17 height 16
type input "21.10.2025 00:00"
click at [462, 435] on input "text" at bounding box center [305, 441] width 454 height 26
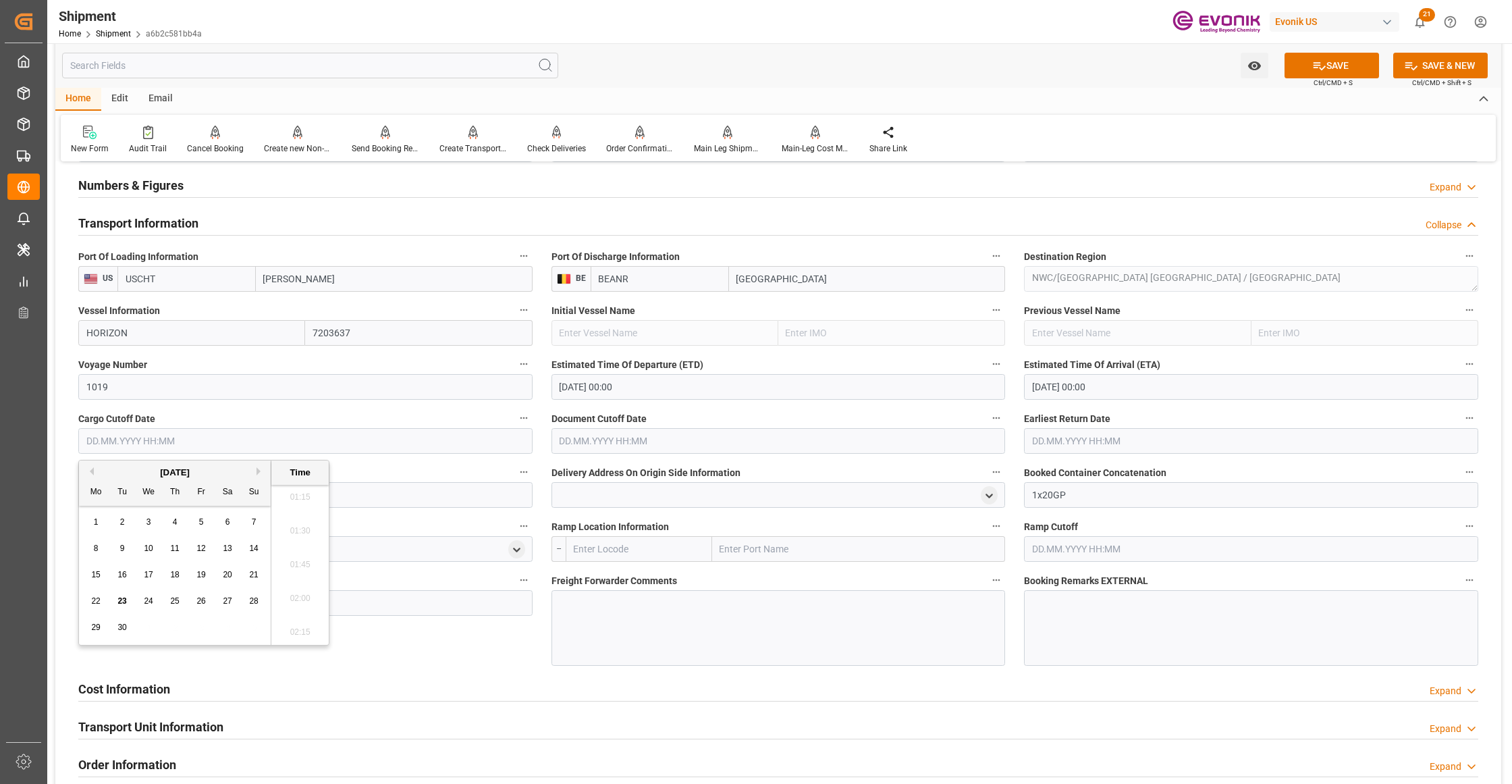
click at [96, 627] on span "29" at bounding box center [96, 627] width 9 height 10
type input "29.09.2025 00:00"
click at [684, 438] on input "text" at bounding box center [778, 441] width 454 height 26
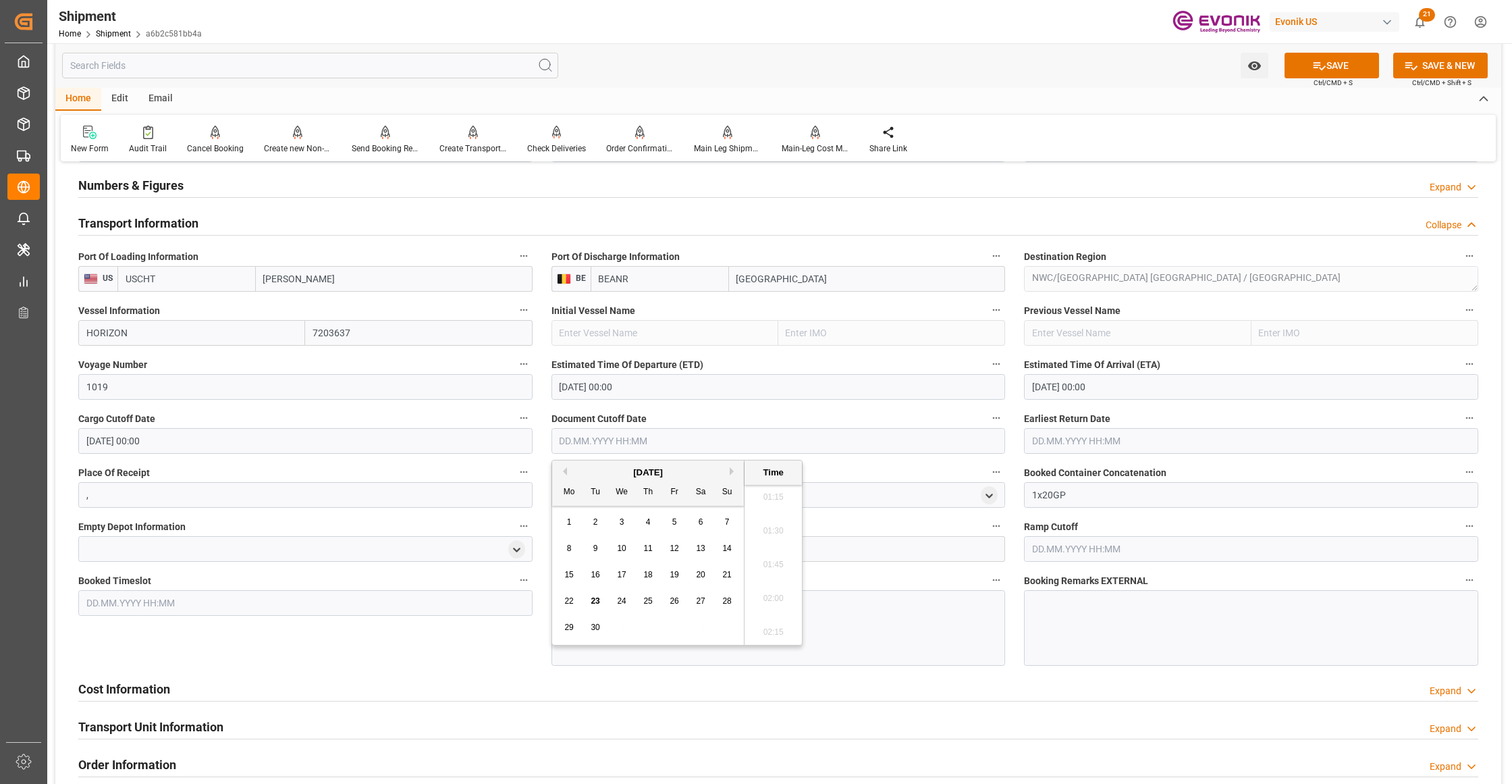
click at [572, 626] on span "29" at bounding box center [568, 627] width 9 height 10
type input "29.09.2025 00:00"
click at [1118, 441] on input "text" at bounding box center [1251, 441] width 454 height 26
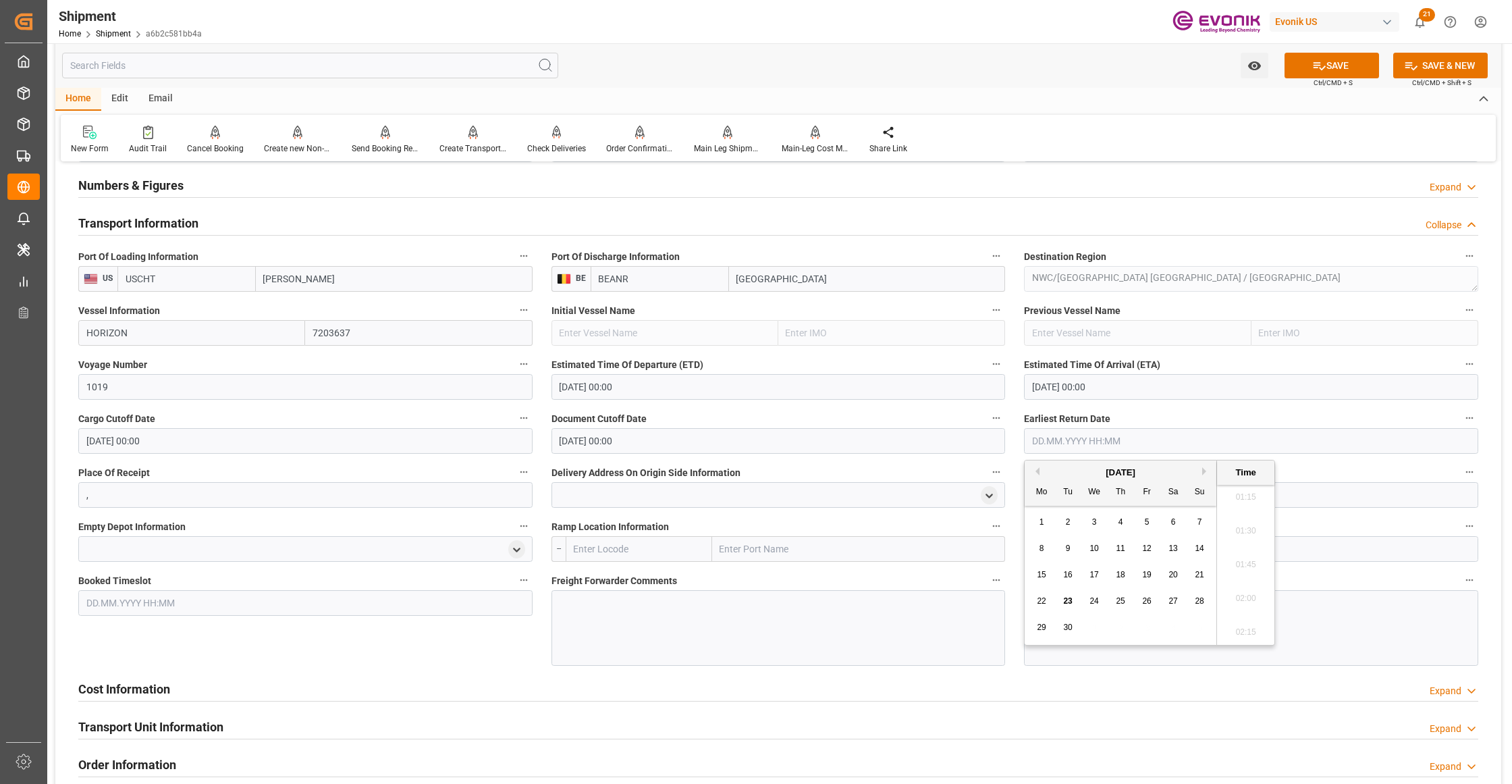
click at [1039, 627] on span "29" at bounding box center [1041, 627] width 9 height 10
type input "29.09.2025 00:00"
click at [494, 651] on div "Booked Timeslot" at bounding box center [305, 619] width 473 height 104
click at [642, 619] on div at bounding box center [778, 627] width 454 height 76
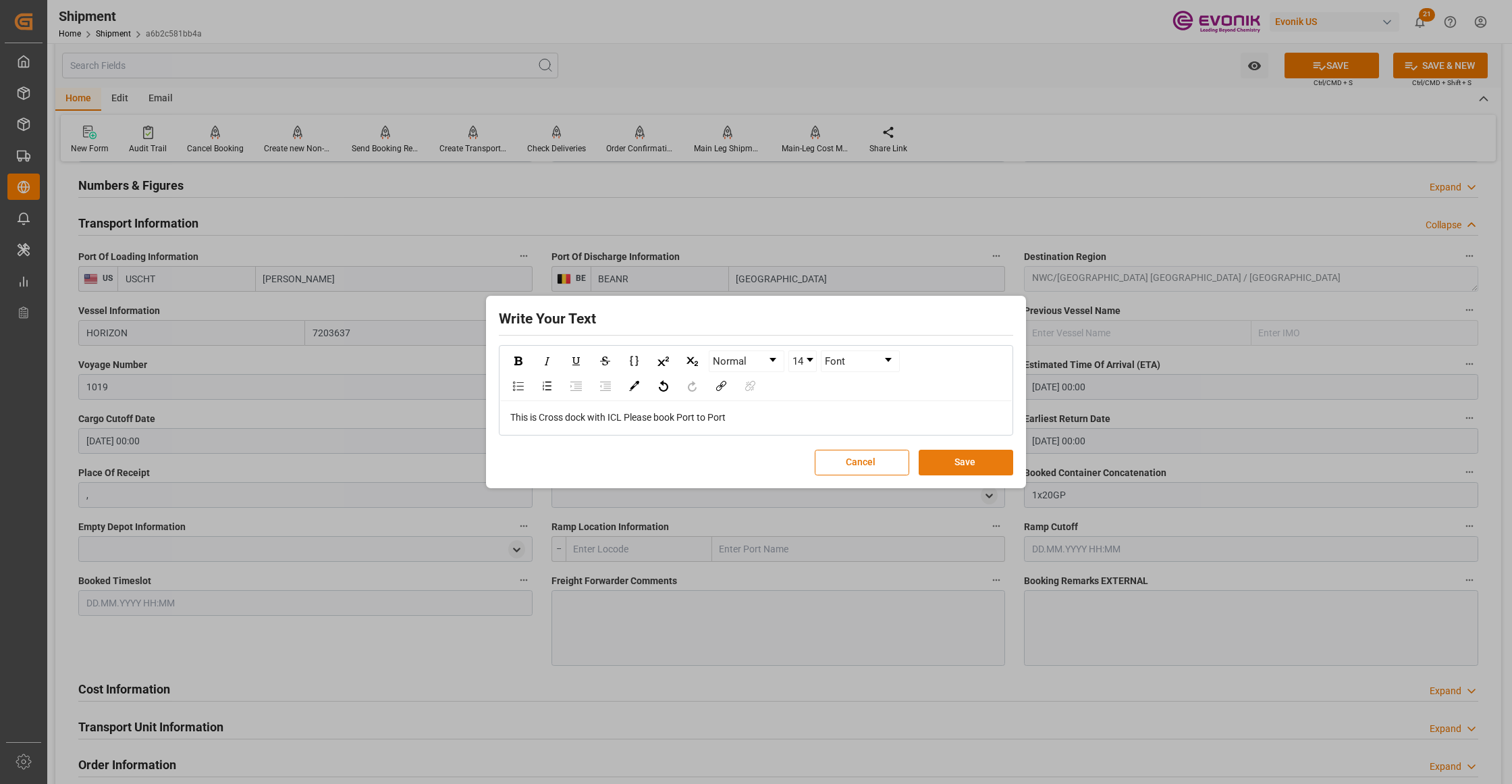
click at [941, 463] on button "Save" at bounding box center [966, 462] width 95 height 26
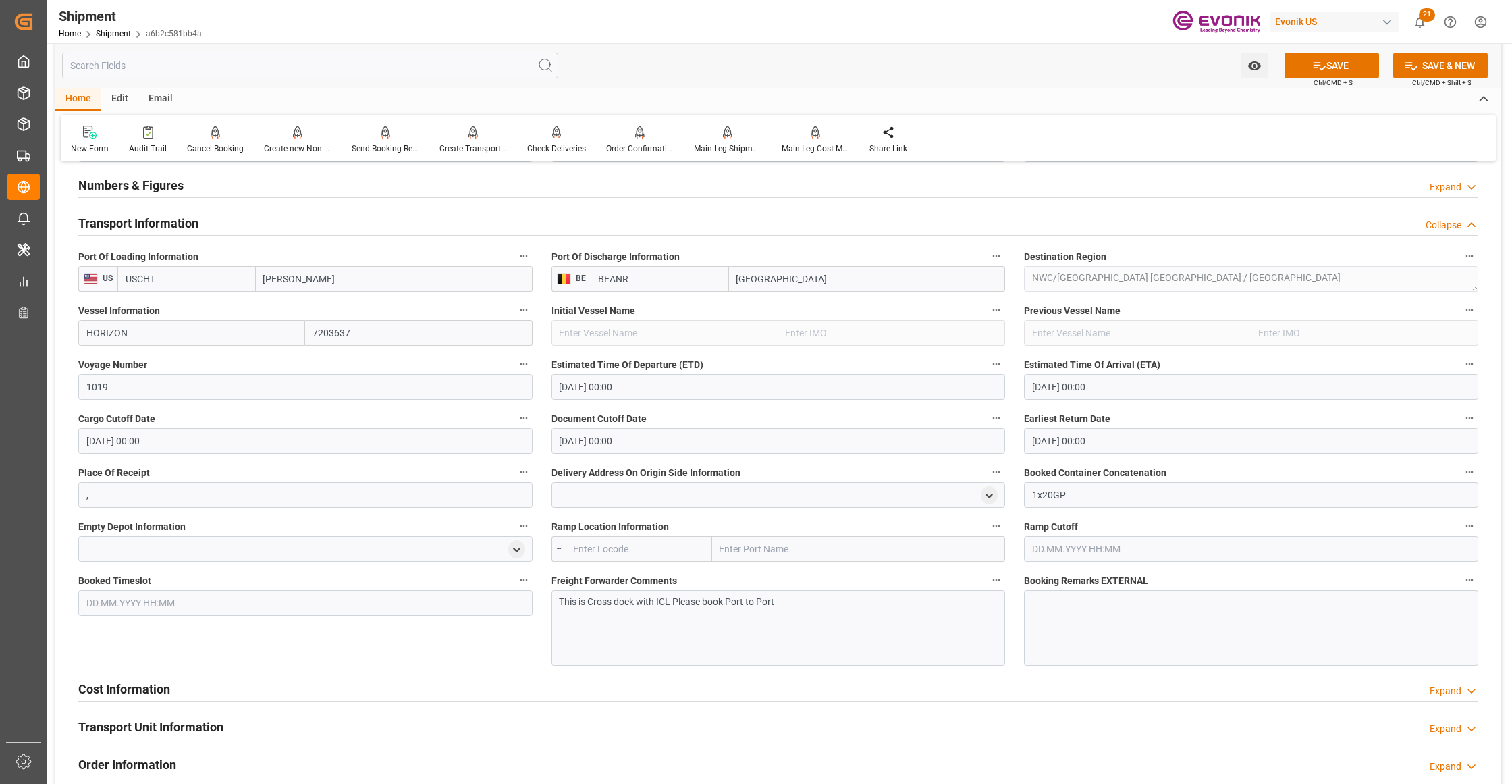
drag, startPoint x: 1334, startPoint y: 61, endPoint x: 1280, endPoint y: 81, distance: 57.6
click at [1338, 63] on button "SAVE" at bounding box center [1332, 65] width 95 height 26
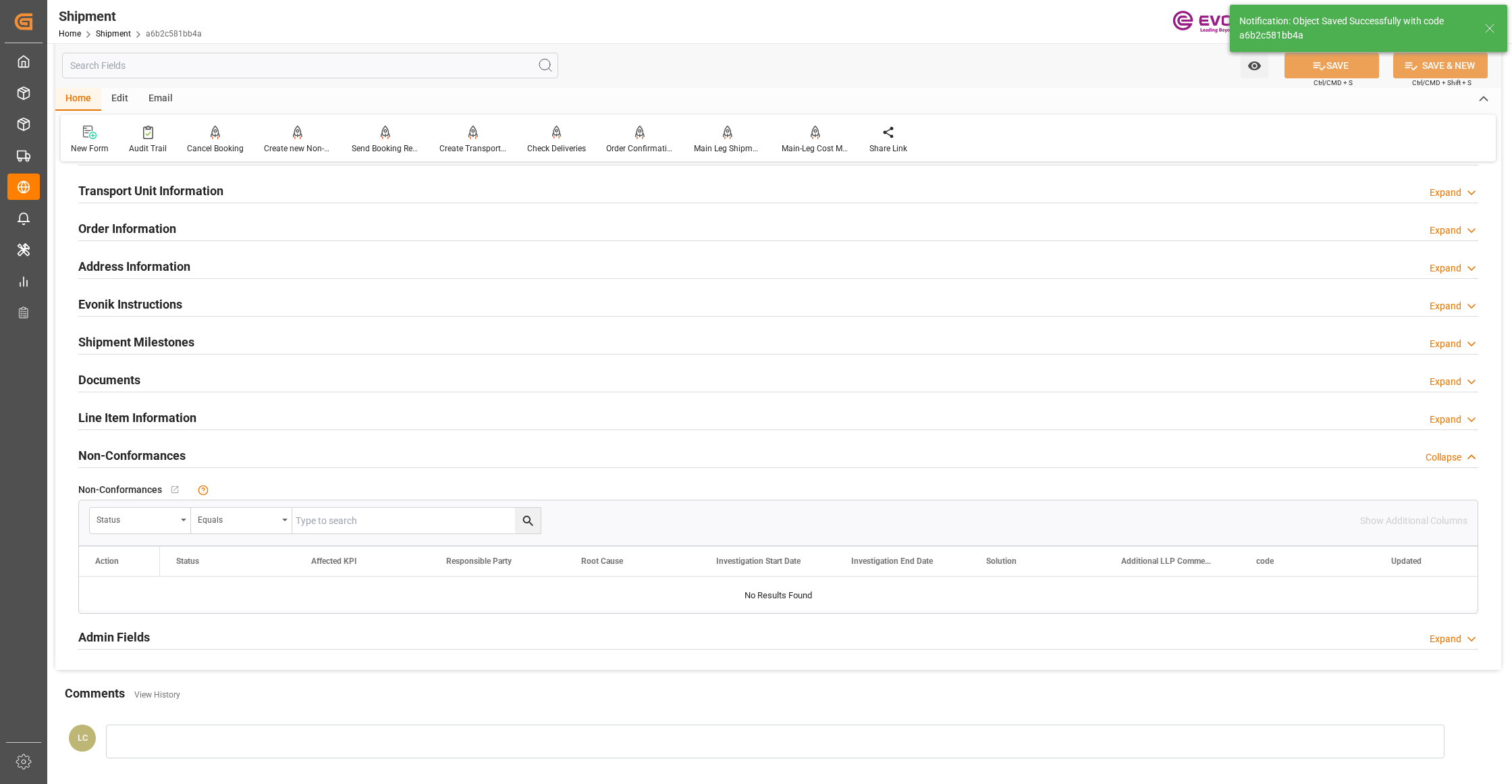
scroll to position [600, 0]
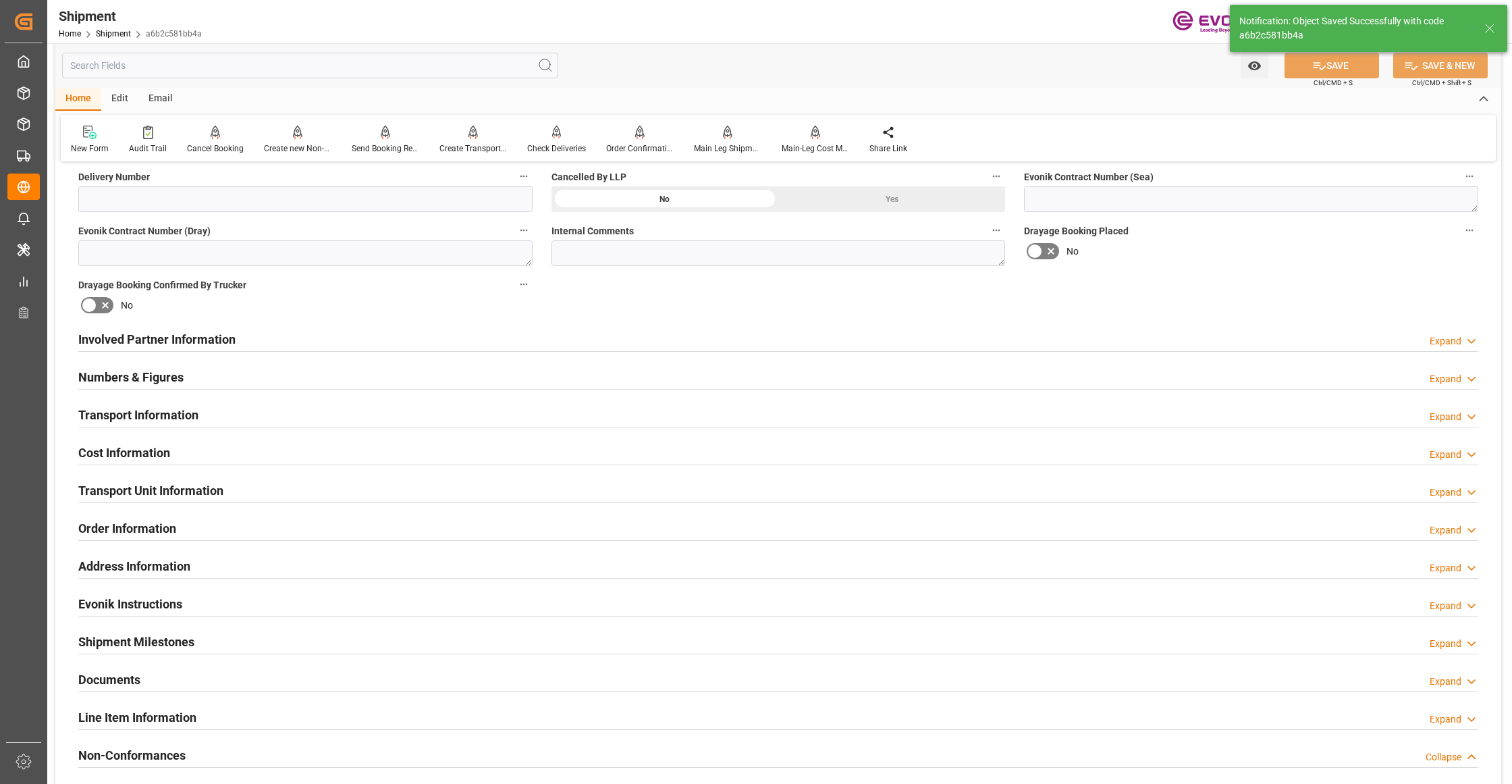
click at [220, 452] on div "Cost Information Expand" at bounding box center [778, 451] width 1400 height 26
